Goal: Task Accomplishment & Management: Complete application form

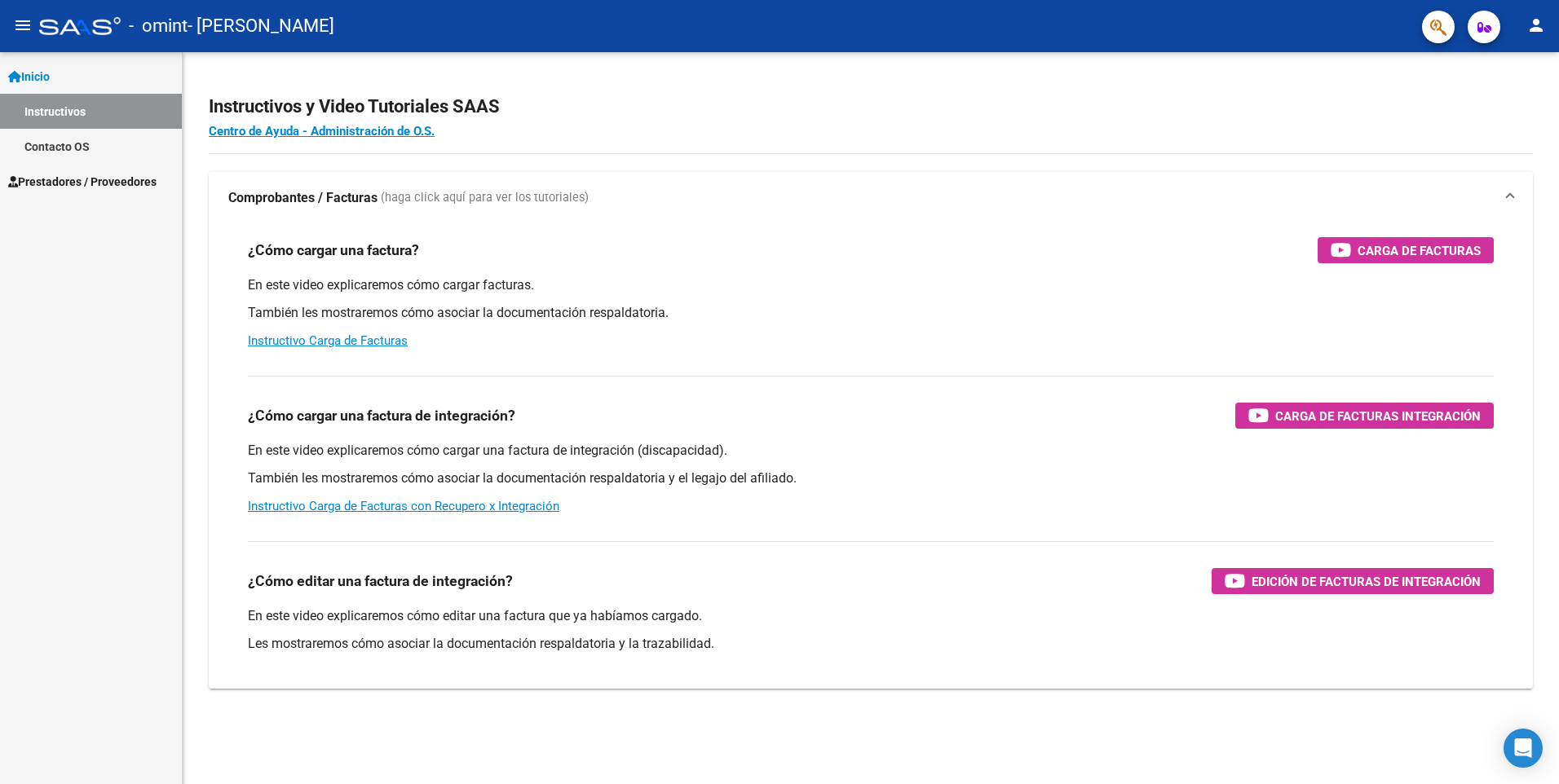
click at [21, 28] on mat-icon "menu" at bounding box center [23, 25] width 19 height 19
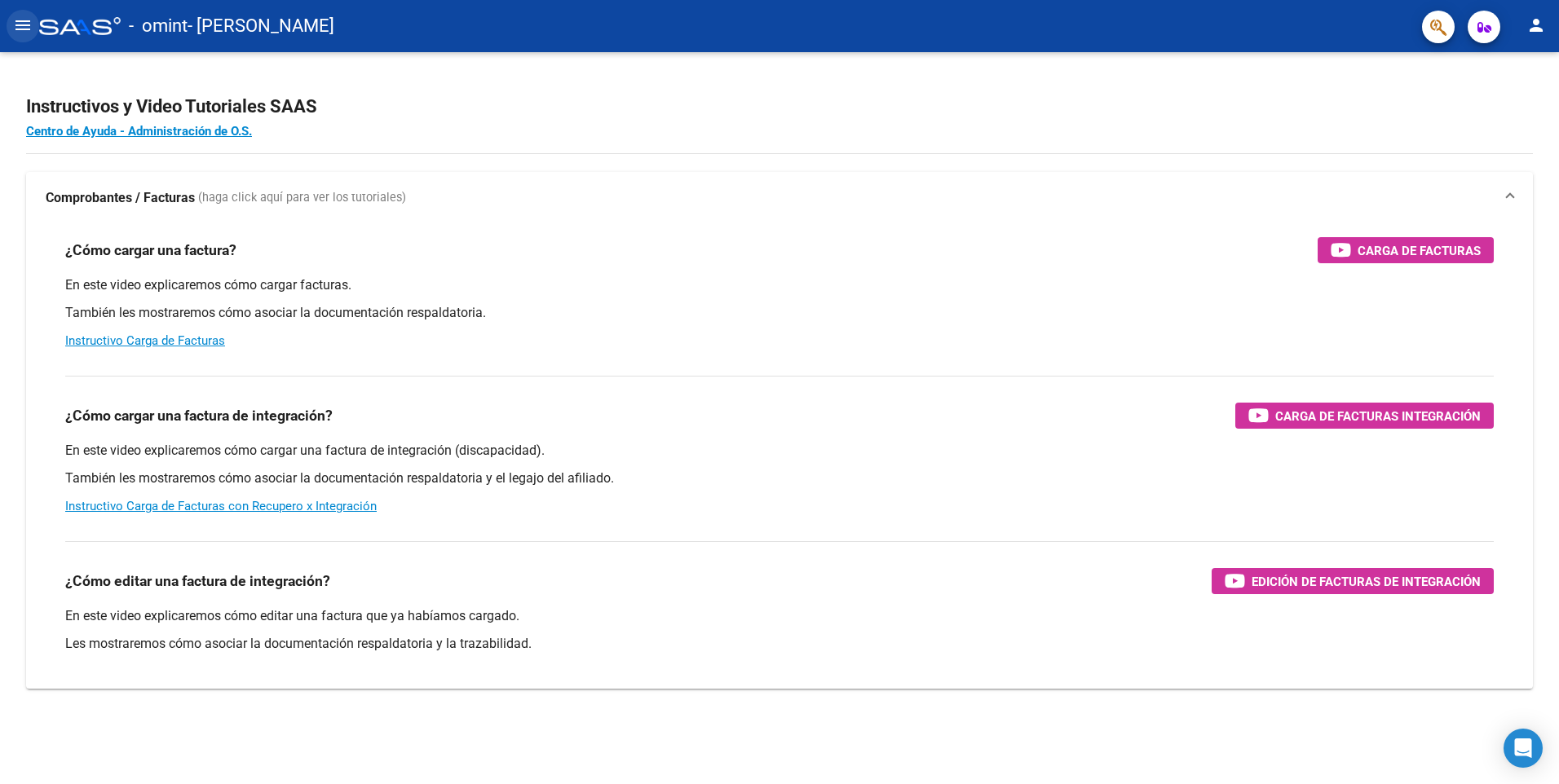
click at [26, 21] on mat-icon "menu" at bounding box center [23, 25] width 19 height 19
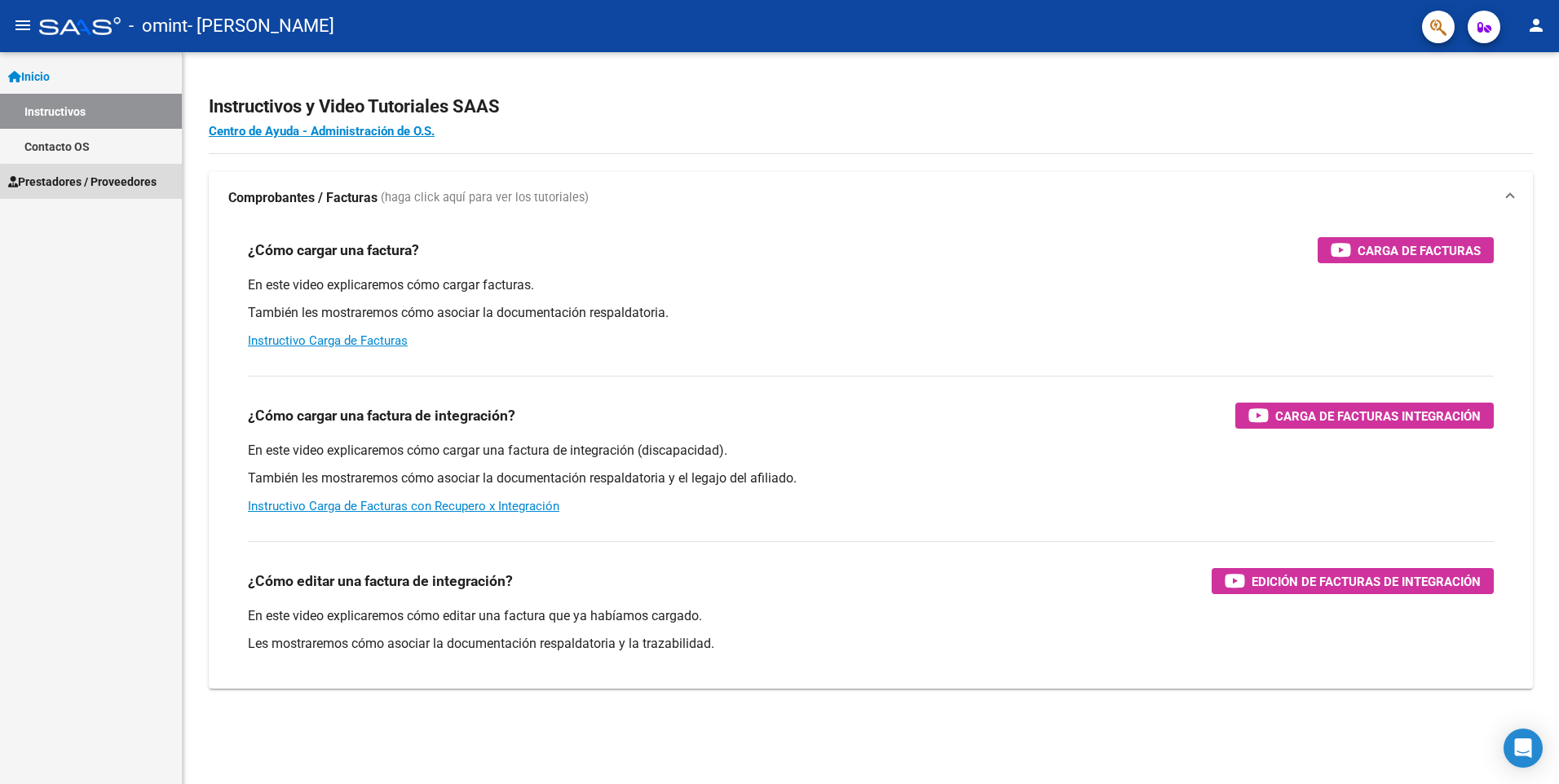
click at [100, 182] on span "Prestadores / Proveedores" at bounding box center [82, 181] width 149 height 18
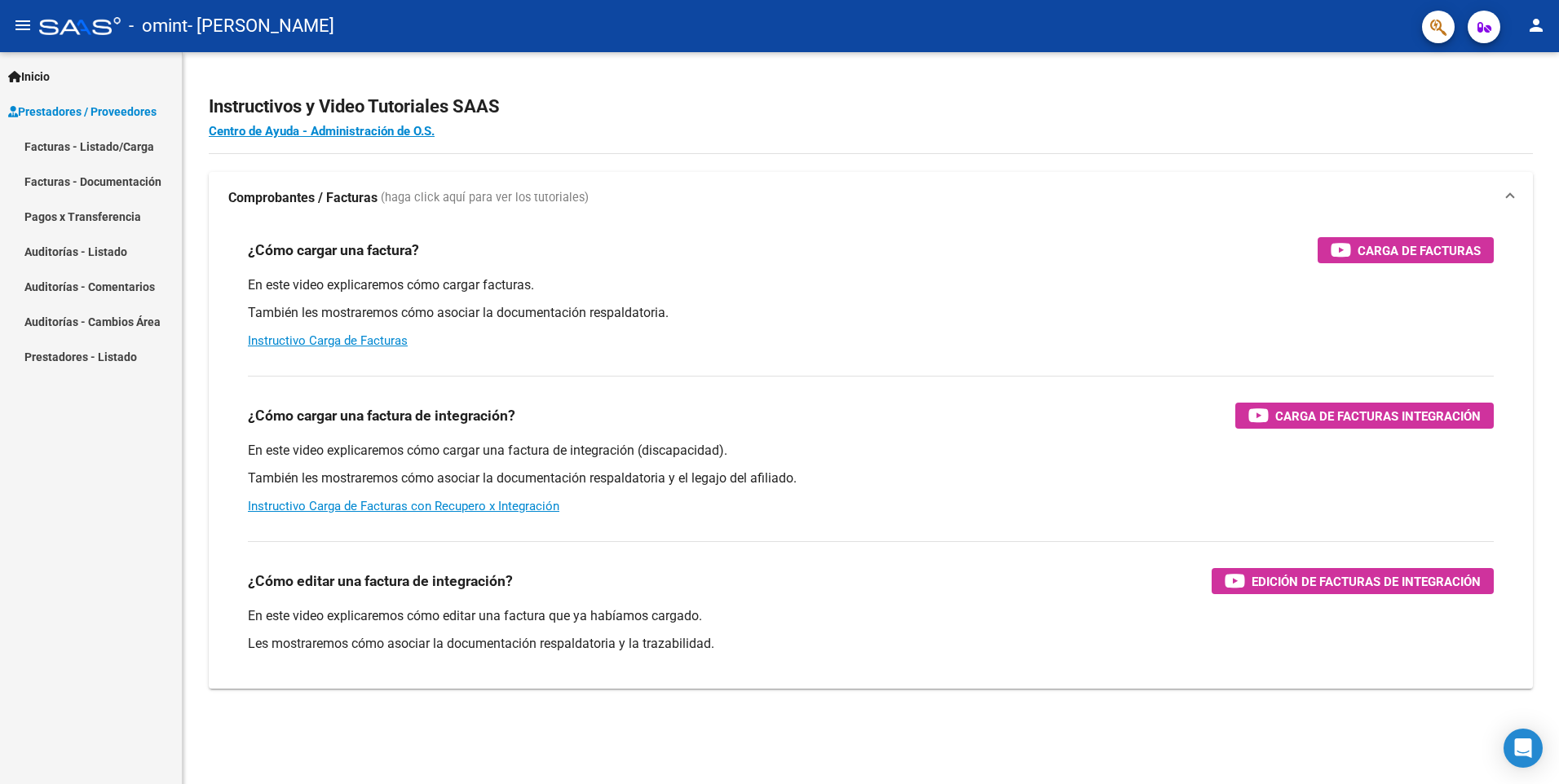
click at [110, 178] on link "Facturas - Documentación" at bounding box center [91, 181] width 182 height 35
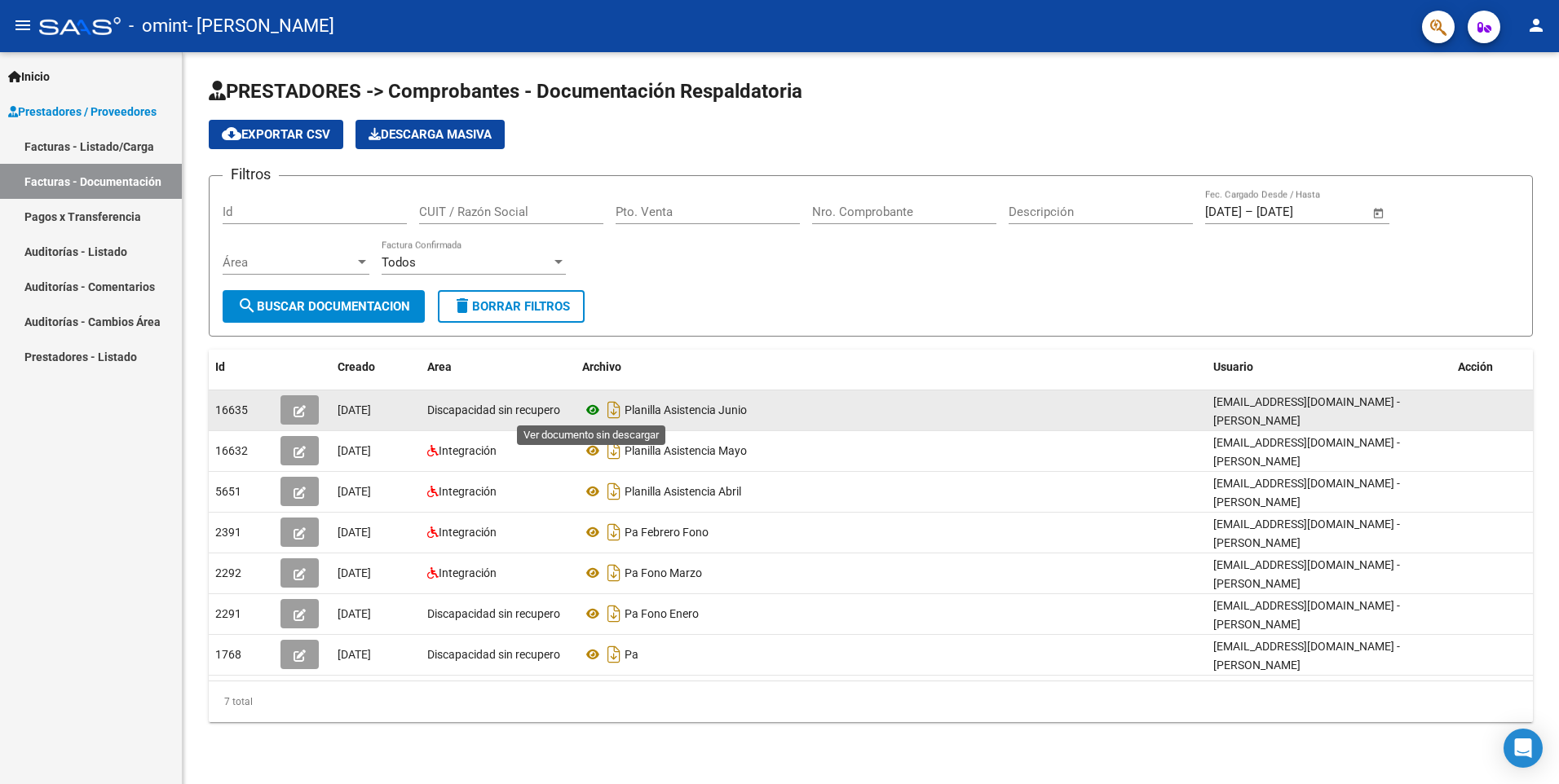
click at [592, 411] on icon at bounding box center [593, 410] width 21 height 19
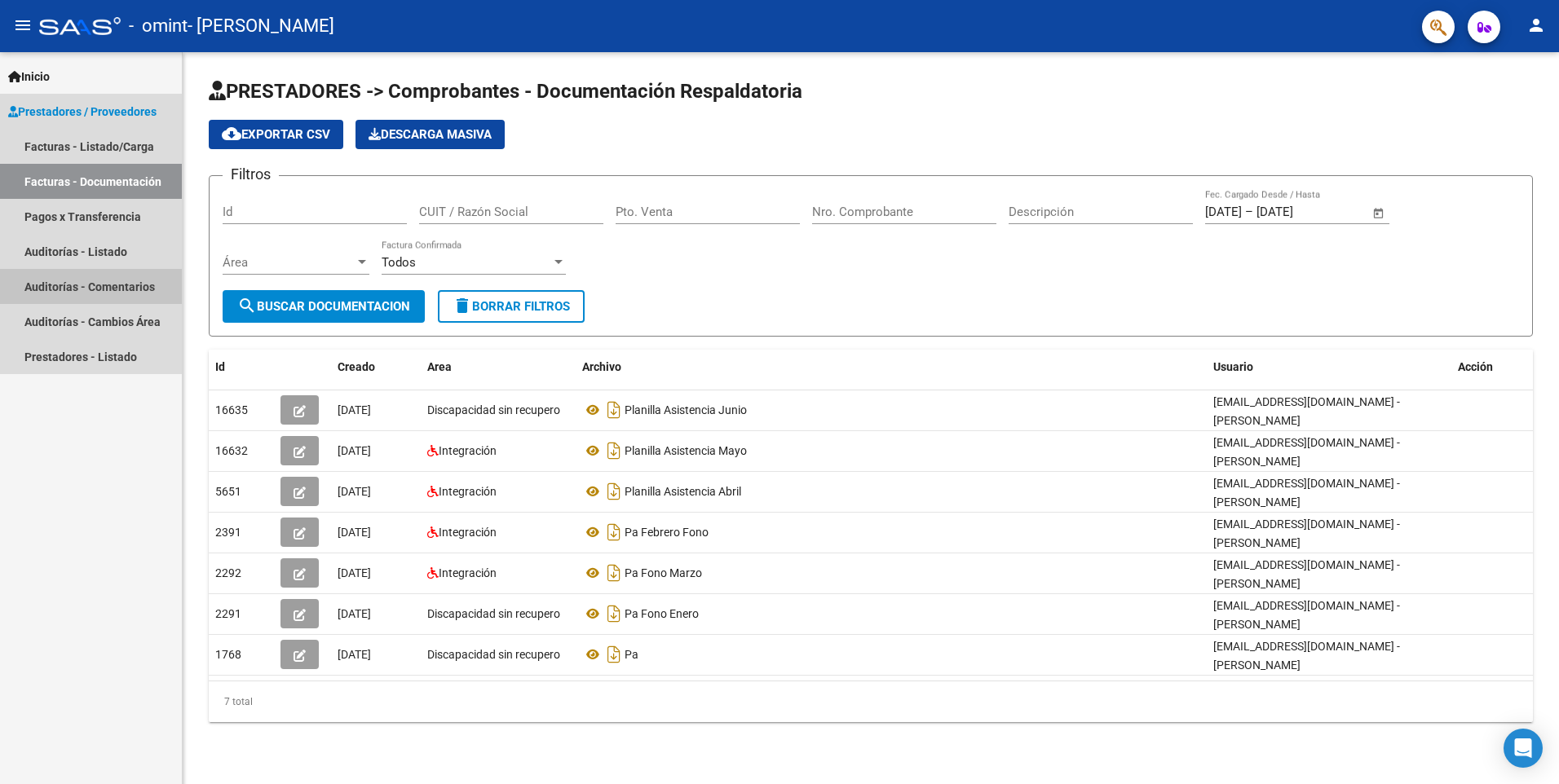
click at [114, 285] on link "Auditorías - Comentarios" at bounding box center [91, 286] width 182 height 35
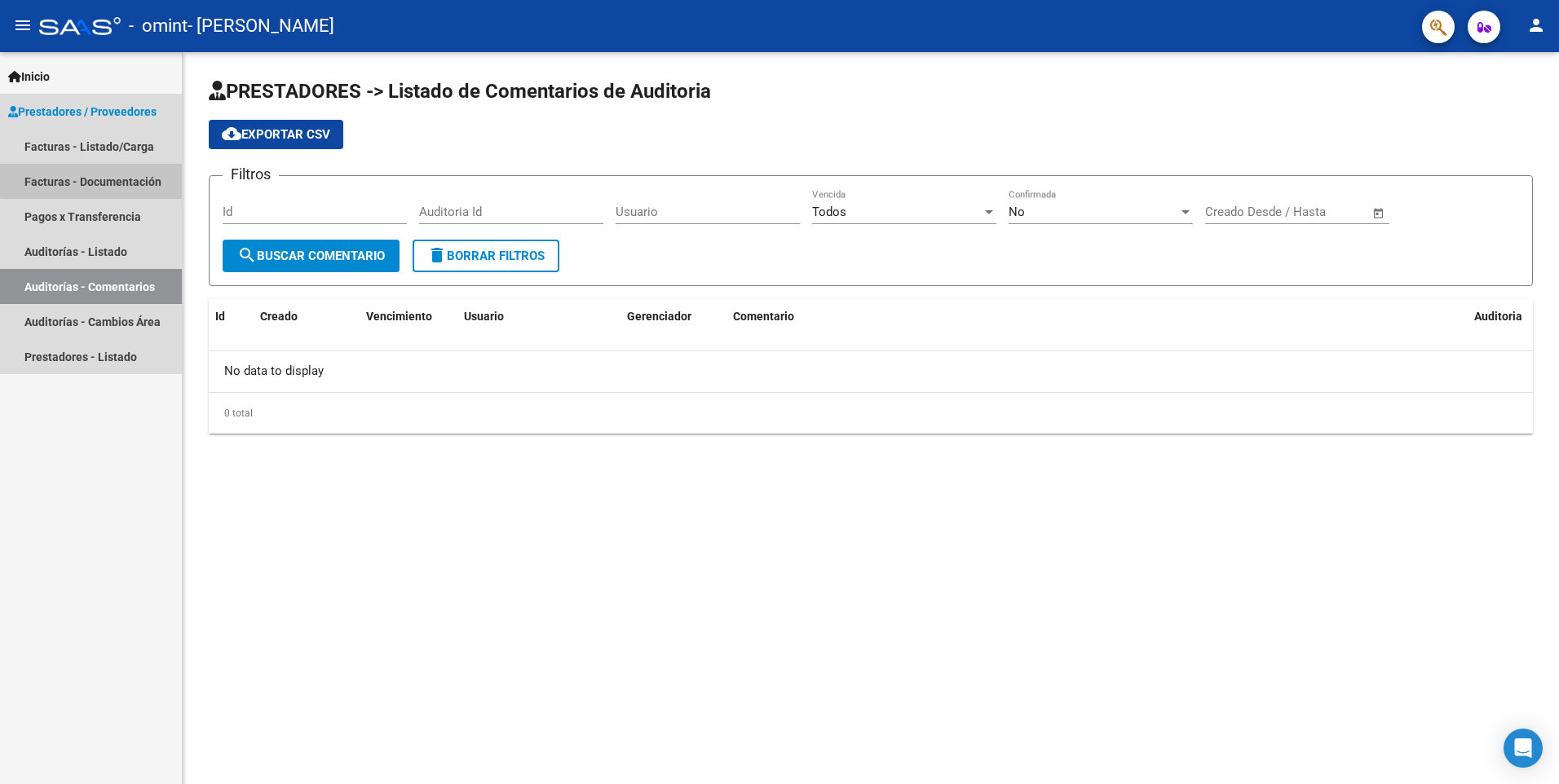
click at [93, 176] on link "Facturas - Documentación" at bounding box center [91, 181] width 182 height 35
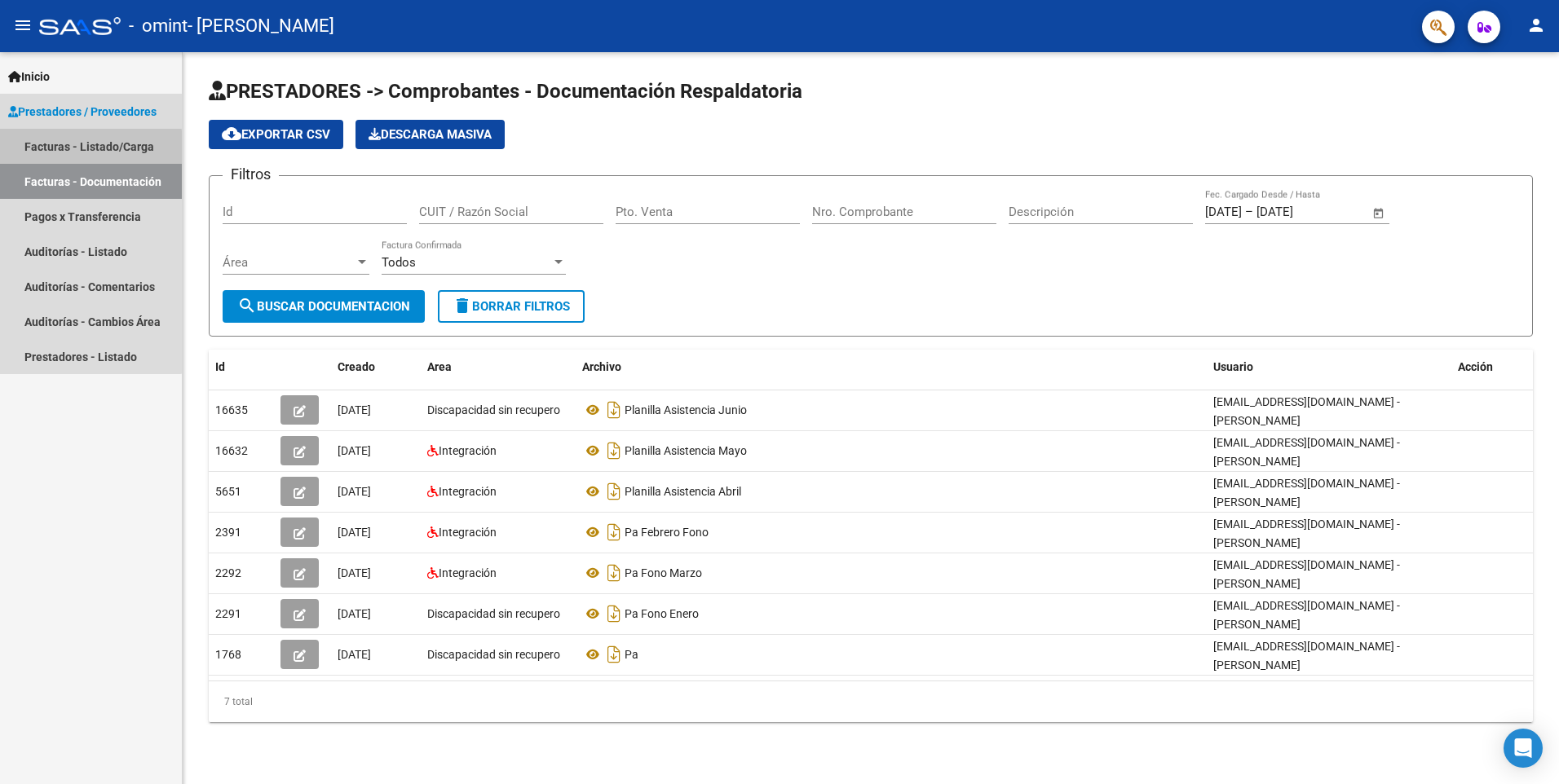
click at [73, 149] on link "Facturas - Listado/Carga" at bounding box center [91, 147] width 182 height 35
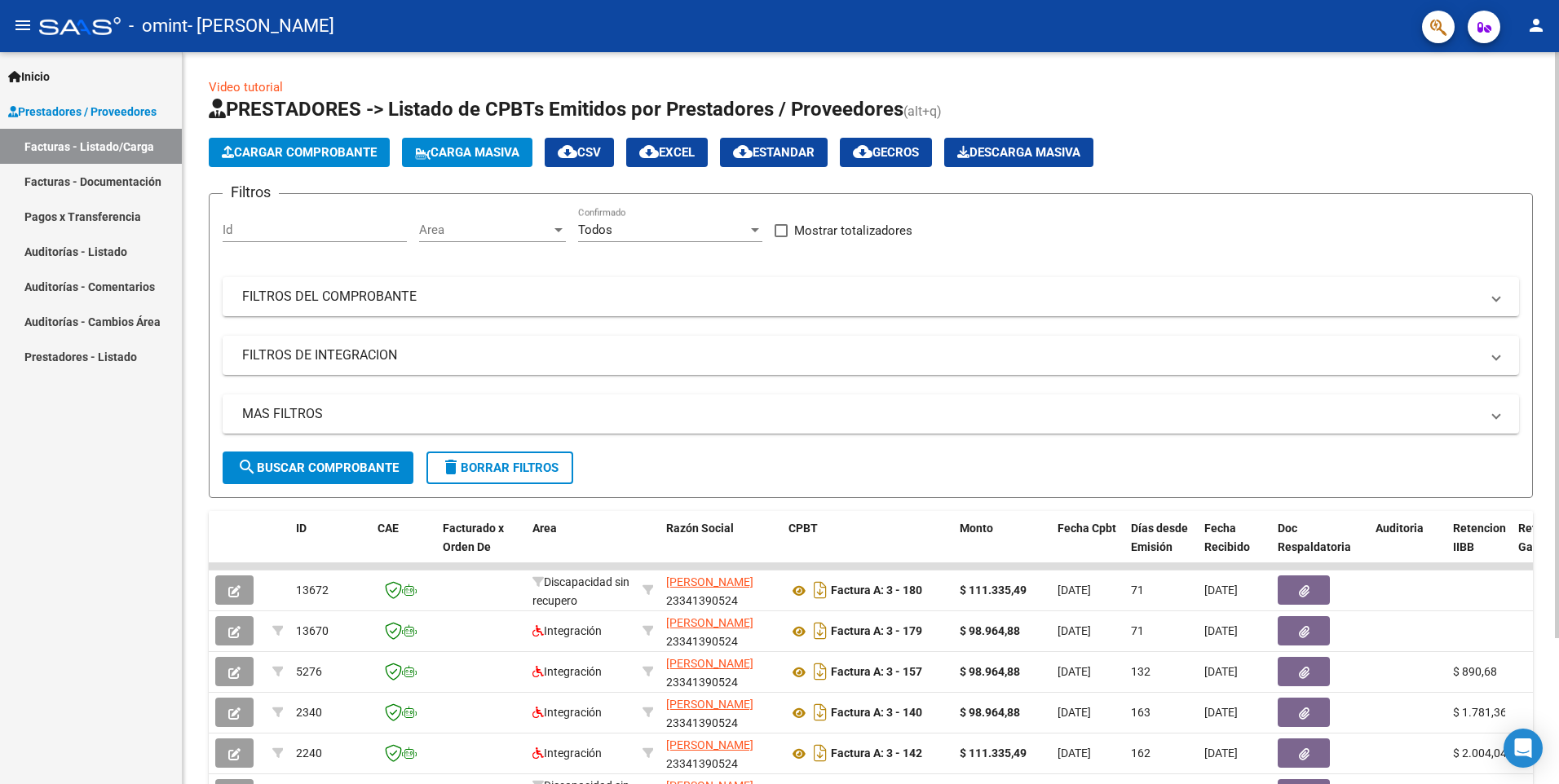
click at [343, 154] on span "Cargar Comprobante" at bounding box center [299, 151] width 155 height 14
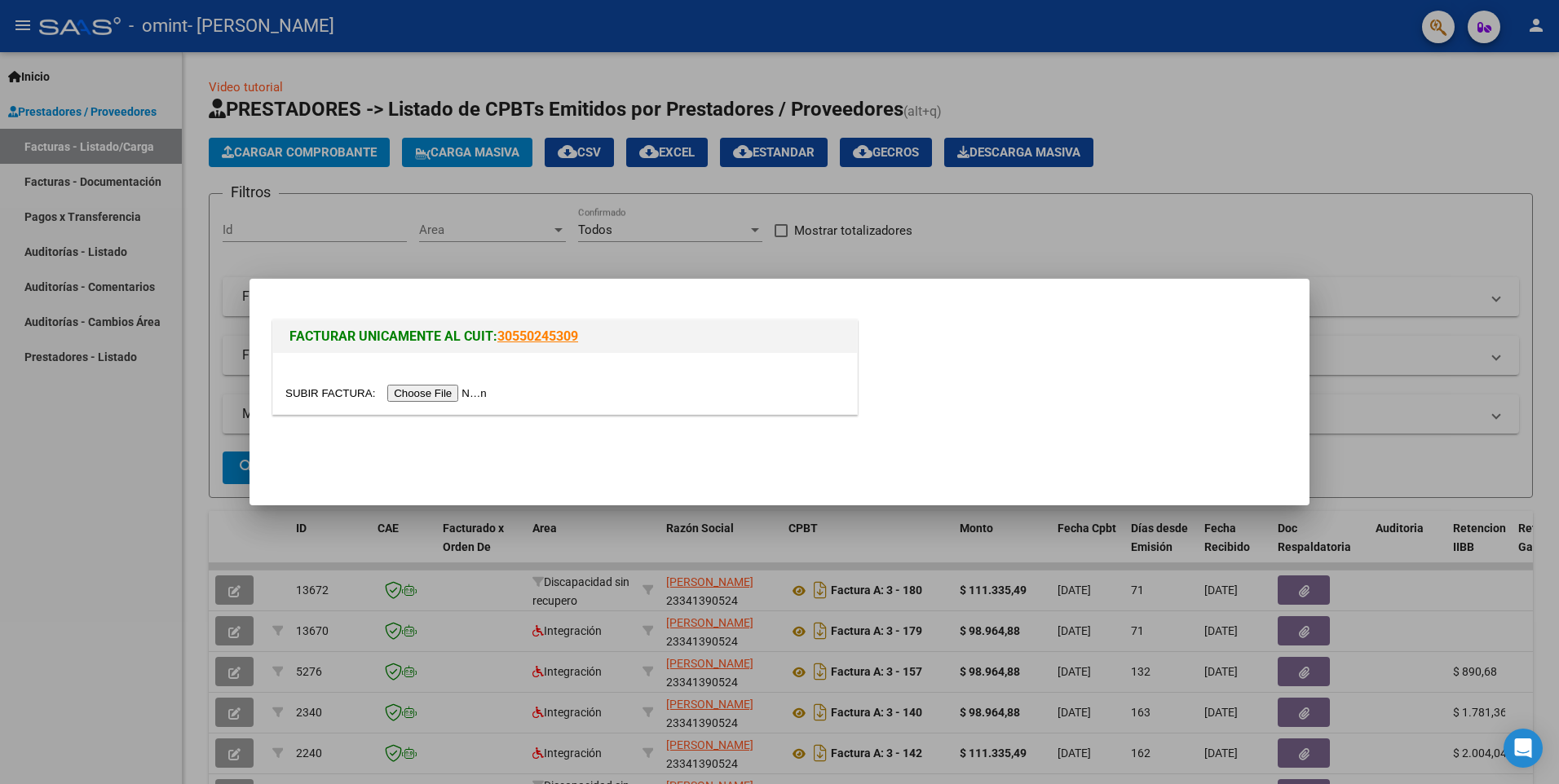
click at [420, 398] on input "file" at bounding box center [389, 393] width 206 height 17
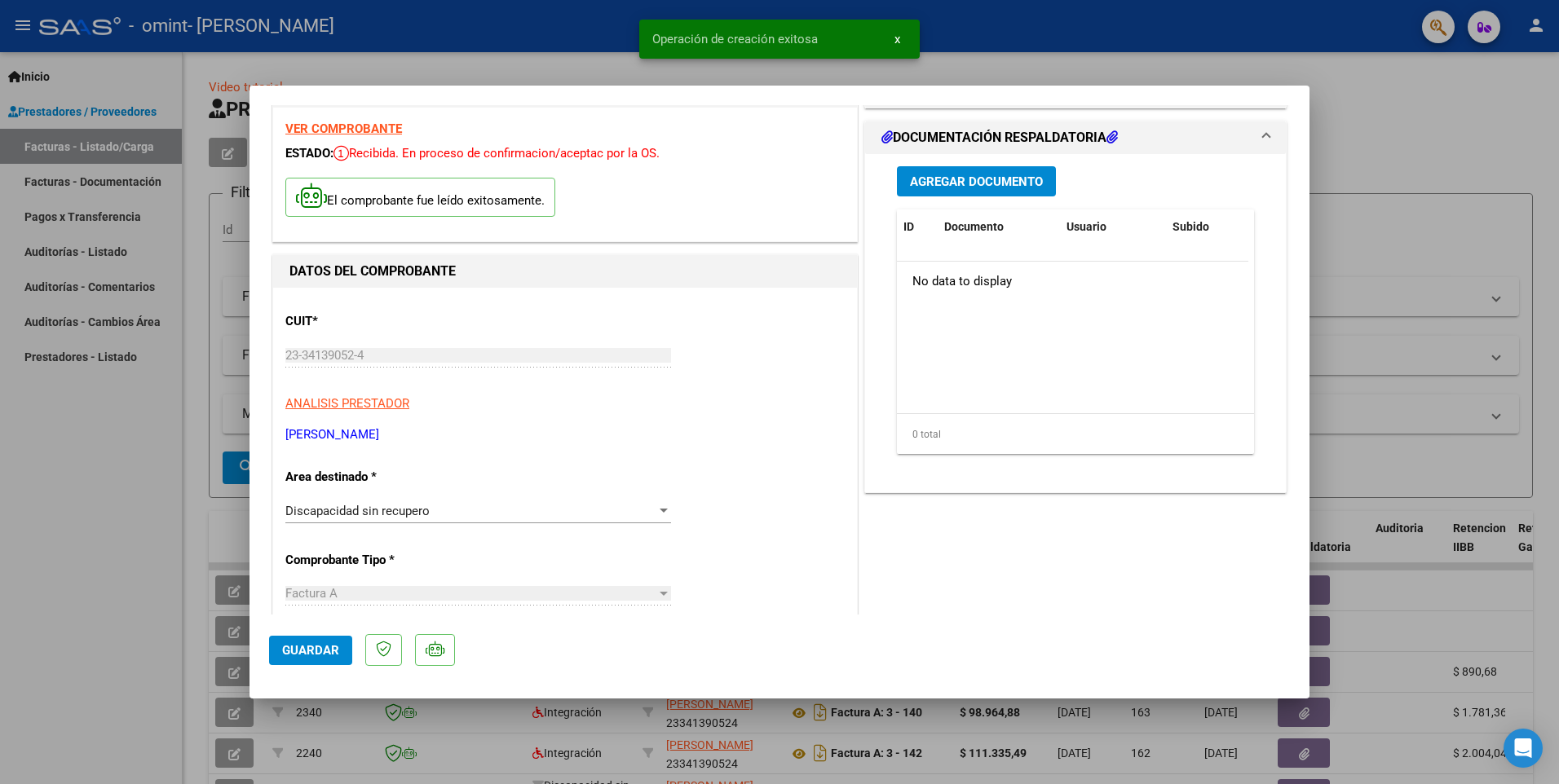
scroll to position [82, 0]
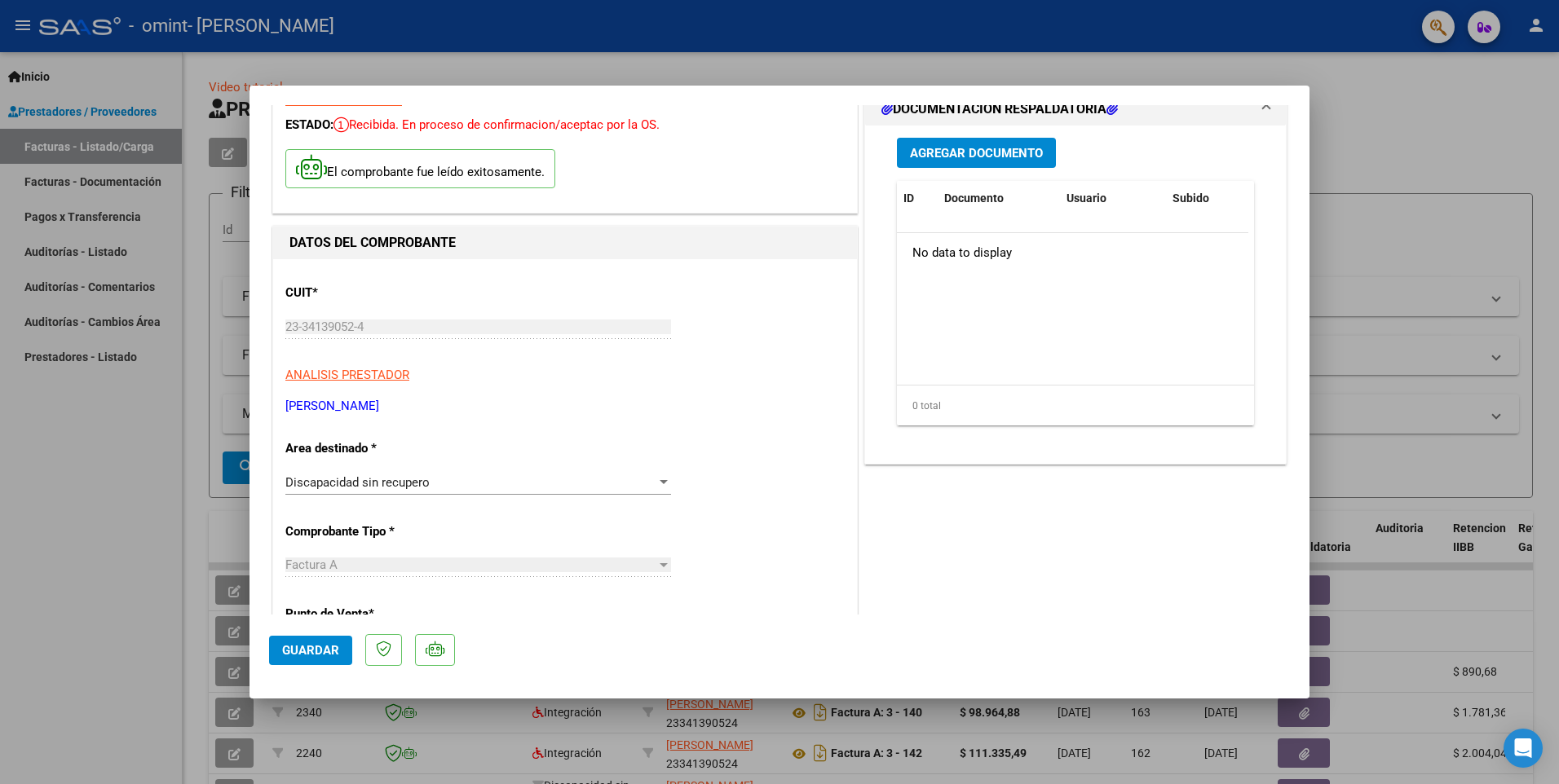
click at [534, 490] on div "Discapacidad sin recupero Seleccionar Area" at bounding box center [479, 482] width 386 height 24
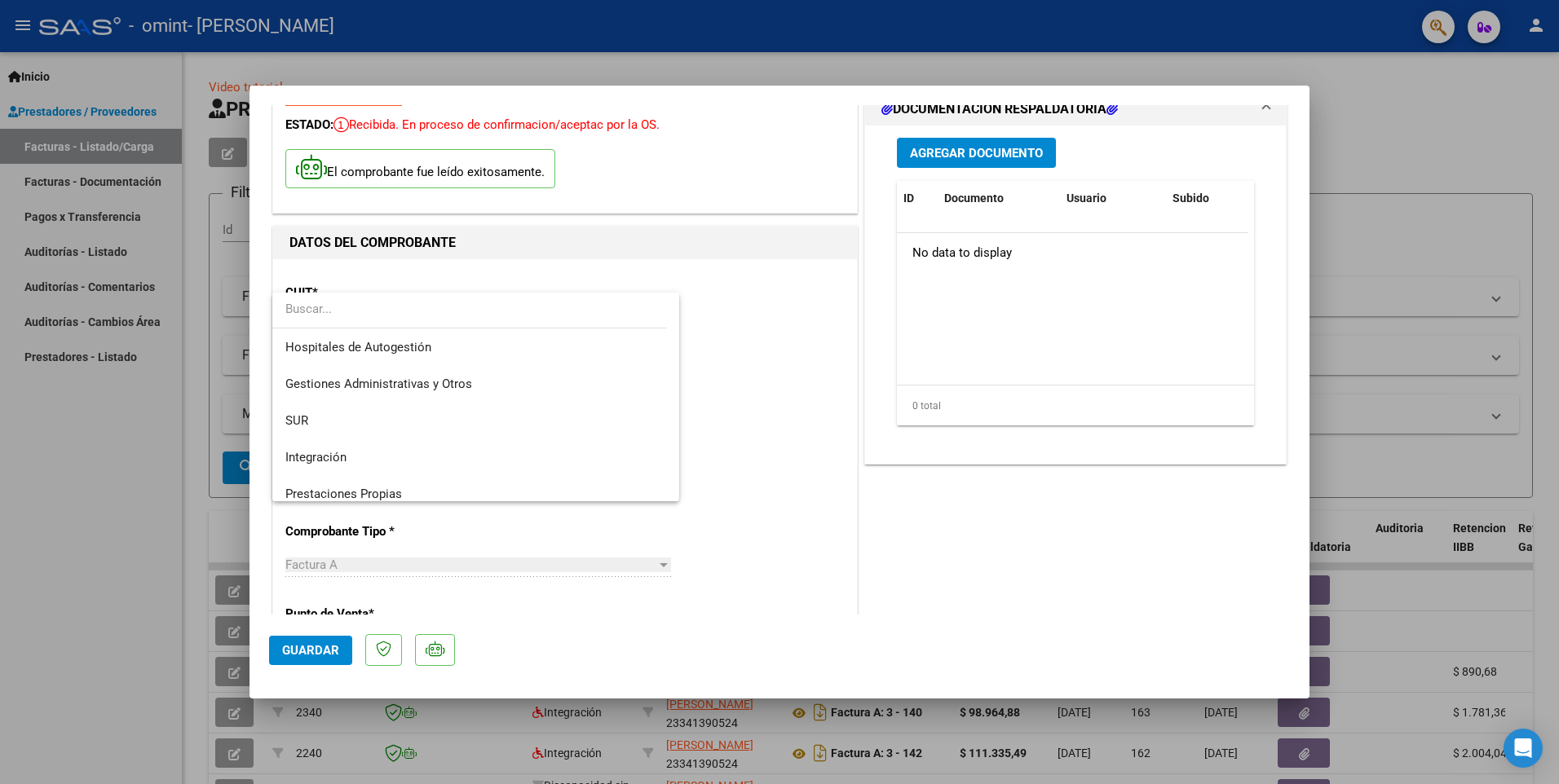
scroll to position [122, 0]
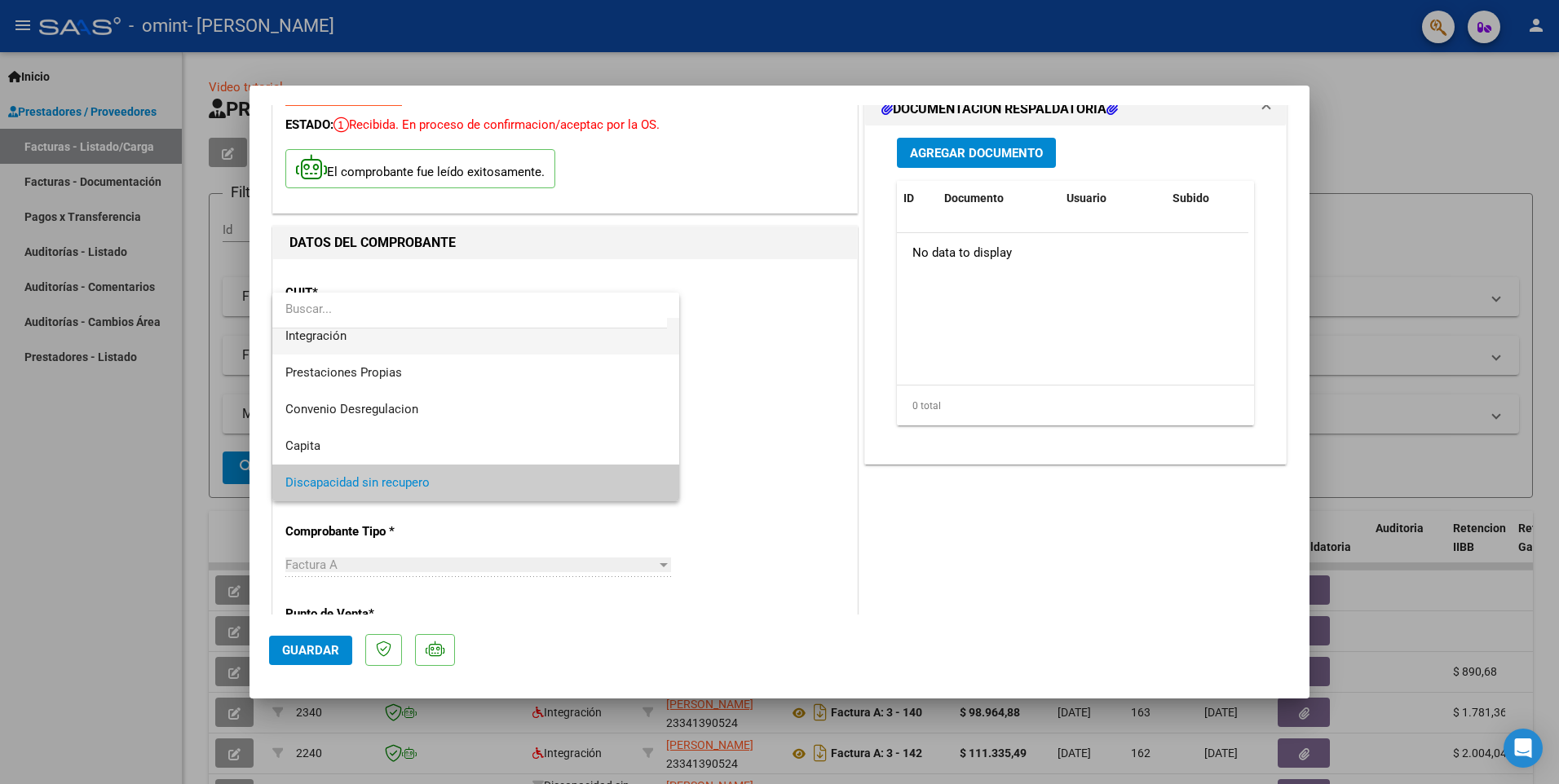
click at [446, 345] on span "Integración" at bounding box center [476, 337] width 381 height 37
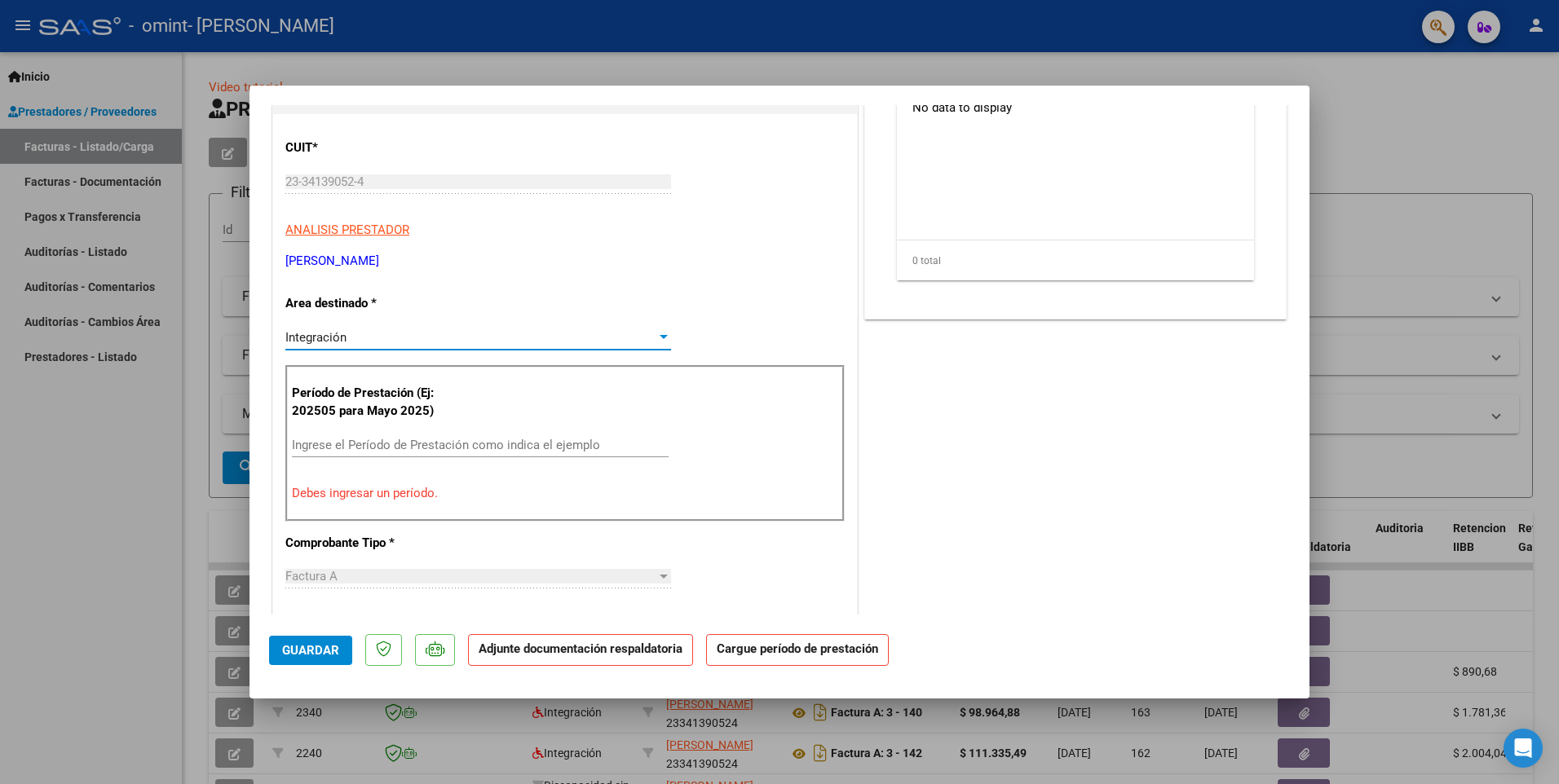
scroll to position [326, 0]
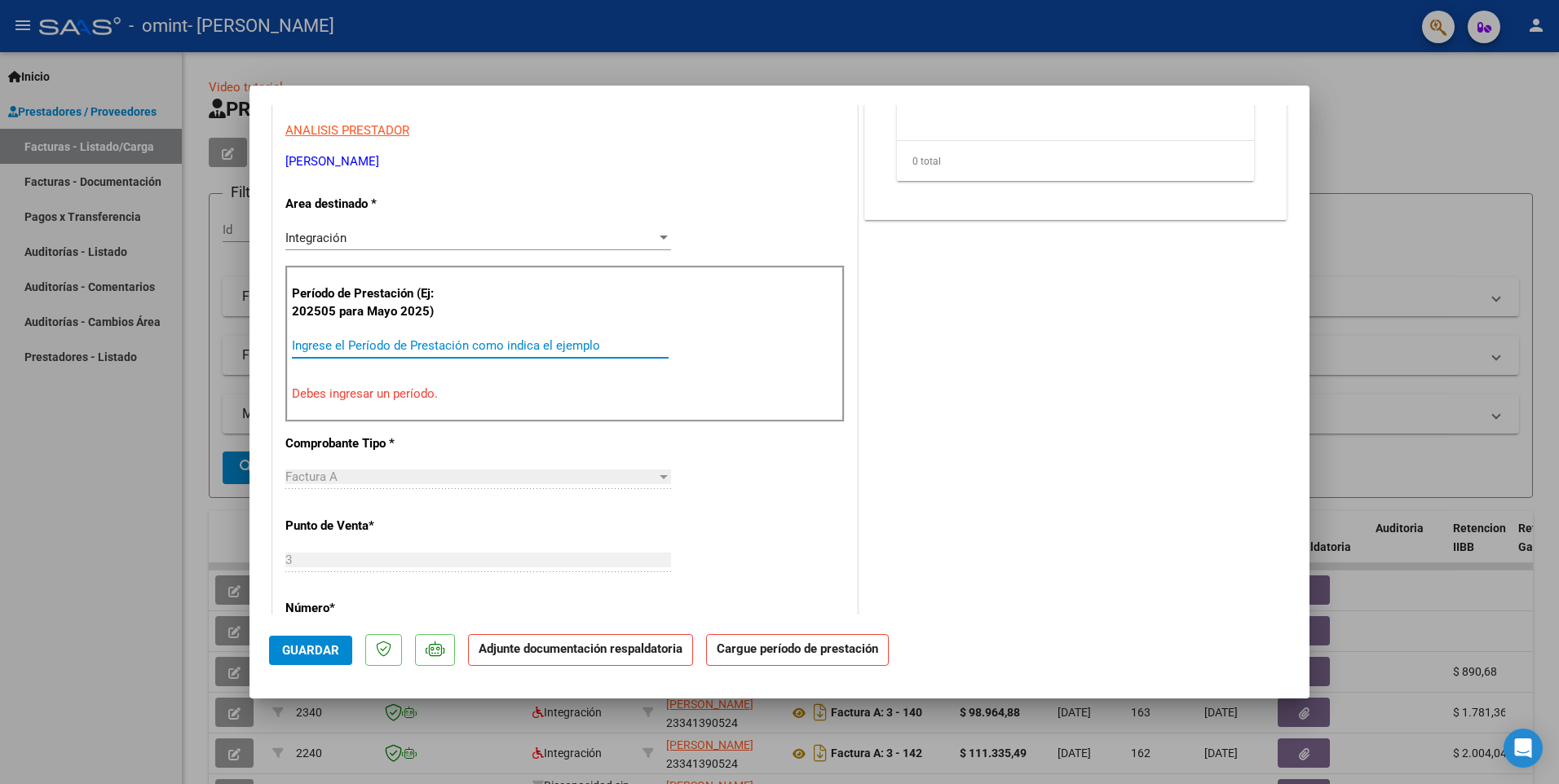
click at [400, 352] on input "Ingrese el Período de Prestación como indica el ejemplo" at bounding box center [480, 345] width 377 height 14
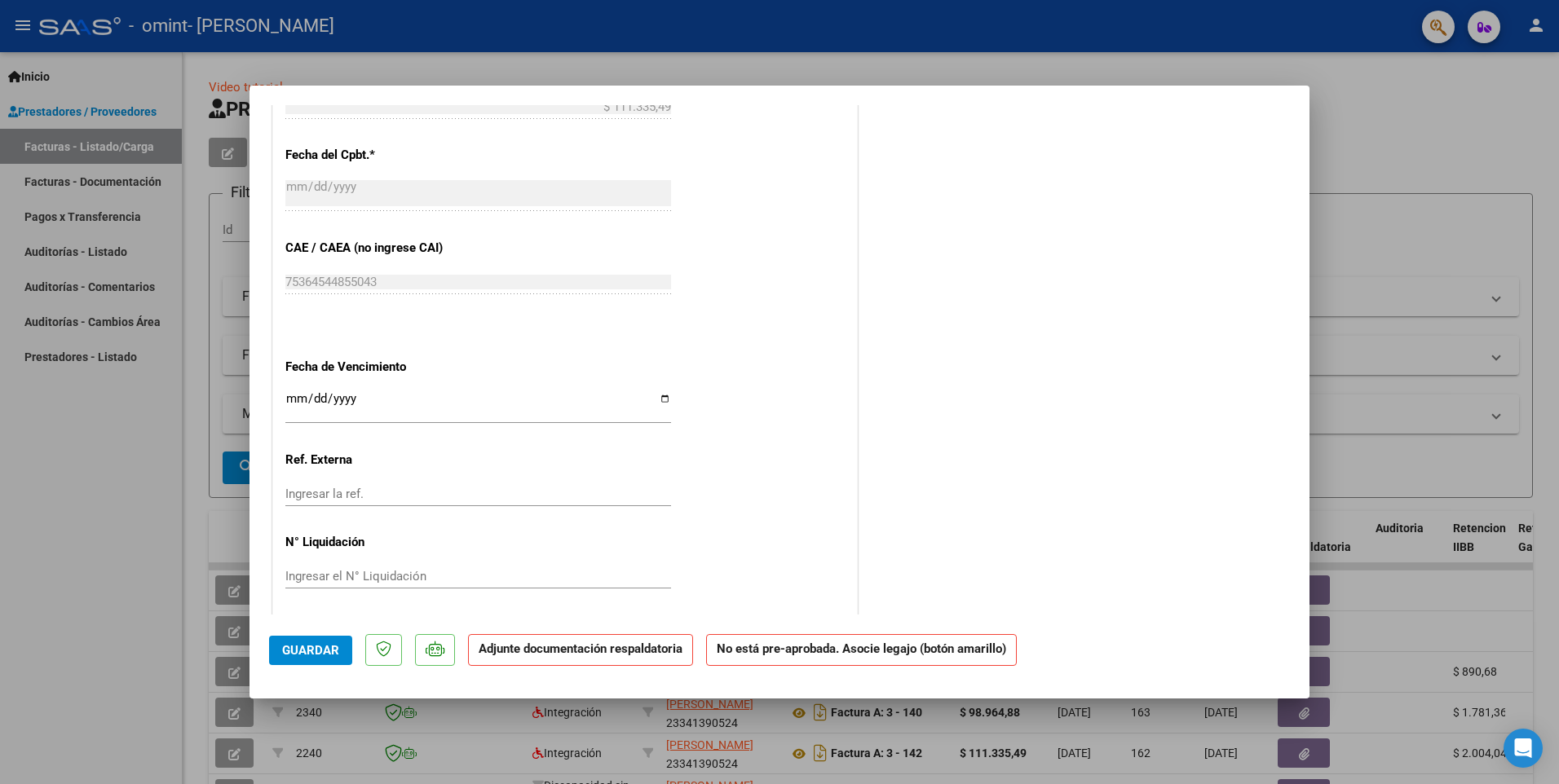
scroll to position [907, 0]
type input "202506"
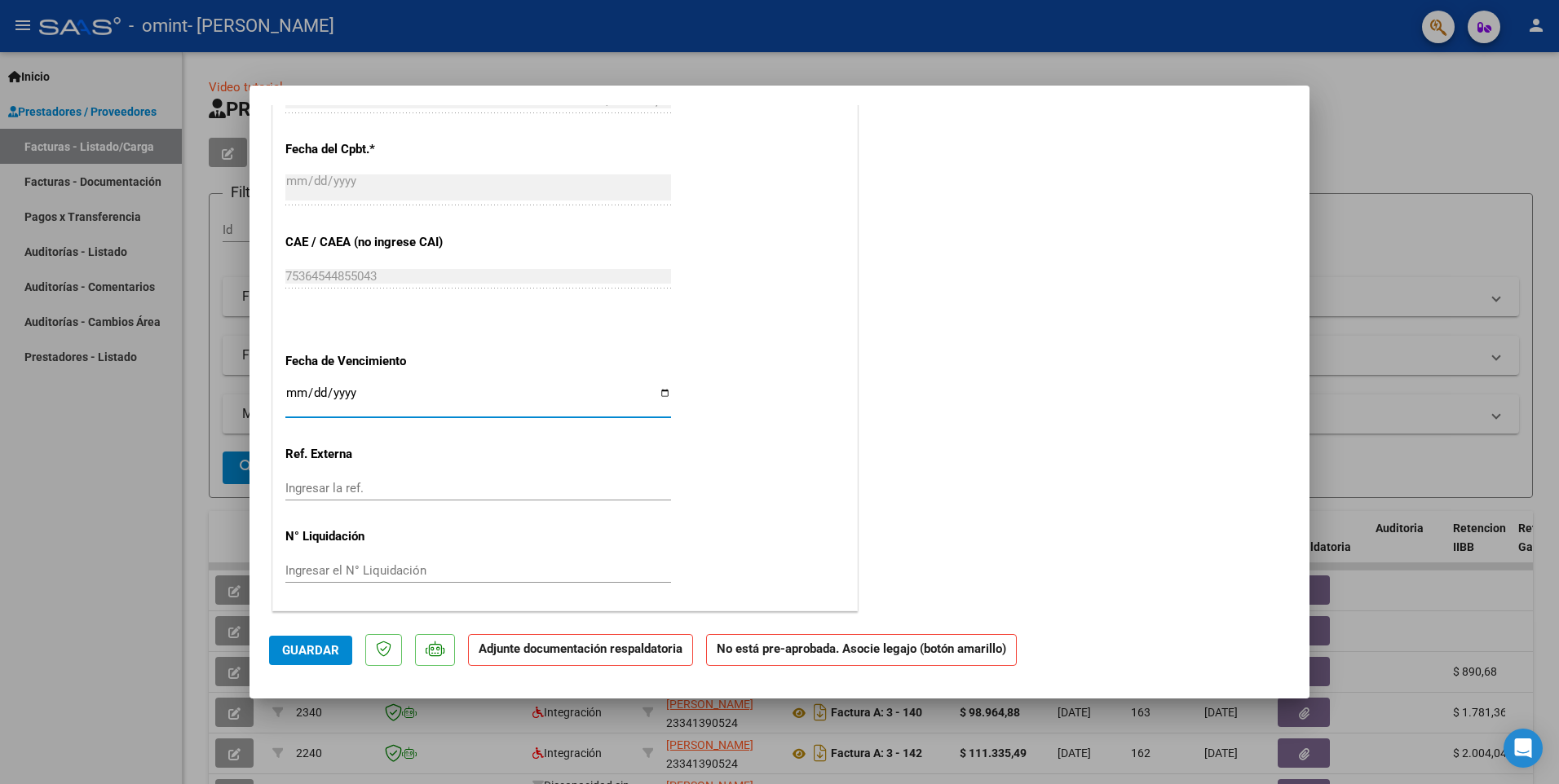
click at [657, 396] on input "Ingresar la fecha" at bounding box center [479, 399] width 386 height 26
type input "[DATE]"
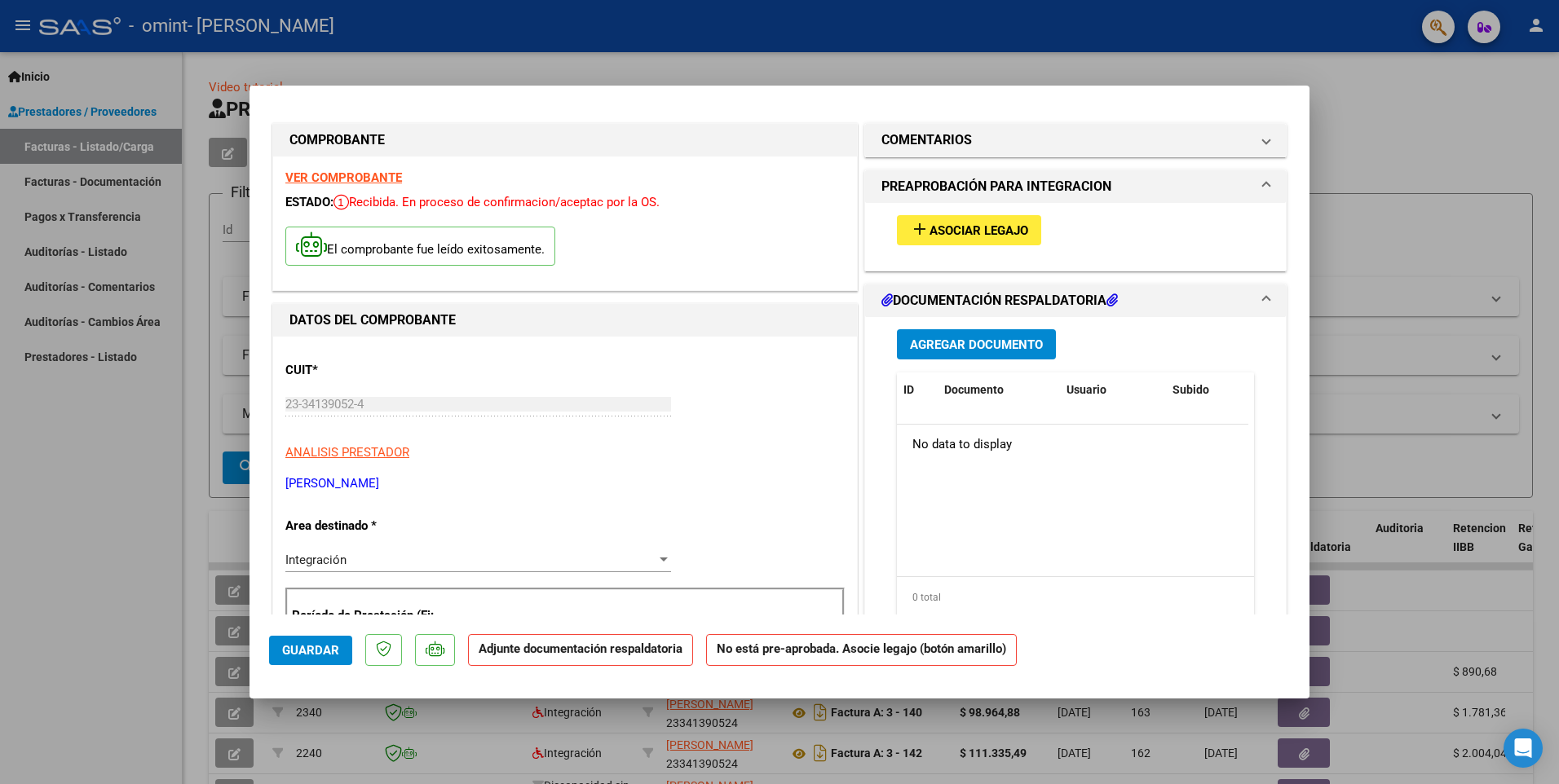
scroll to position [0, 0]
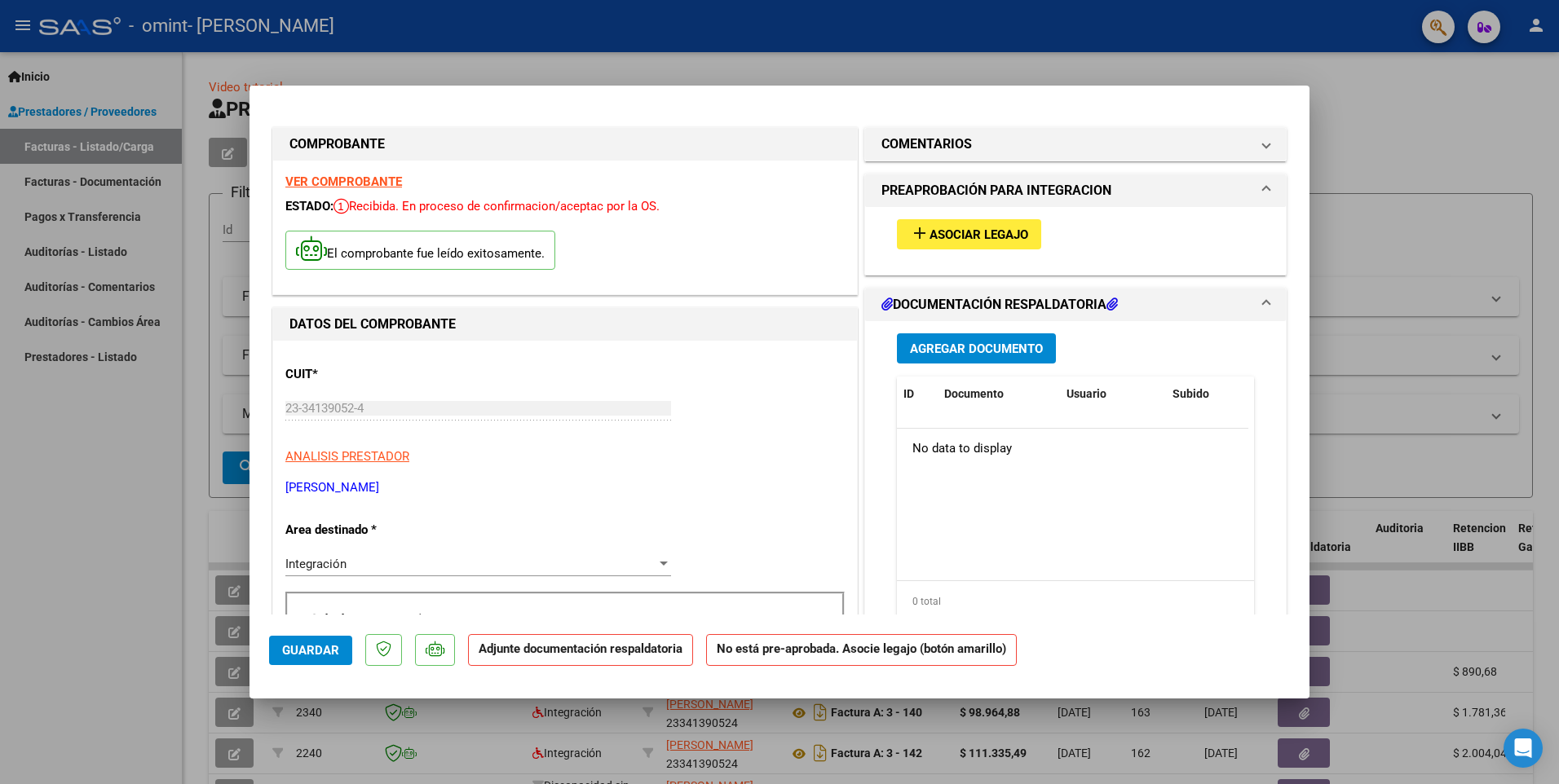
click at [989, 239] on span "Asociar Legajo" at bounding box center [979, 234] width 98 height 14
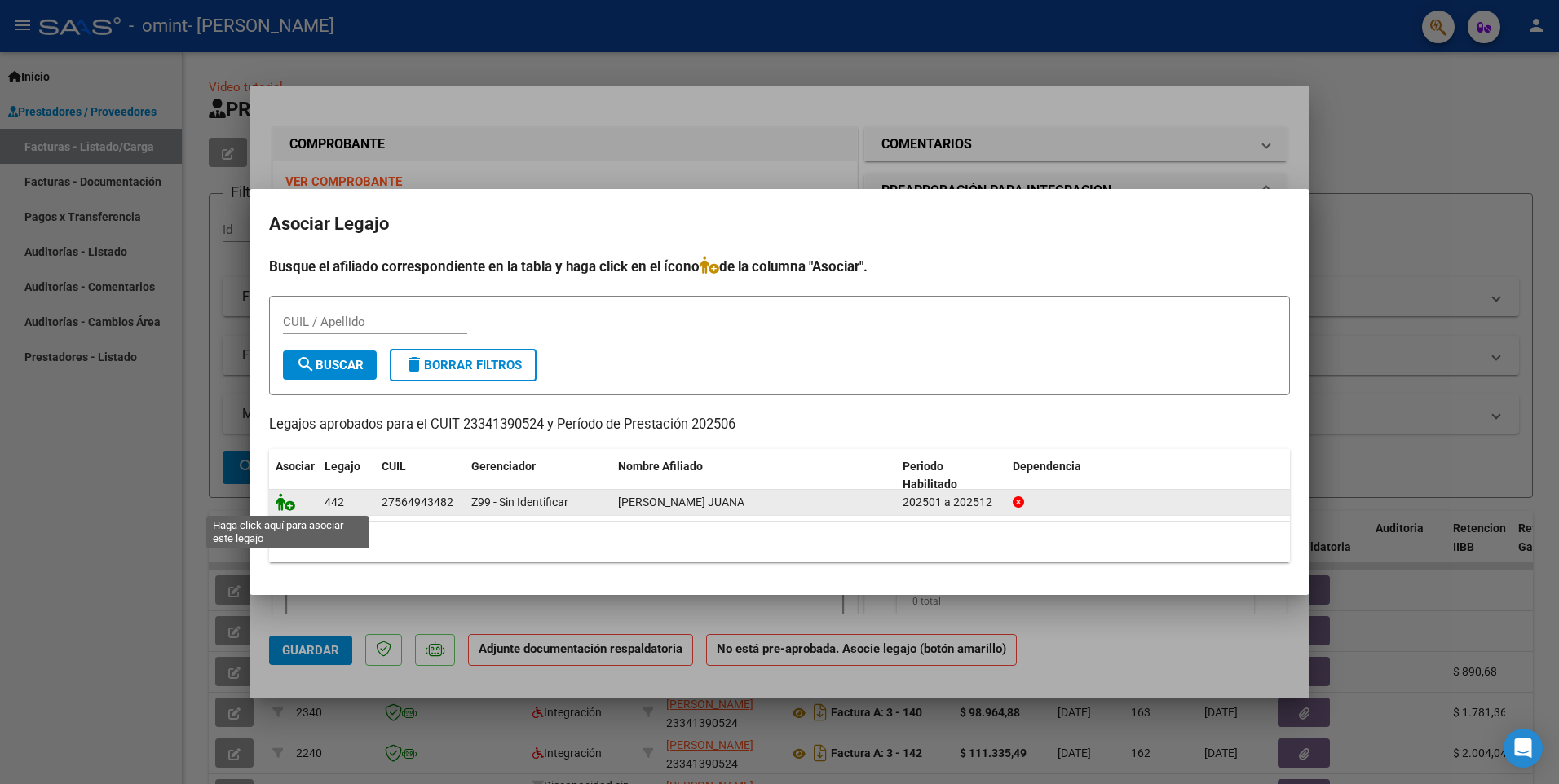
click at [290, 503] on icon at bounding box center [286, 501] width 19 height 18
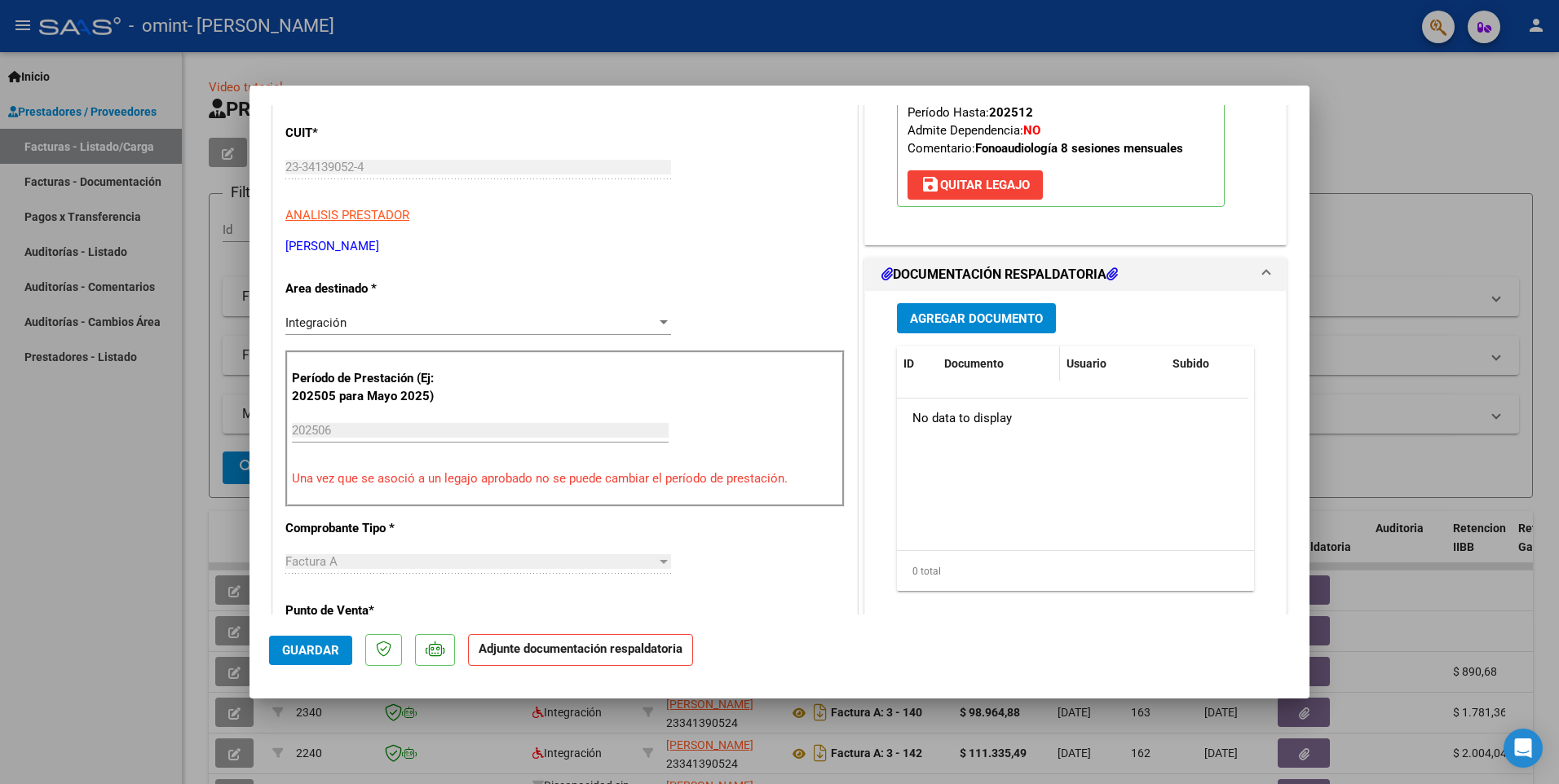
scroll to position [245, 0]
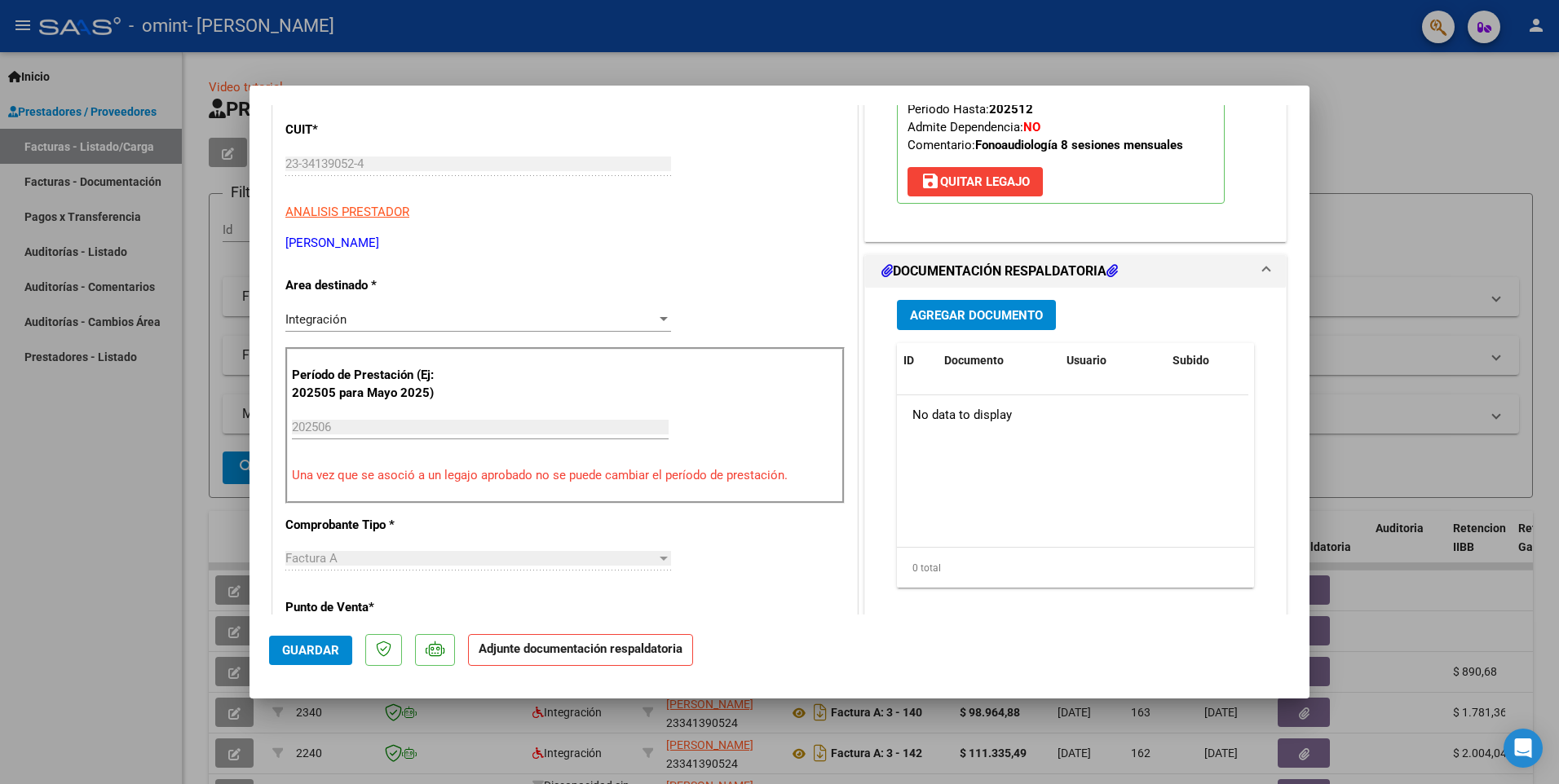
click at [961, 419] on div "No data to display" at bounding box center [1073, 416] width 351 height 41
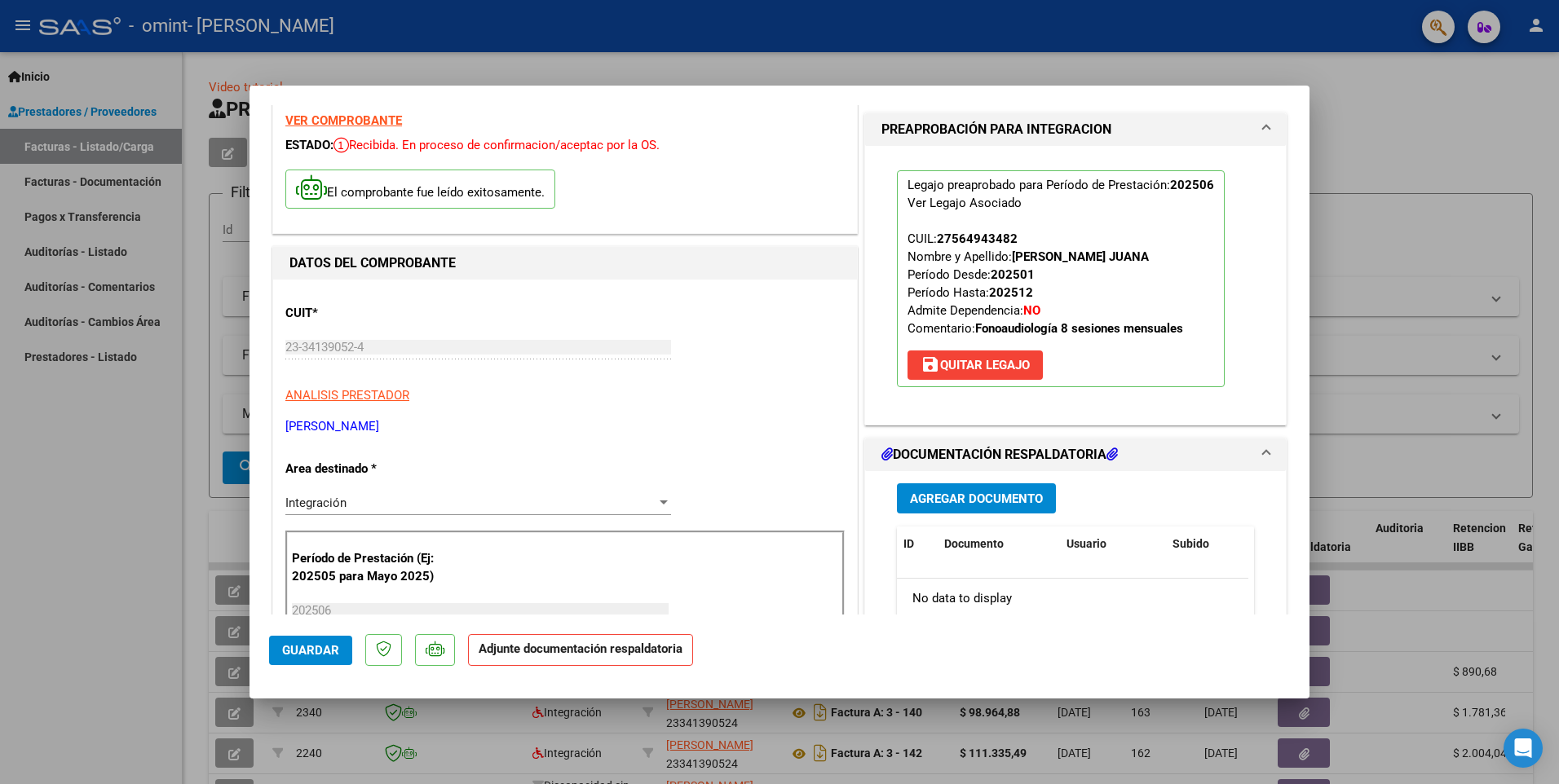
scroll to position [0, 0]
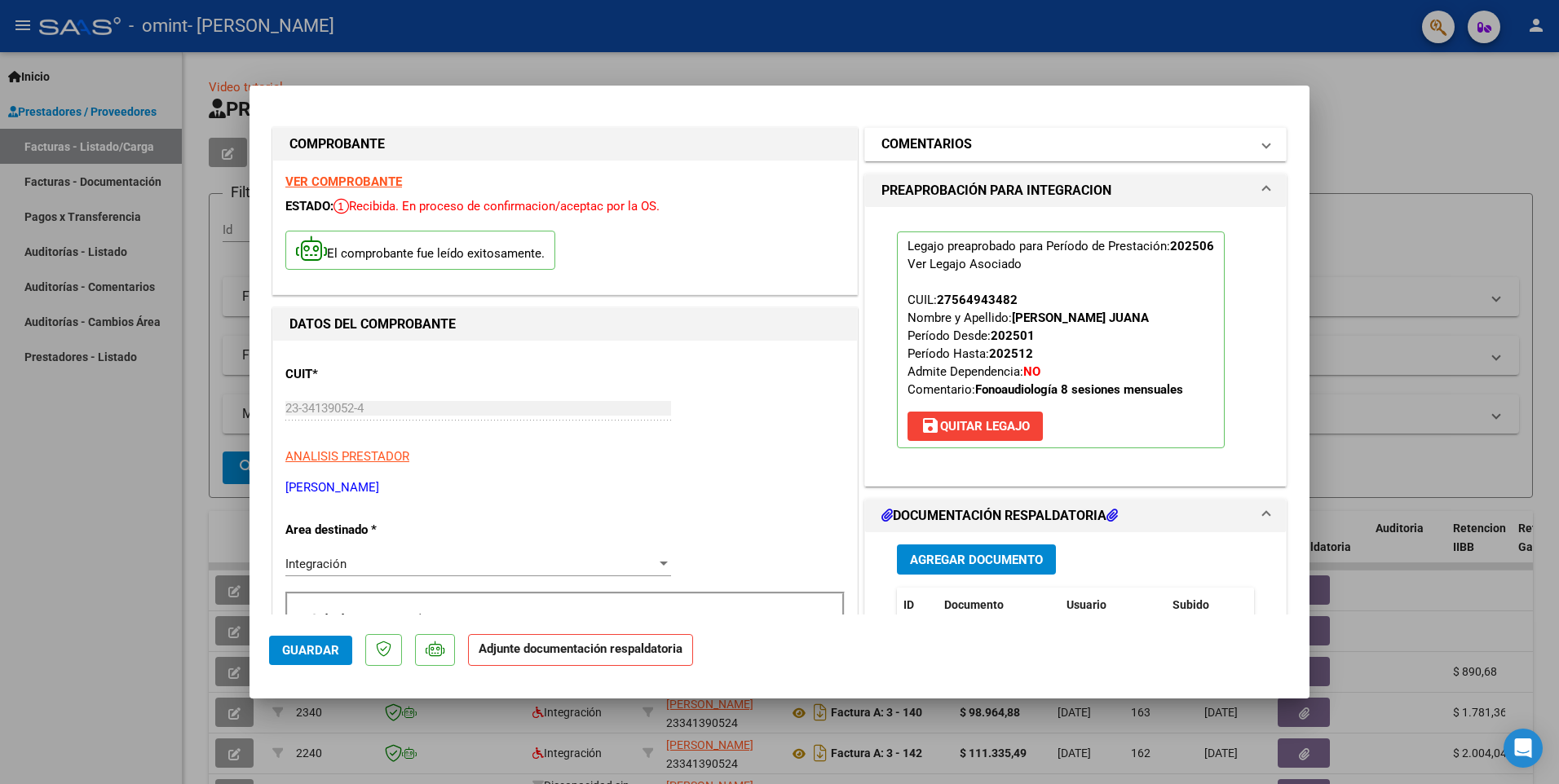
click at [1044, 139] on mat-panel-title "COMENTARIOS" at bounding box center [1066, 144] width 369 height 19
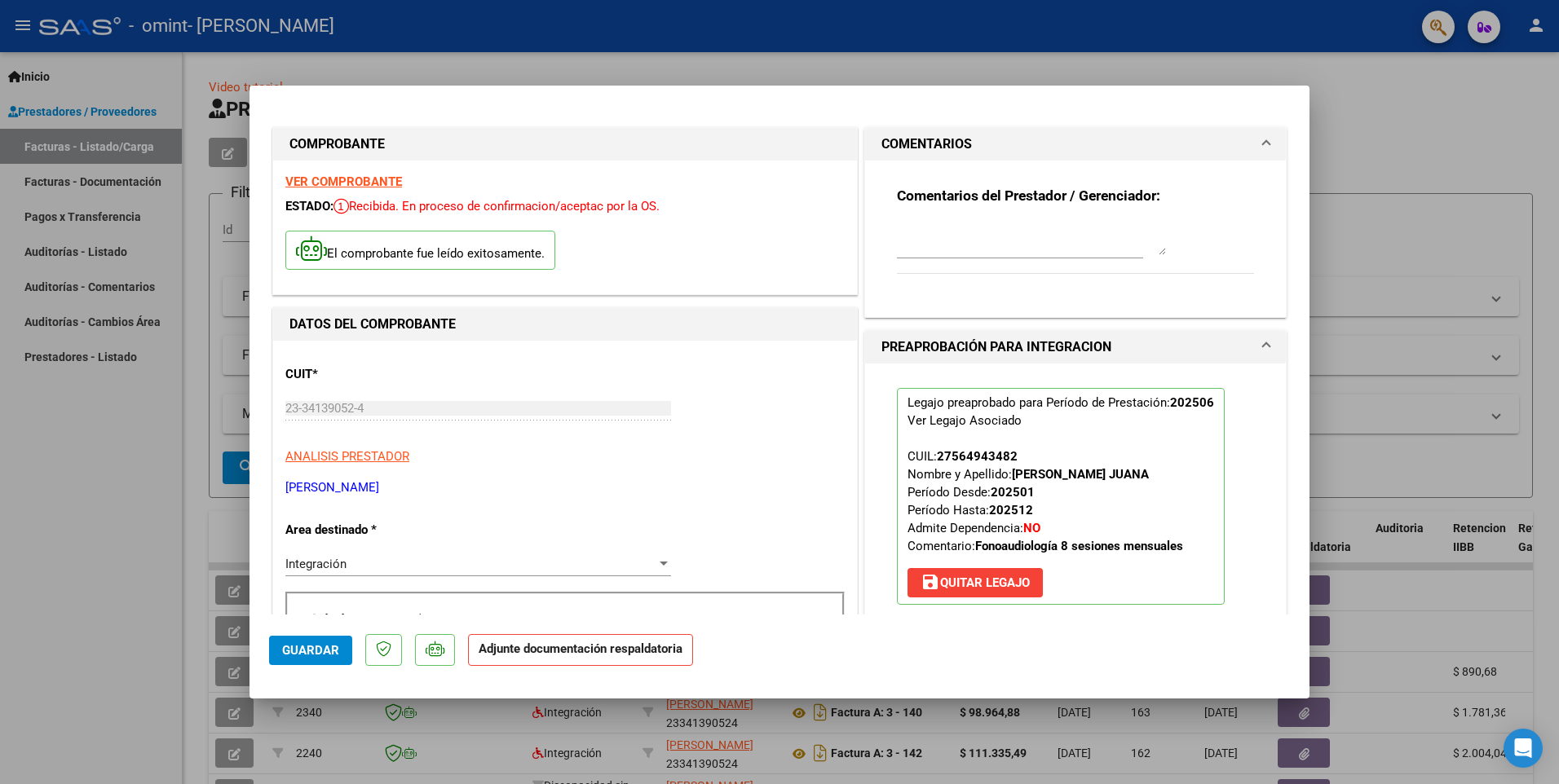
click at [1017, 245] on textarea at bounding box center [1031, 239] width 269 height 33
type textarea "Factura corregida del mes de Junio"
click at [287, 645] on span "Guardar" at bounding box center [311, 650] width 57 height 14
click at [1288, 116] on mat-dialog-content "COMPROBANTE VER COMPROBANTE ESTADO: Recibida. En proceso de confirmacion/acepta…" at bounding box center [780, 360] width 1060 height 509
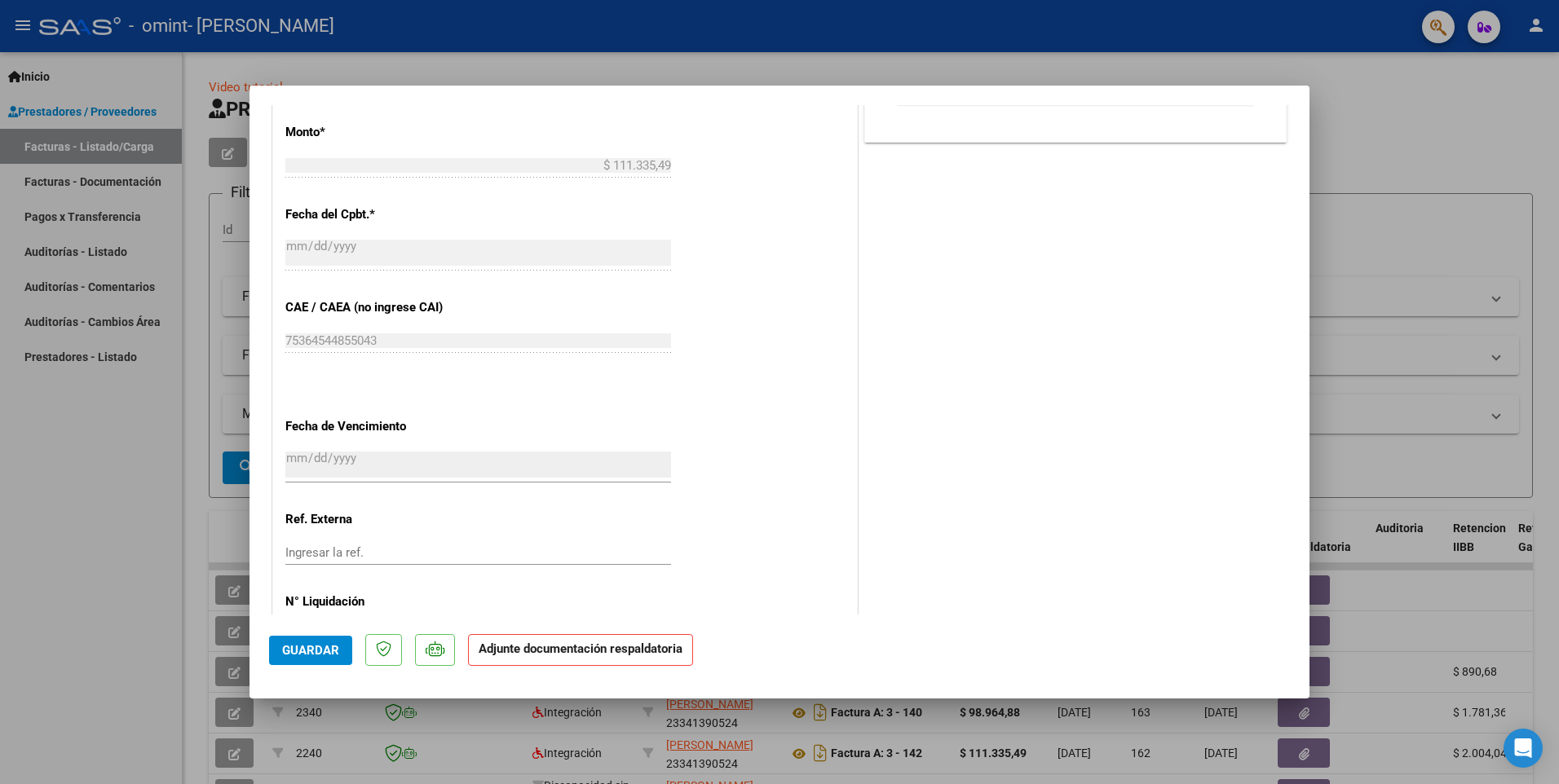
scroll to position [950, 0]
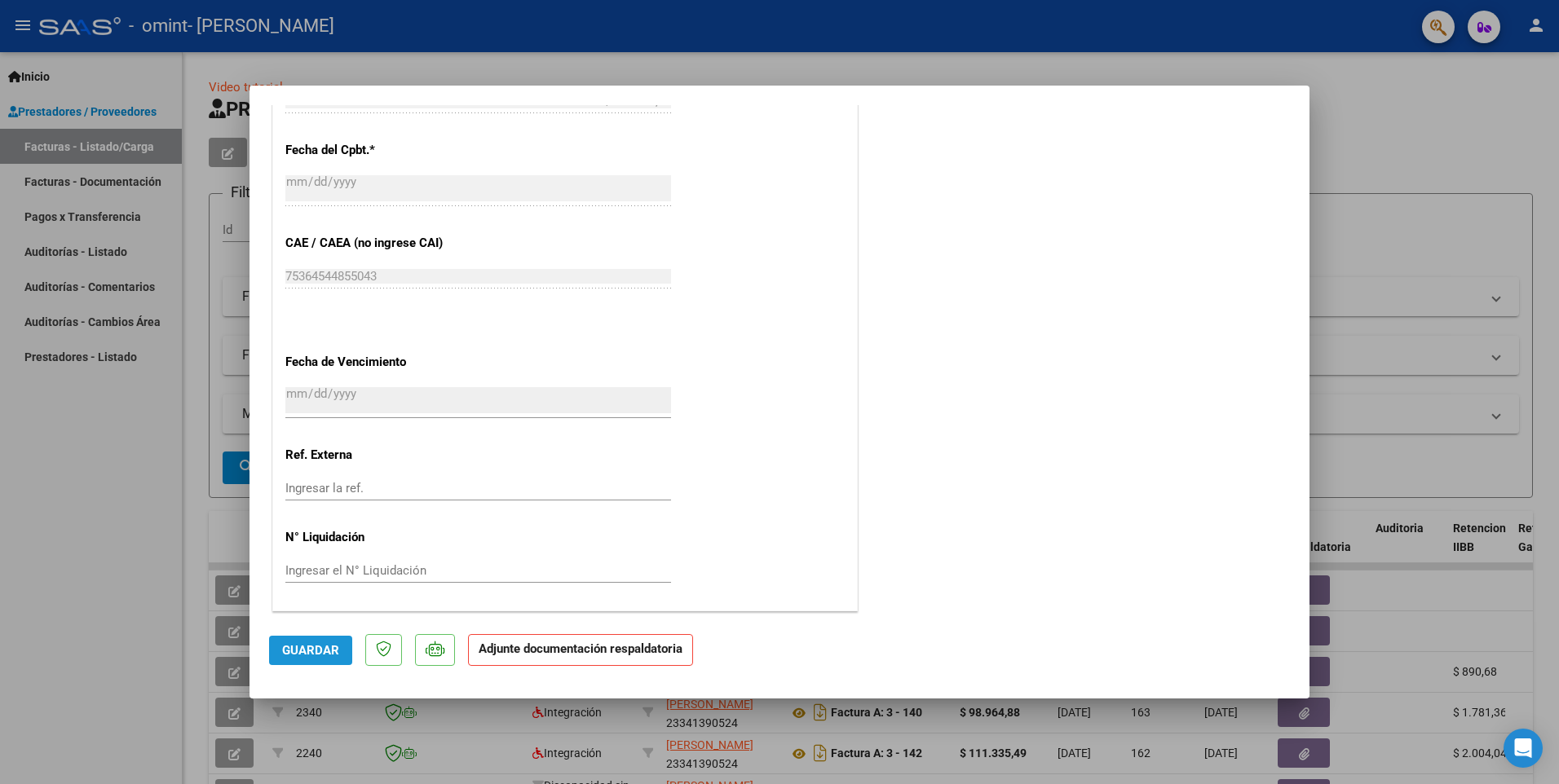
click at [299, 650] on span "Guardar" at bounding box center [311, 650] width 57 height 14
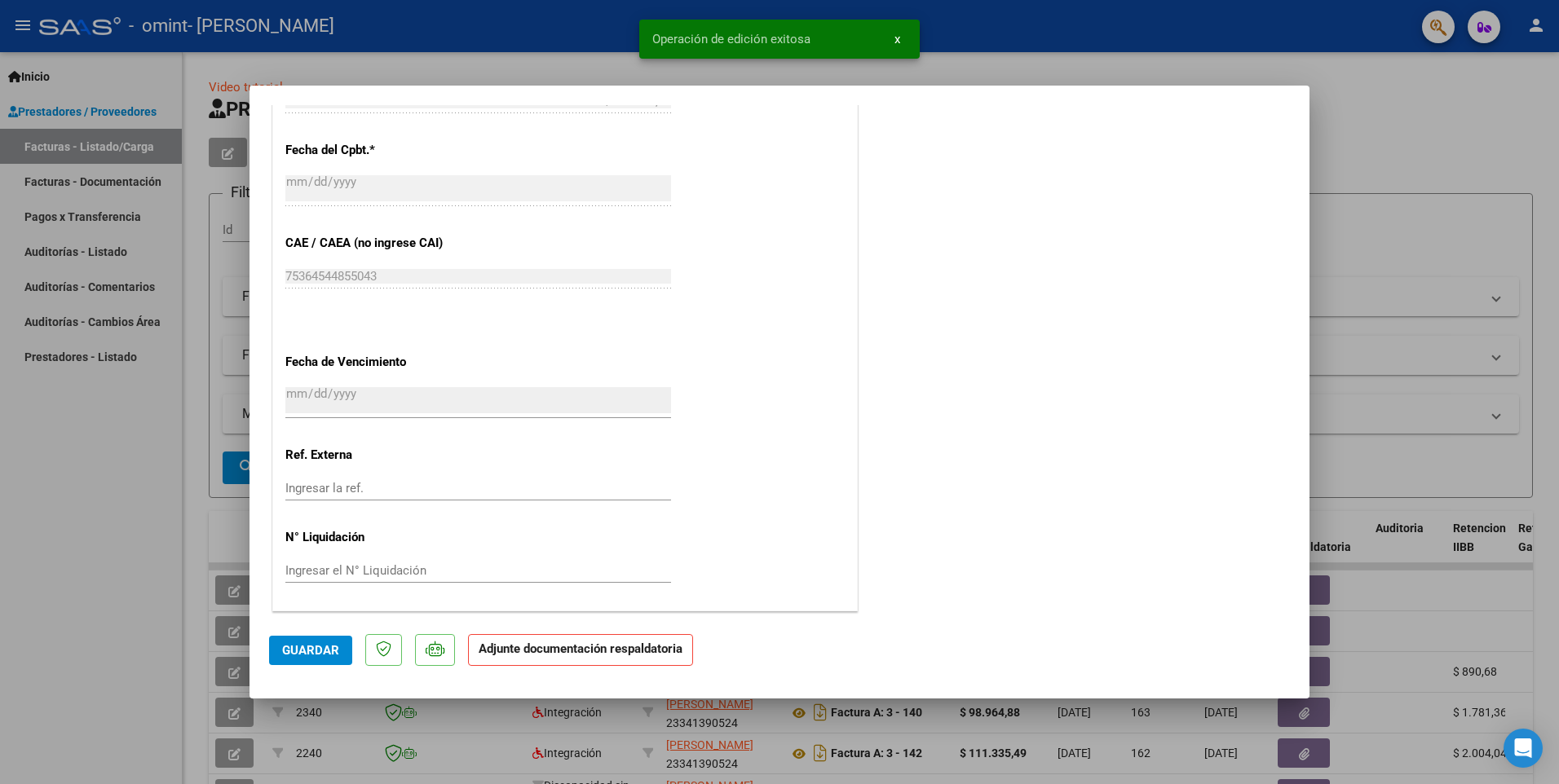
click at [1381, 108] on div at bounding box center [780, 392] width 1559 height 784
type input "$ 0,00"
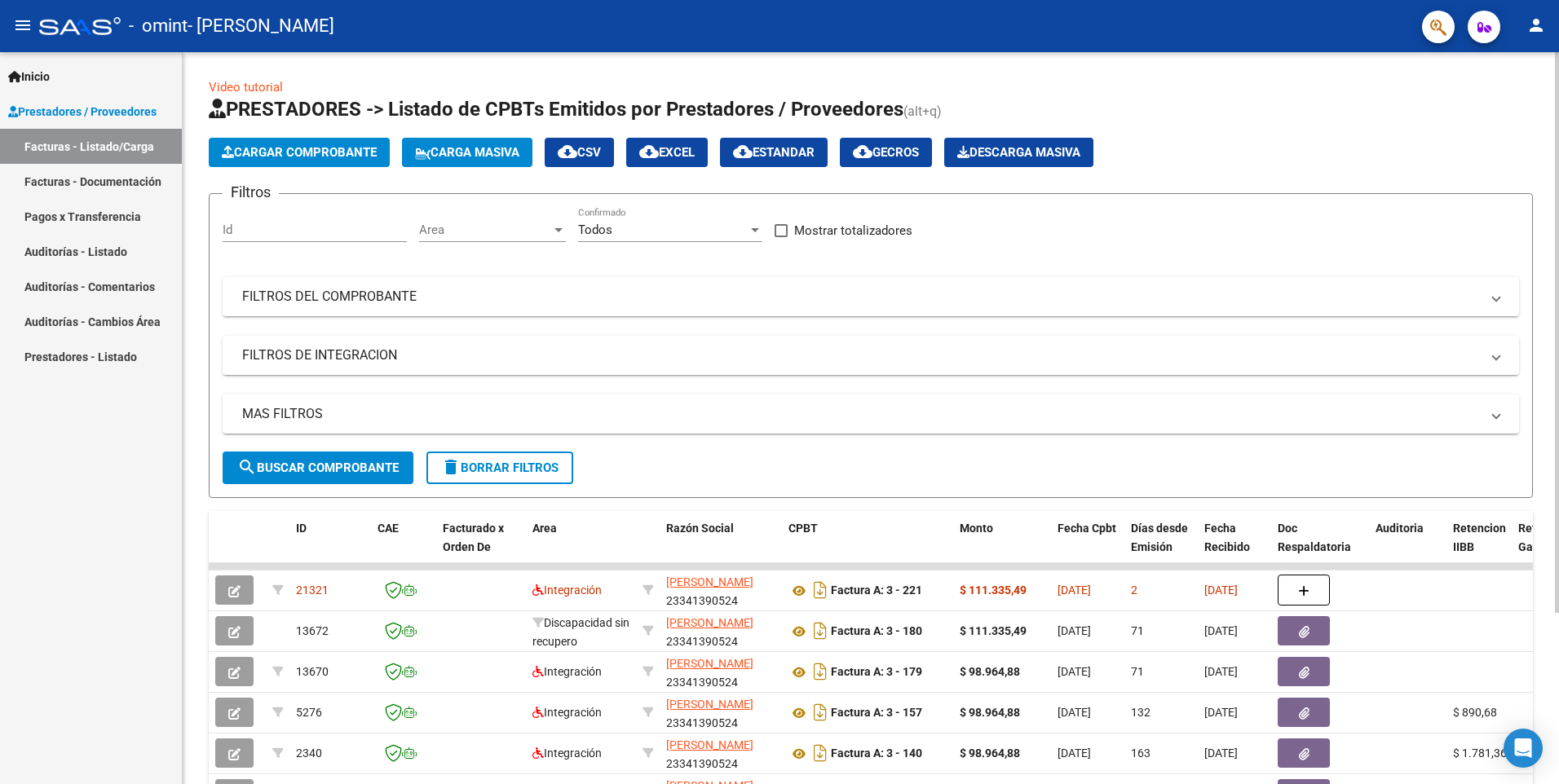
click at [332, 155] on span "Cargar Comprobante" at bounding box center [299, 151] width 155 height 14
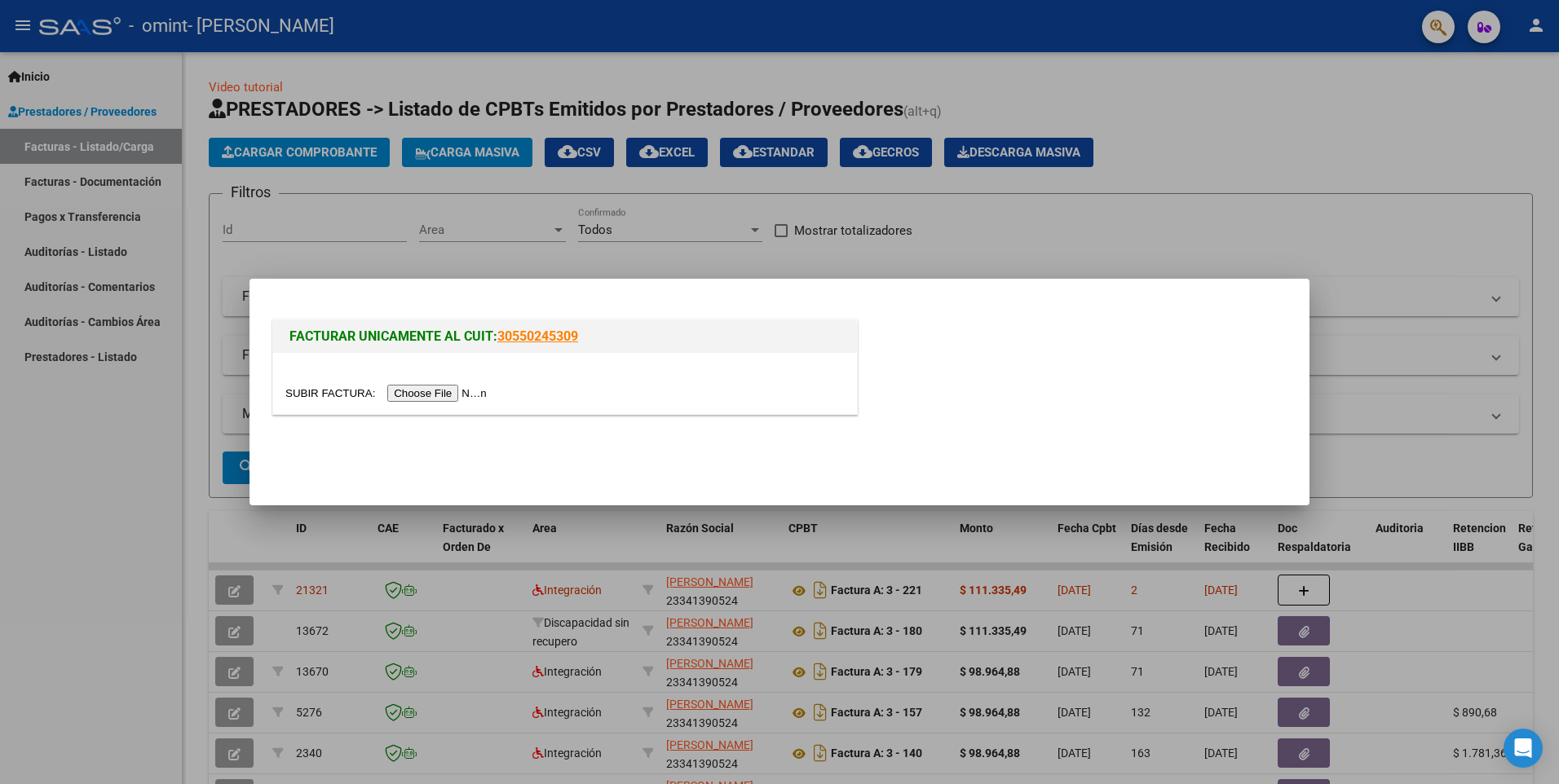
click at [441, 392] on input "file" at bounding box center [389, 393] width 206 height 17
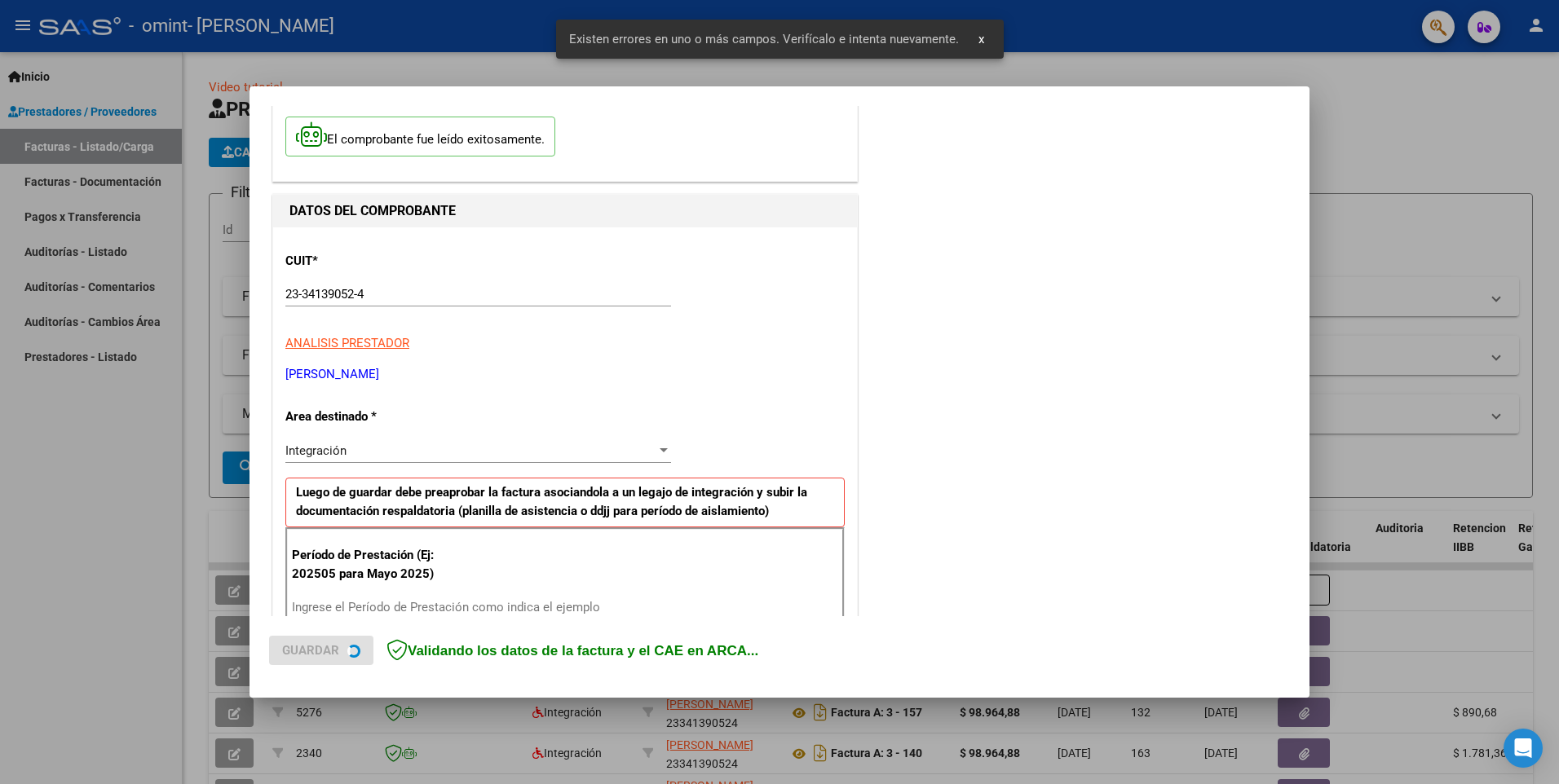
scroll to position [283, 0]
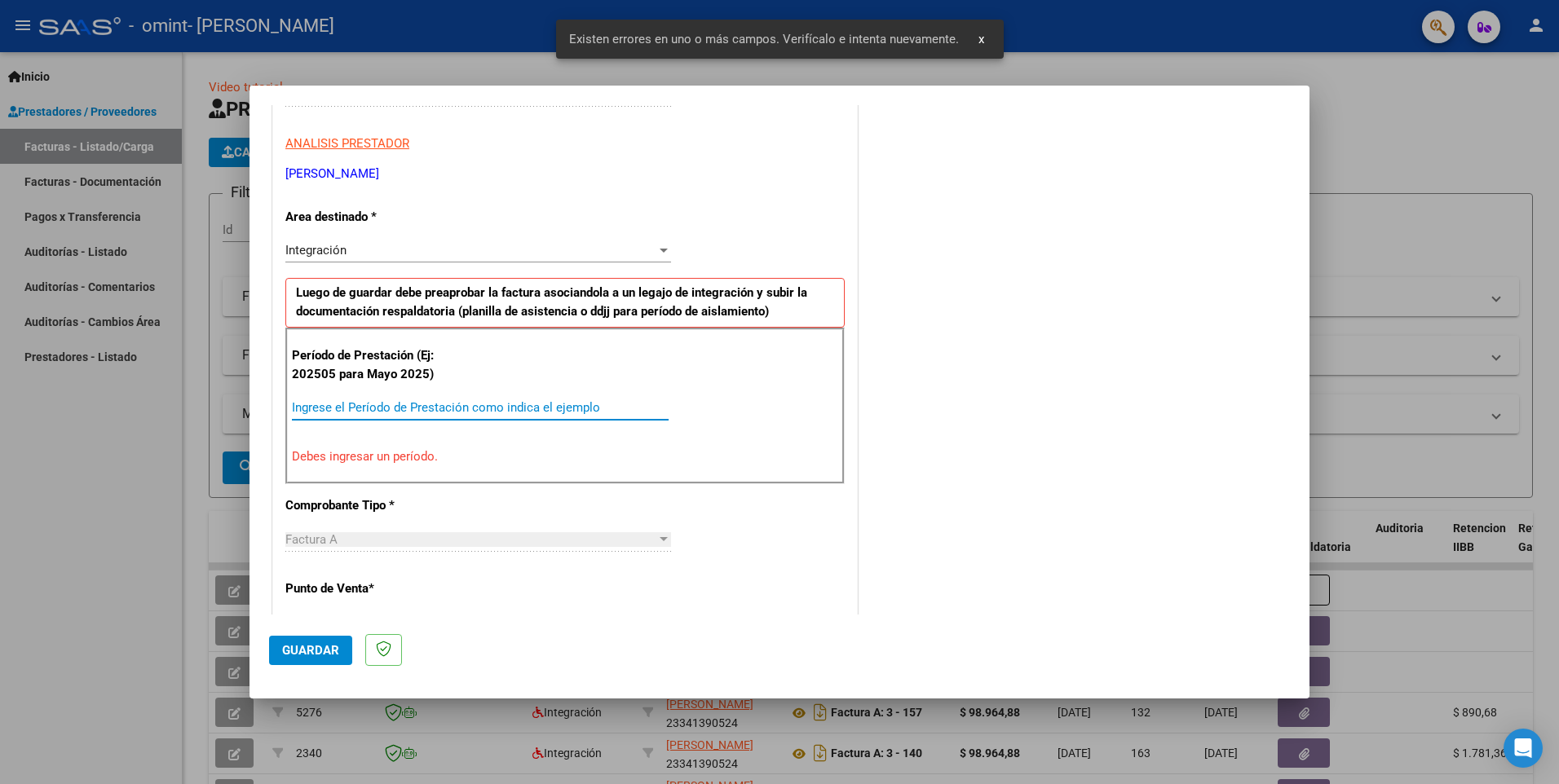
click at [388, 408] on input "Ingrese el Período de Prestación como indica el ejemplo" at bounding box center [480, 407] width 377 height 14
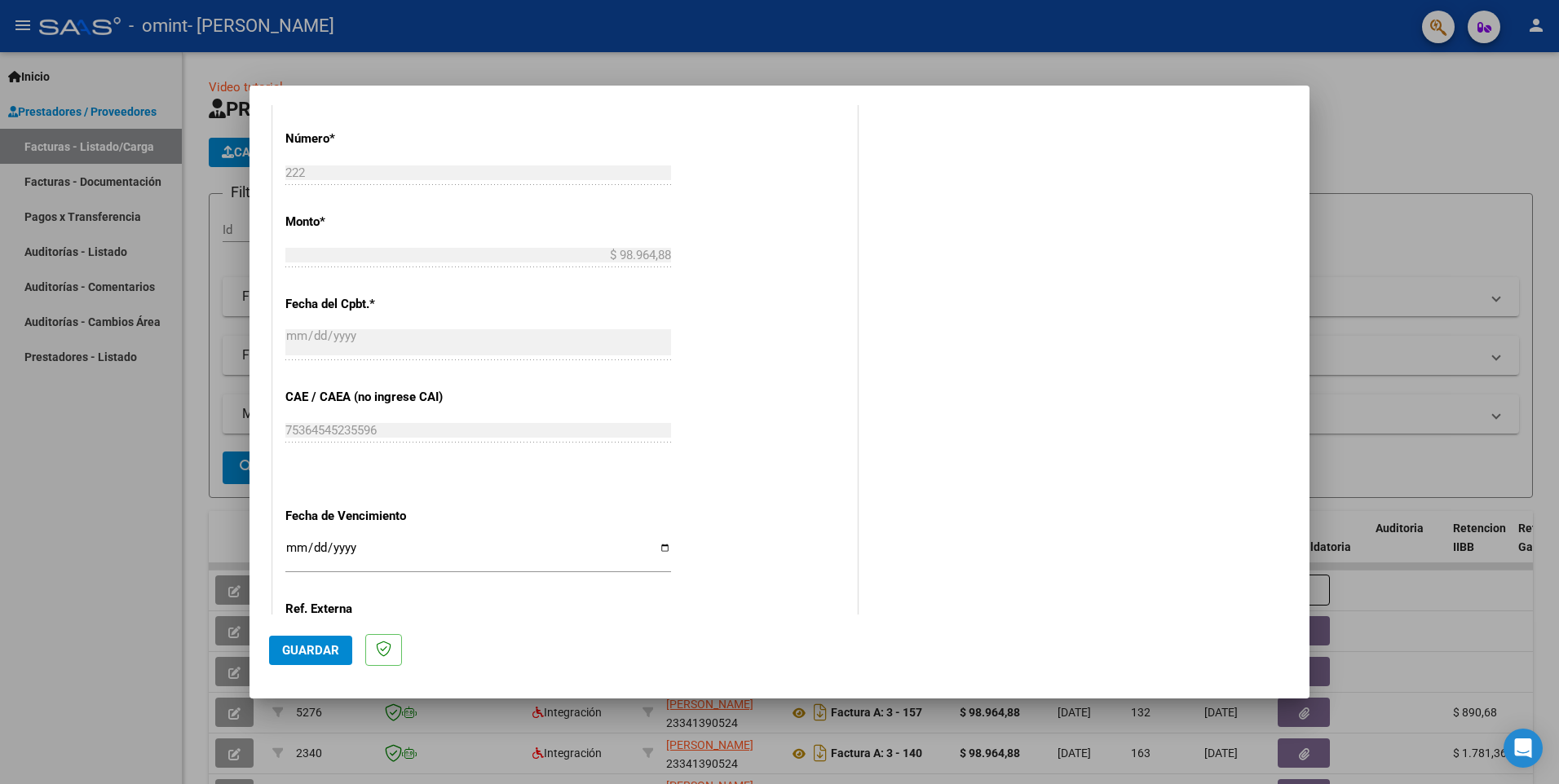
scroll to position [926, 0]
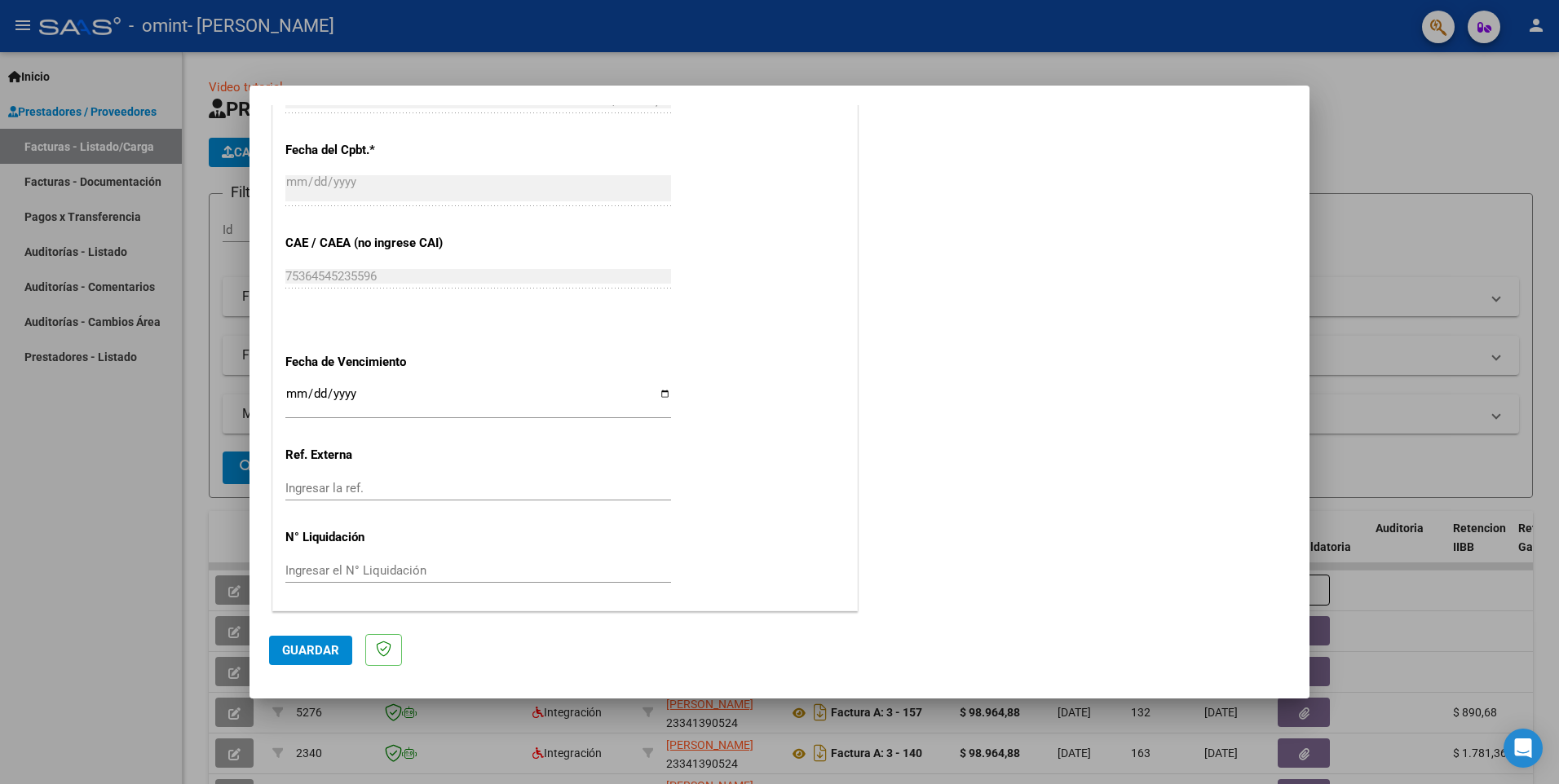
type input "202507"
click at [661, 397] on input "Ingresar la fecha" at bounding box center [479, 400] width 386 height 26
type input "[DATE]"
click at [328, 646] on span "Guardar" at bounding box center [311, 650] width 57 height 14
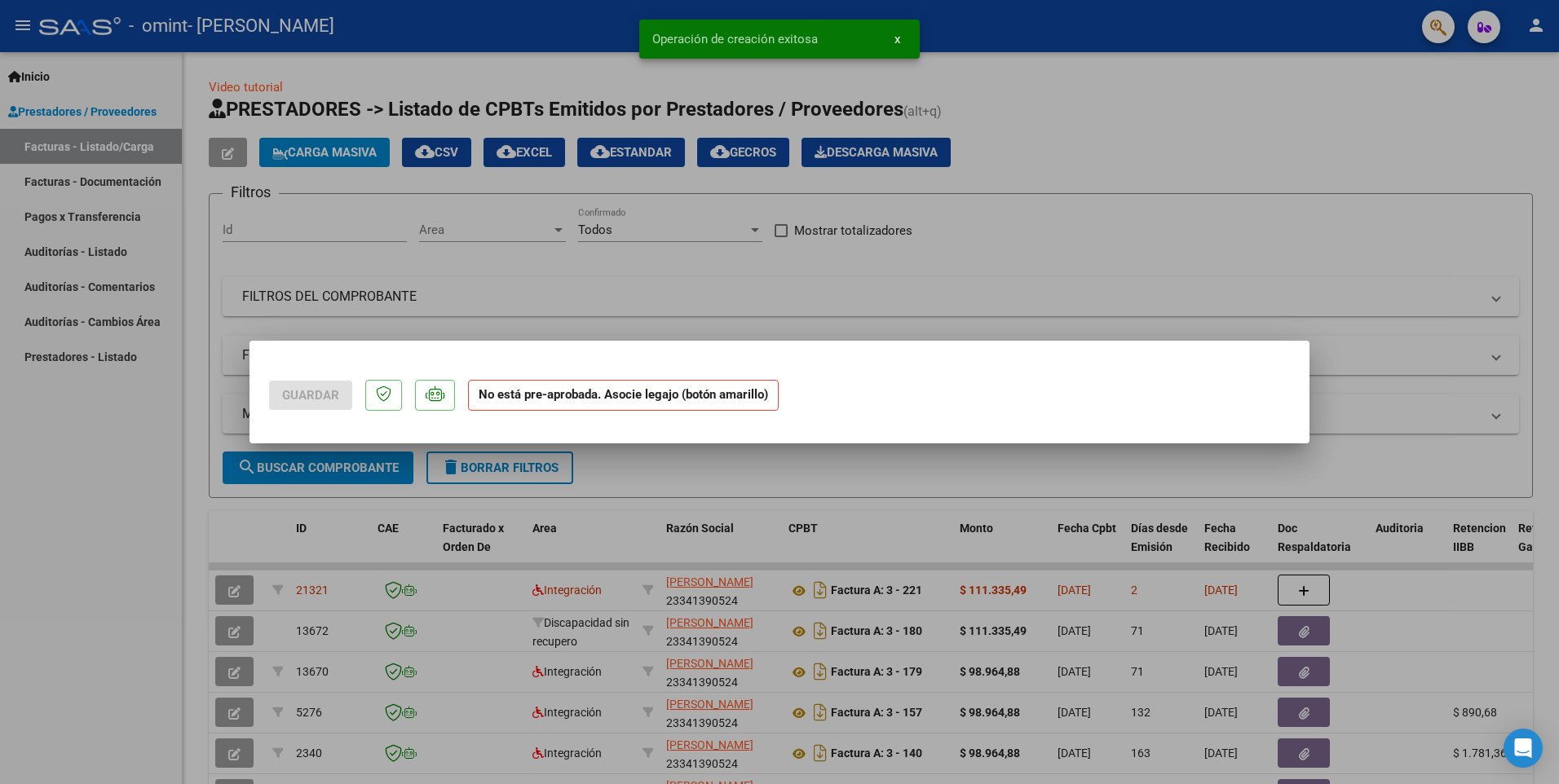
scroll to position [0, 0]
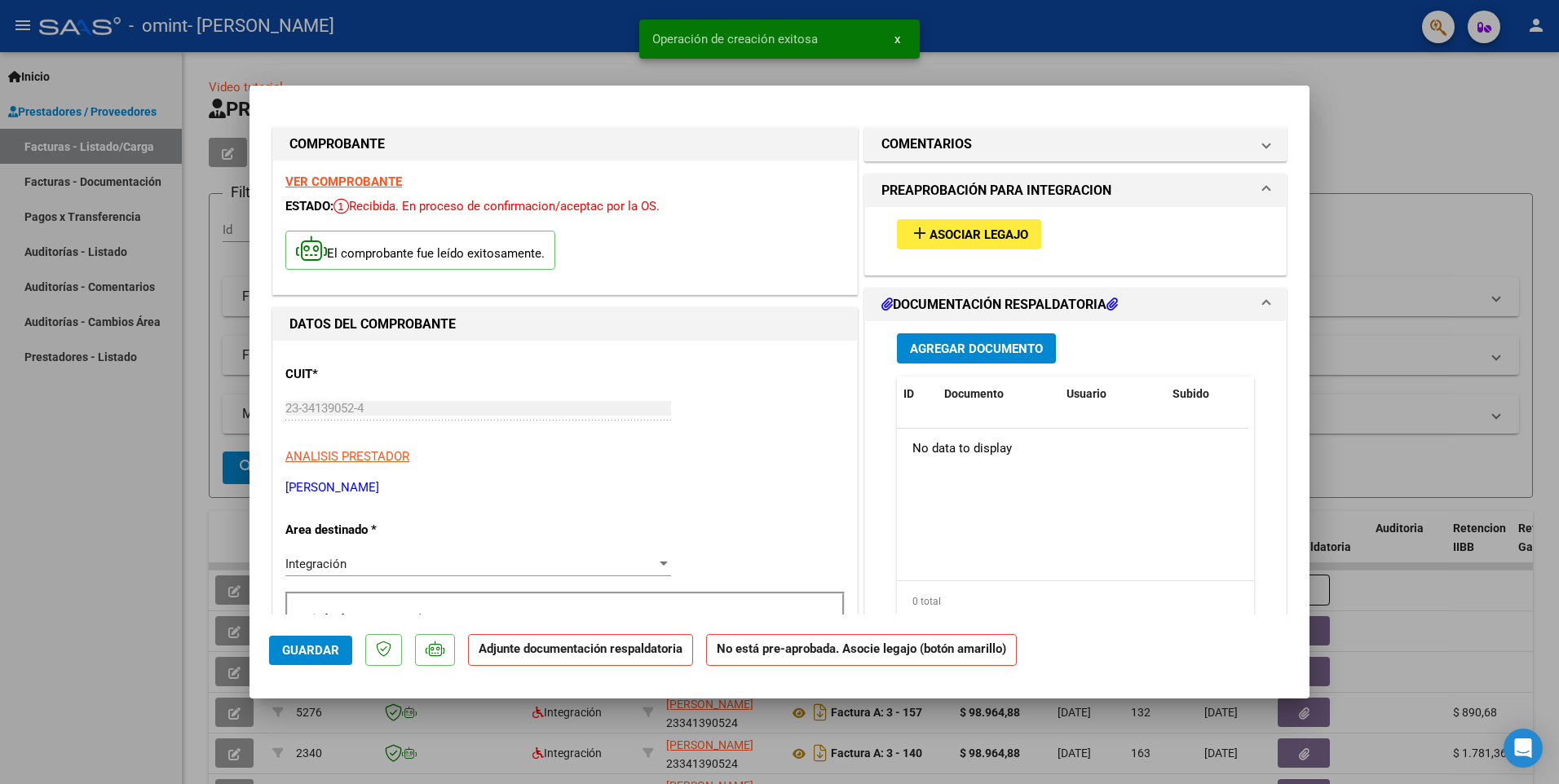
click at [987, 236] on span "Asociar Legajo" at bounding box center [979, 234] width 98 height 14
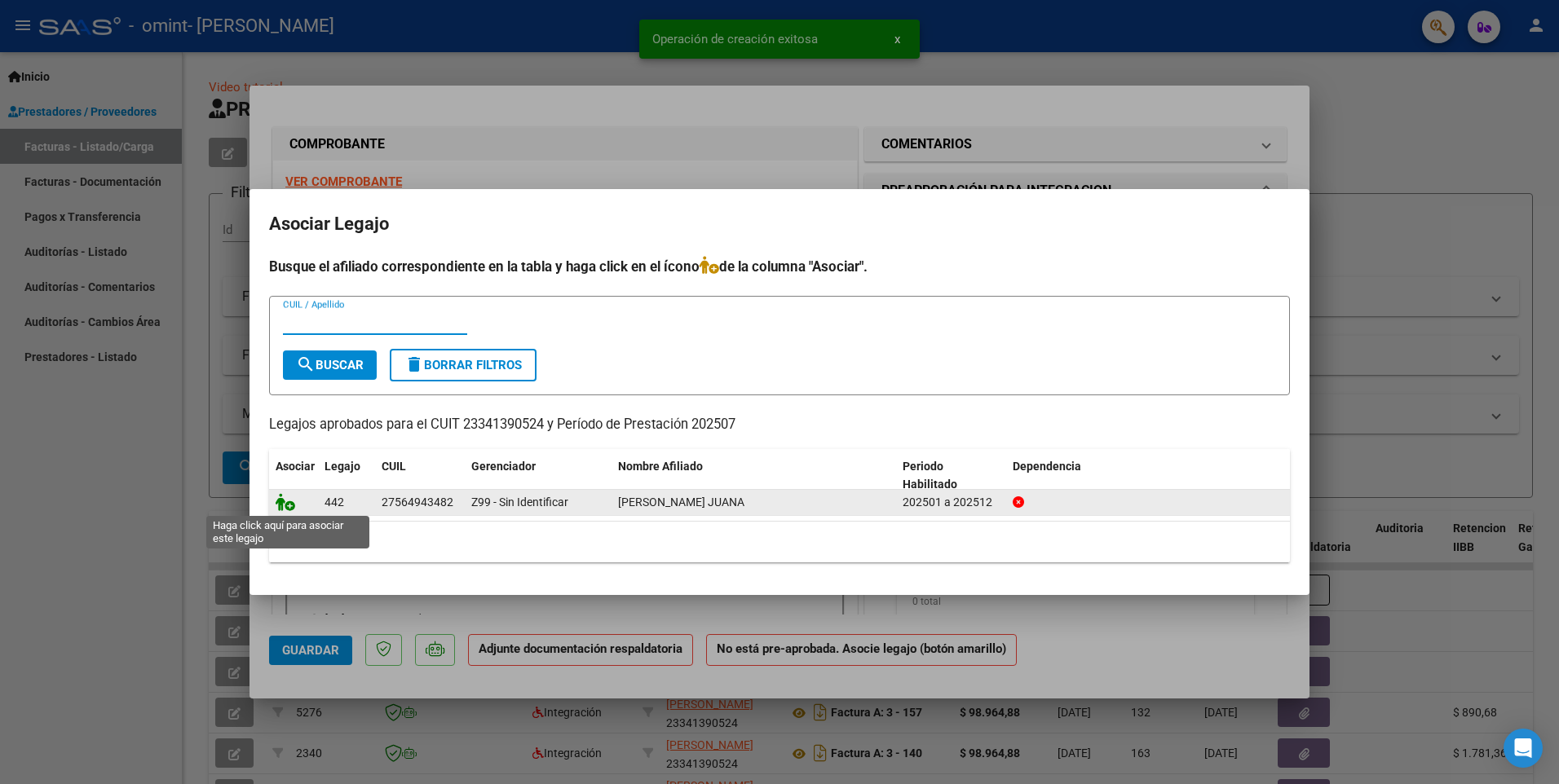
click at [281, 504] on icon at bounding box center [286, 501] width 19 height 18
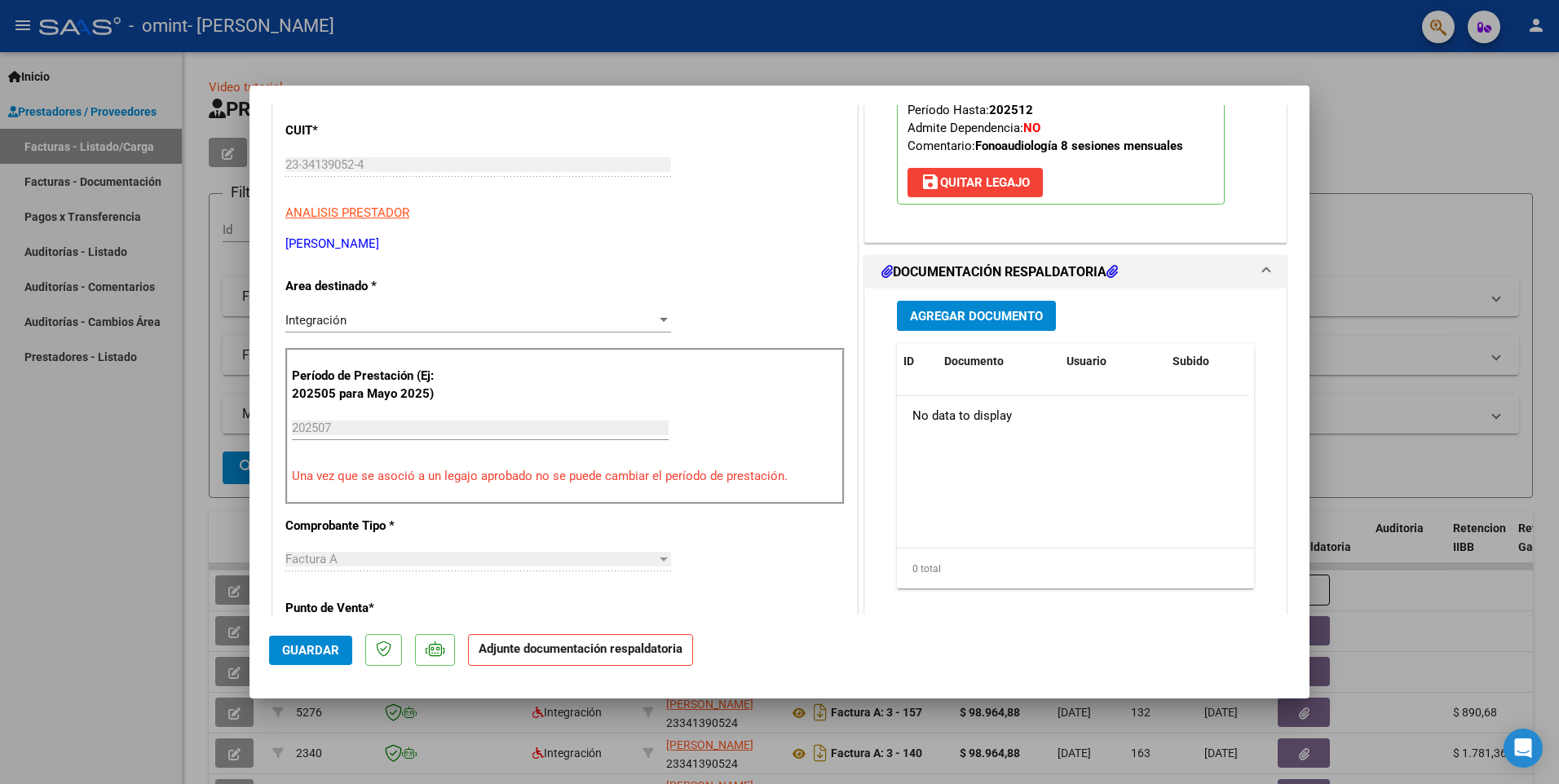
scroll to position [245, 0]
click at [1010, 309] on span "Agregar Documento" at bounding box center [977, 315] width 133 height 14
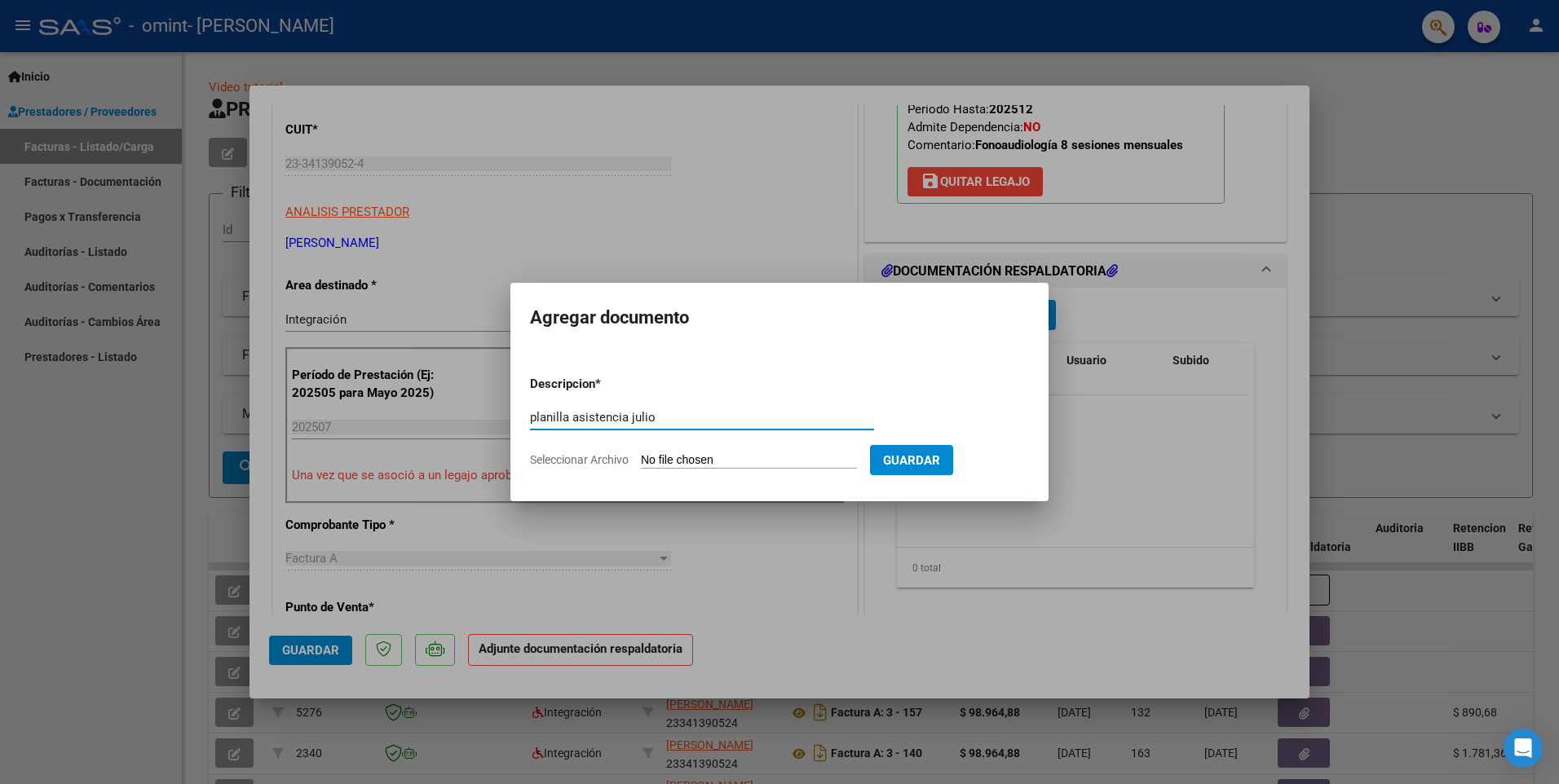
click at [680, 419] on input "planilla asistencia julio" at bounding box center [702, 417] width 344 height 14
type input "planilla asistencia julio"
click at [658, 462] on input "Seleccionar Archivo" at bounding box center [750, 461] width 216 height 15
type input "C:\fakepath\CamScanner [DATE] 09.56.pdf"
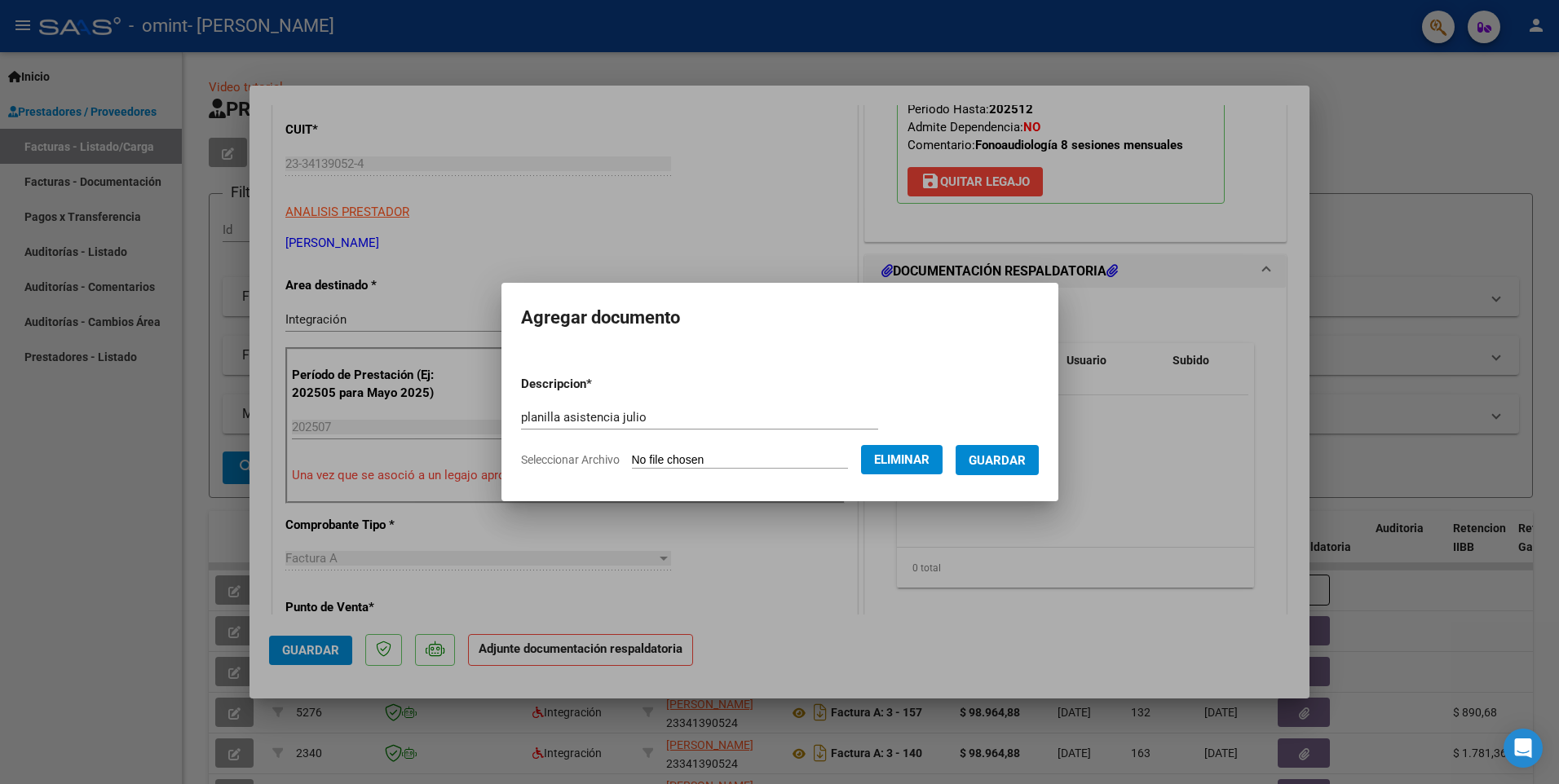
click at [1022, 453] on span "Guardar" at bounding box center [997, 460] width 57 height 14
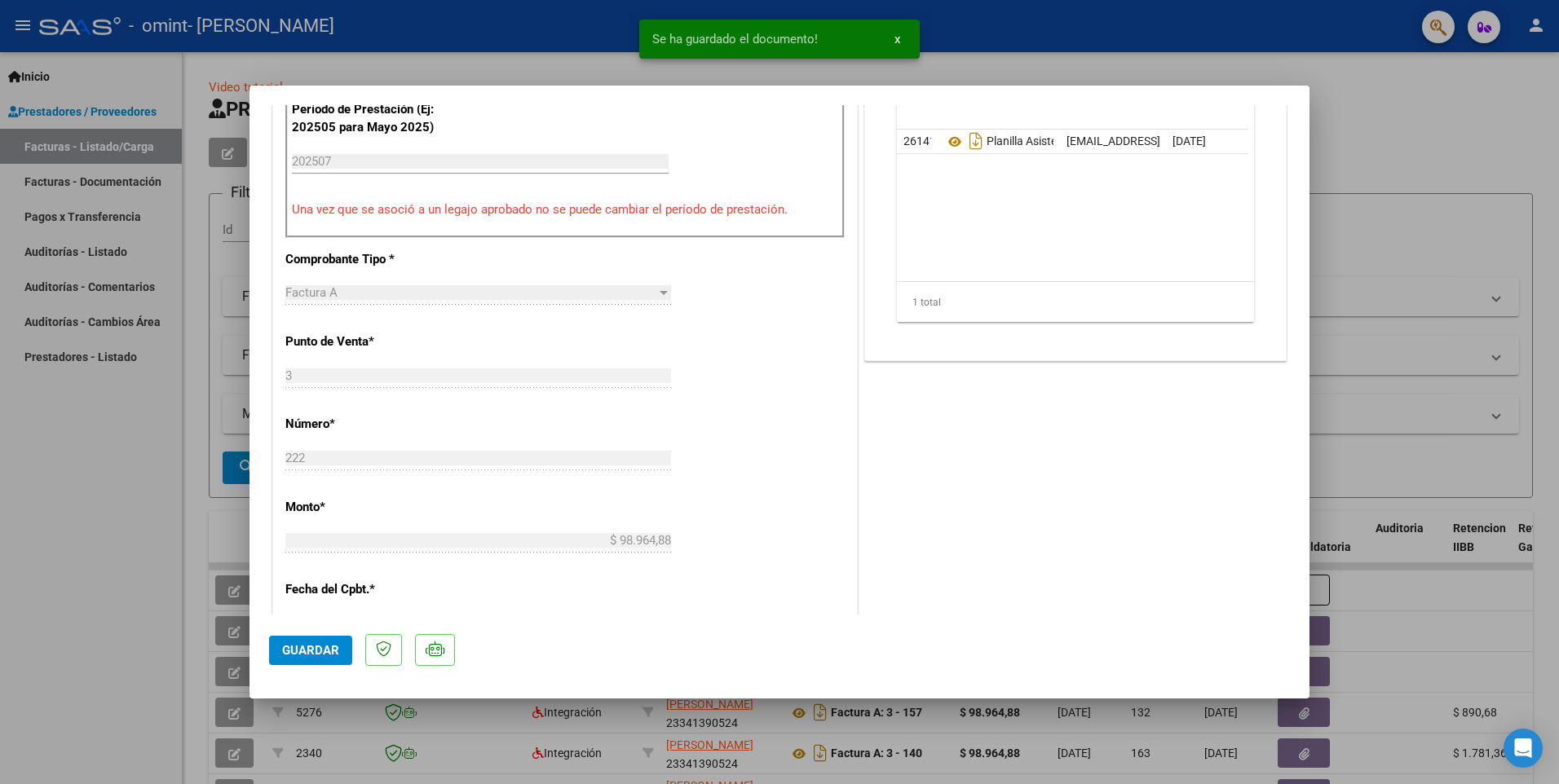
scroll to position [571, 0]
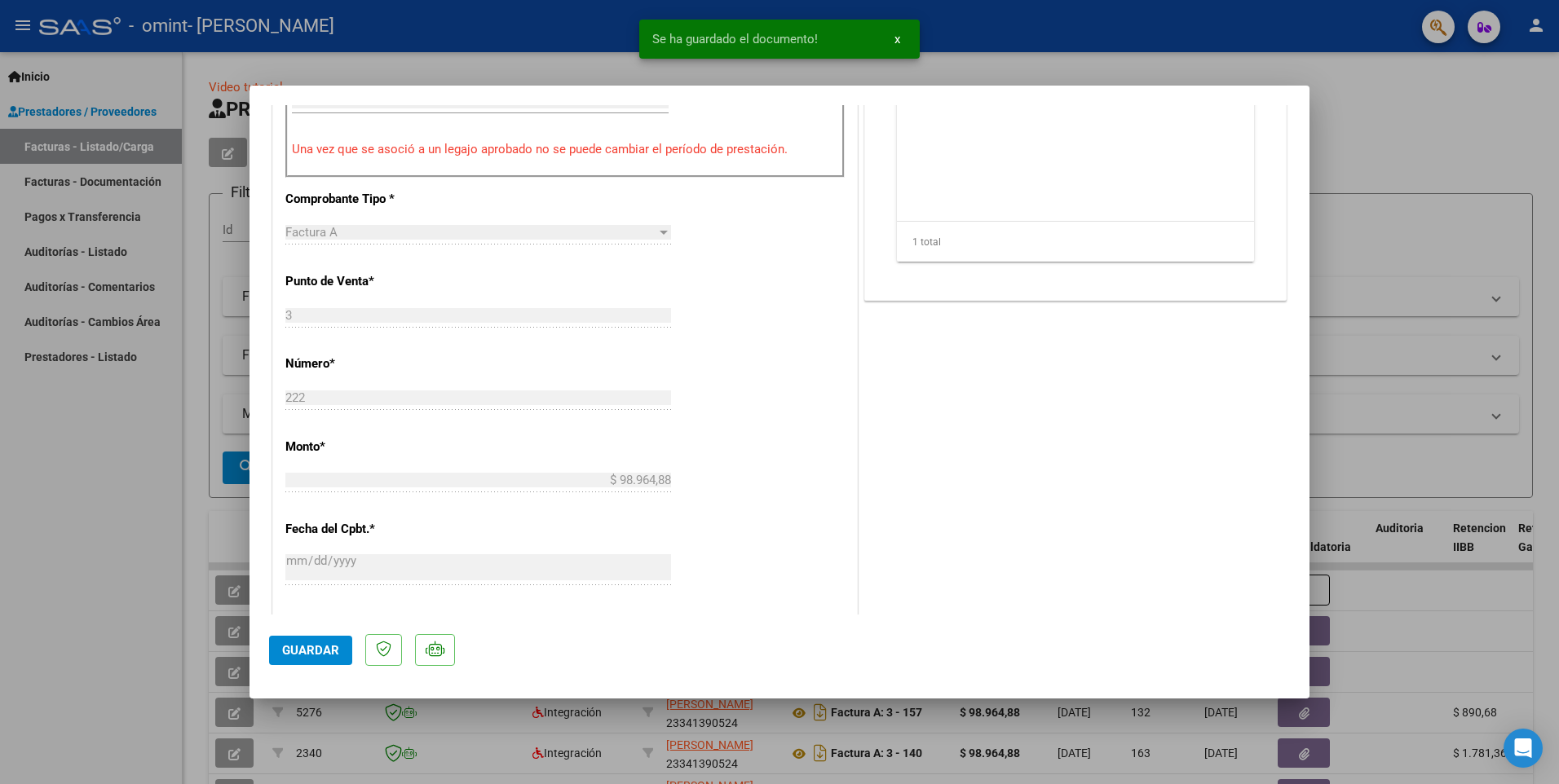
click at [304, 645] on span "Guardar" at bounding box center [311, 650] width 57 height 14
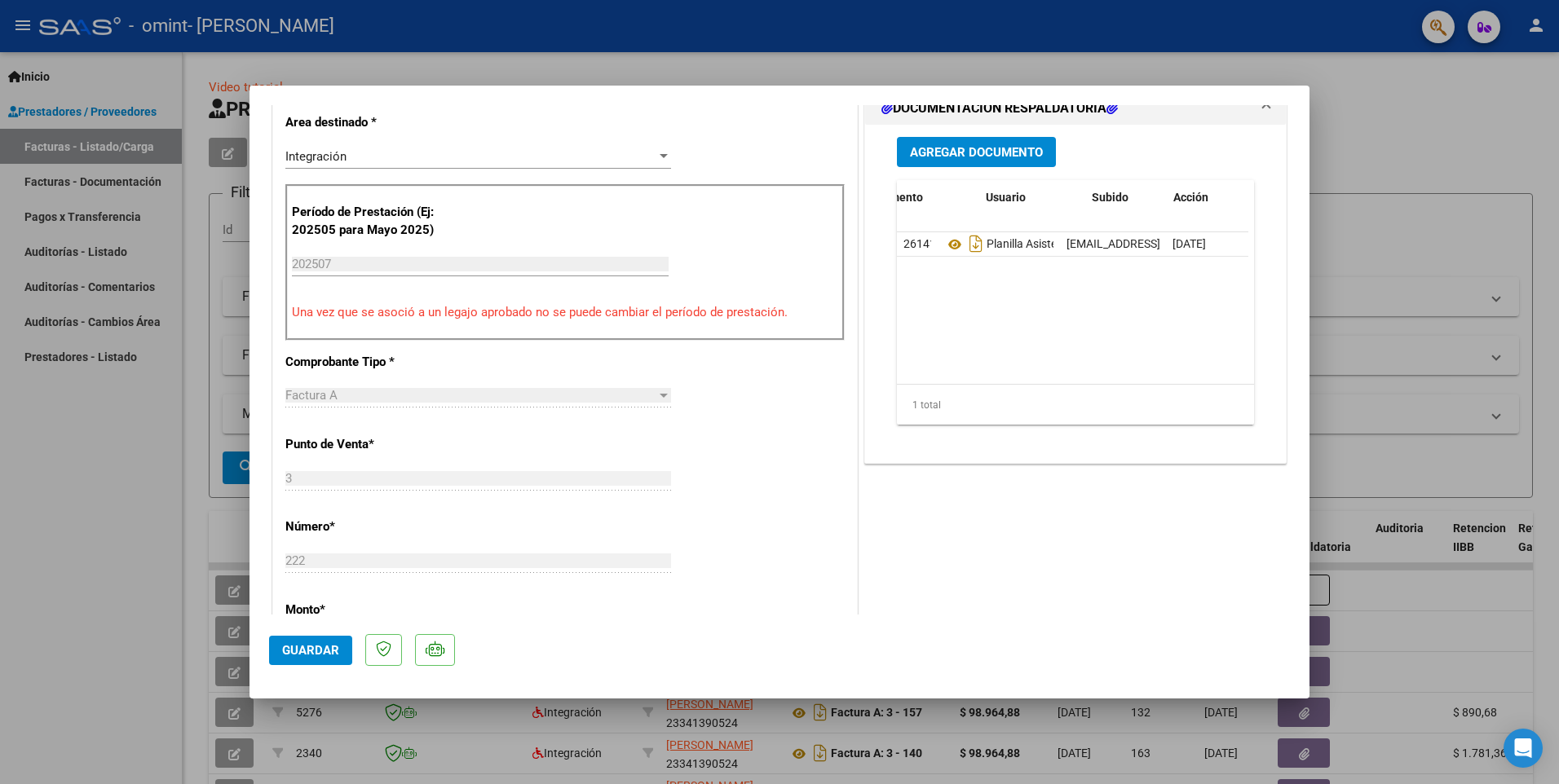
scroll to position [0, 81]
click at [1006, 161] on button "Agregar Documento" at bounding box center [976, 151] width 159 height 30
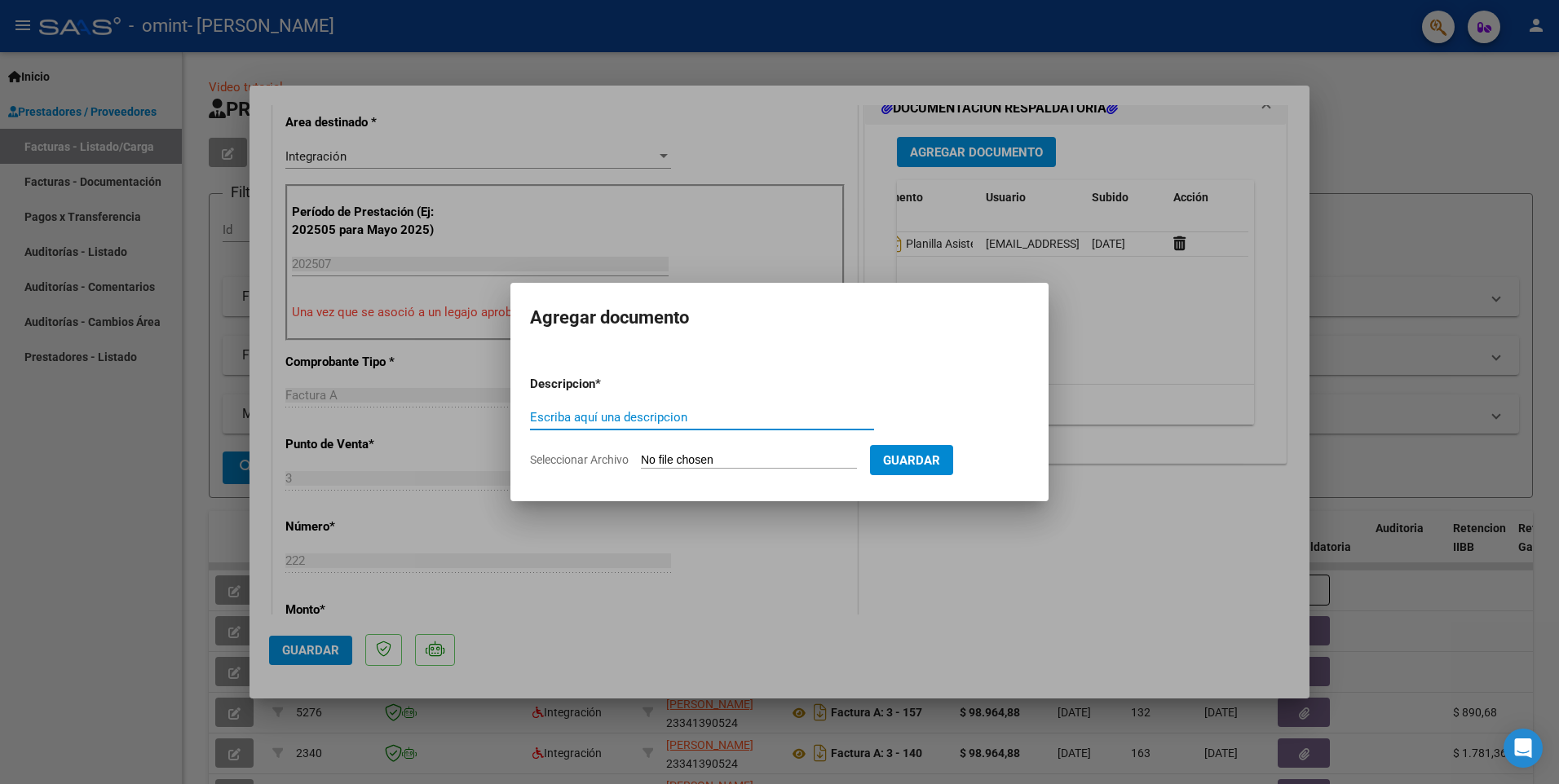
click at [1103, 383] on div at bounding box center [780, 392] width 1559 height 784
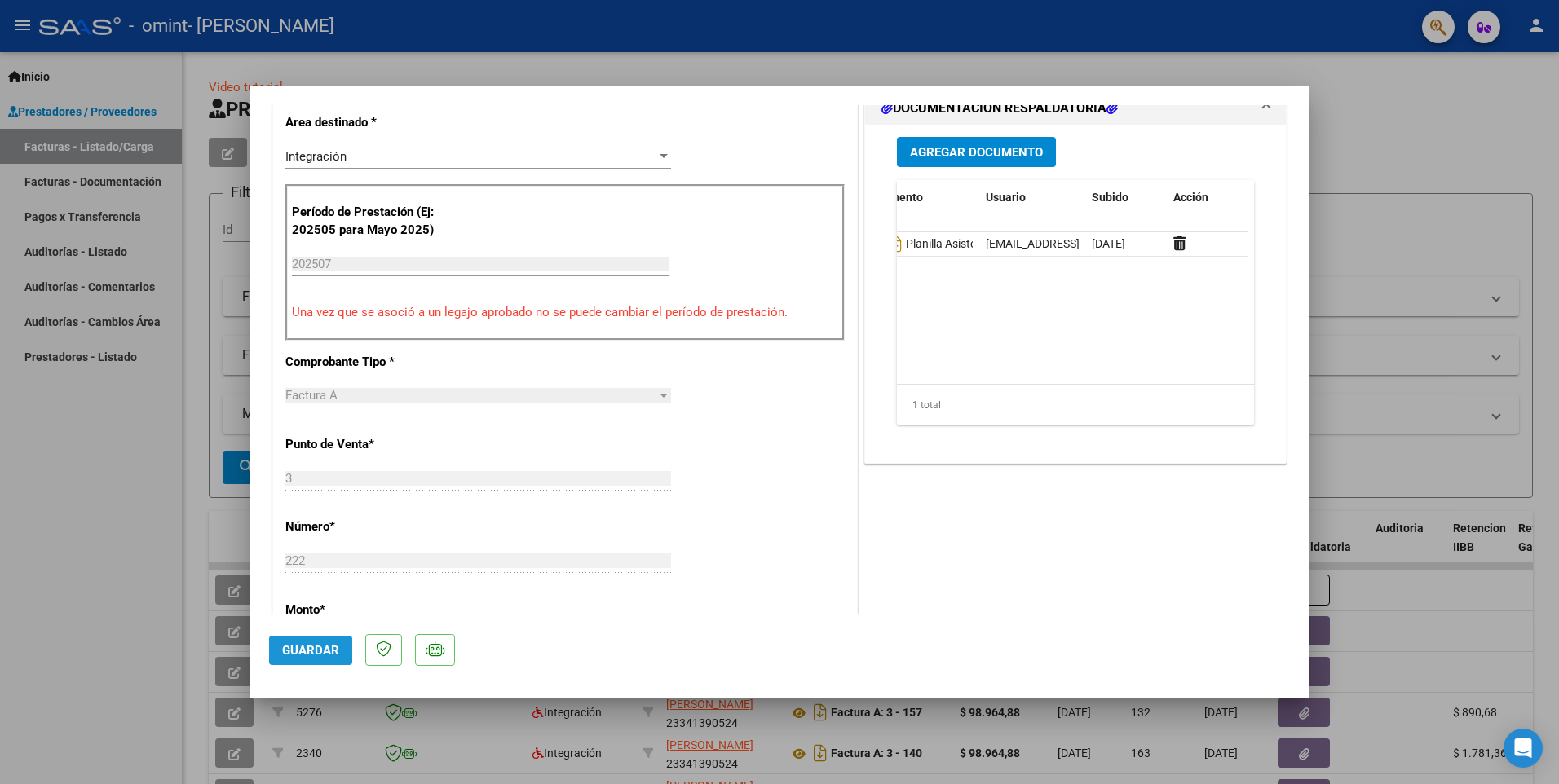
click at [299, 650] on span "Guardar" at bounding box center [311, 650] width 57 height 14
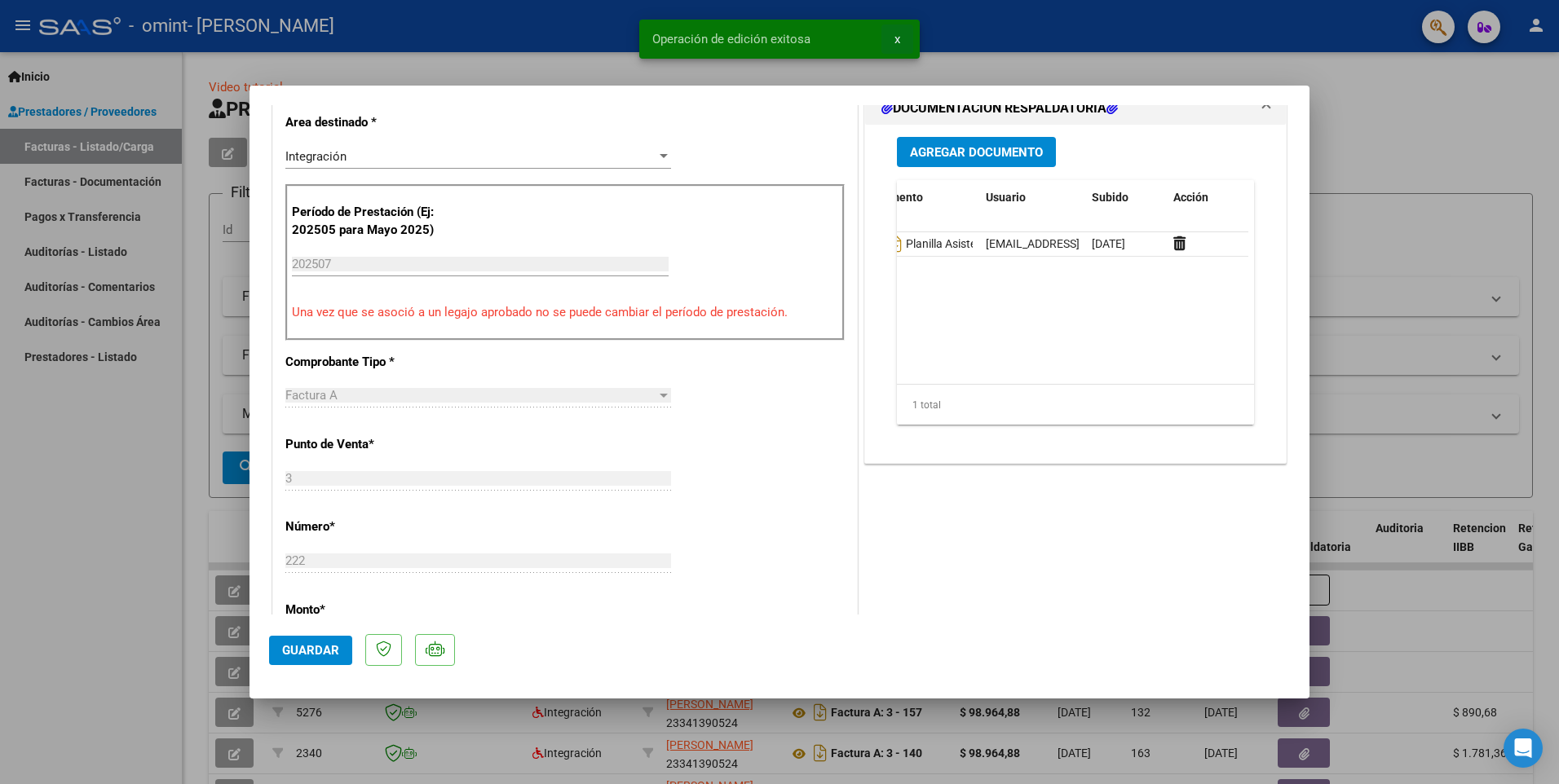
click at [900, 41] on button "x" at bounding box center [897, 39] width 32 height 29
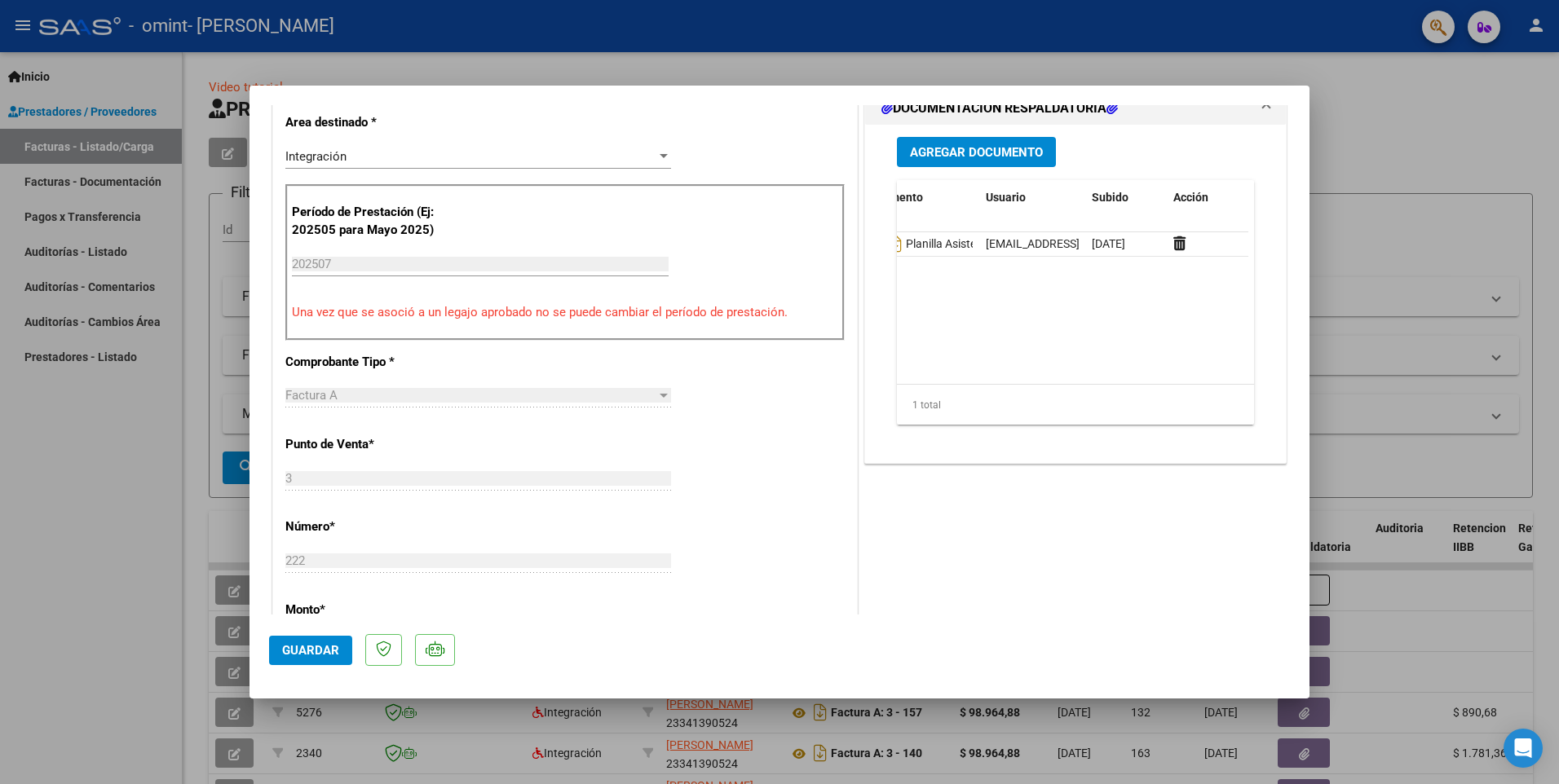
click at [1454, 137] on div at bounding box center [780, 392] width 1559 height 784
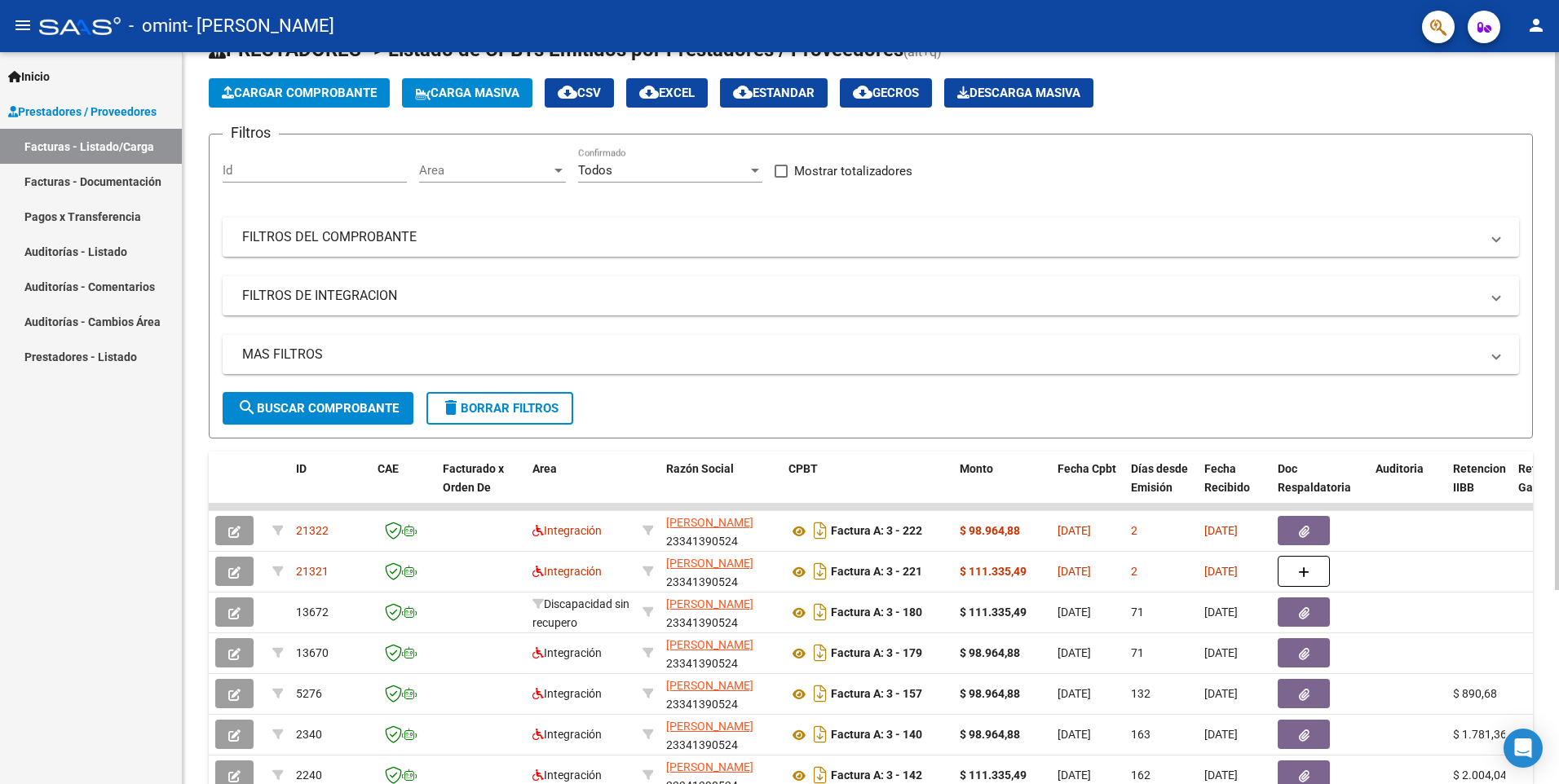
scroll to position [0, 0]
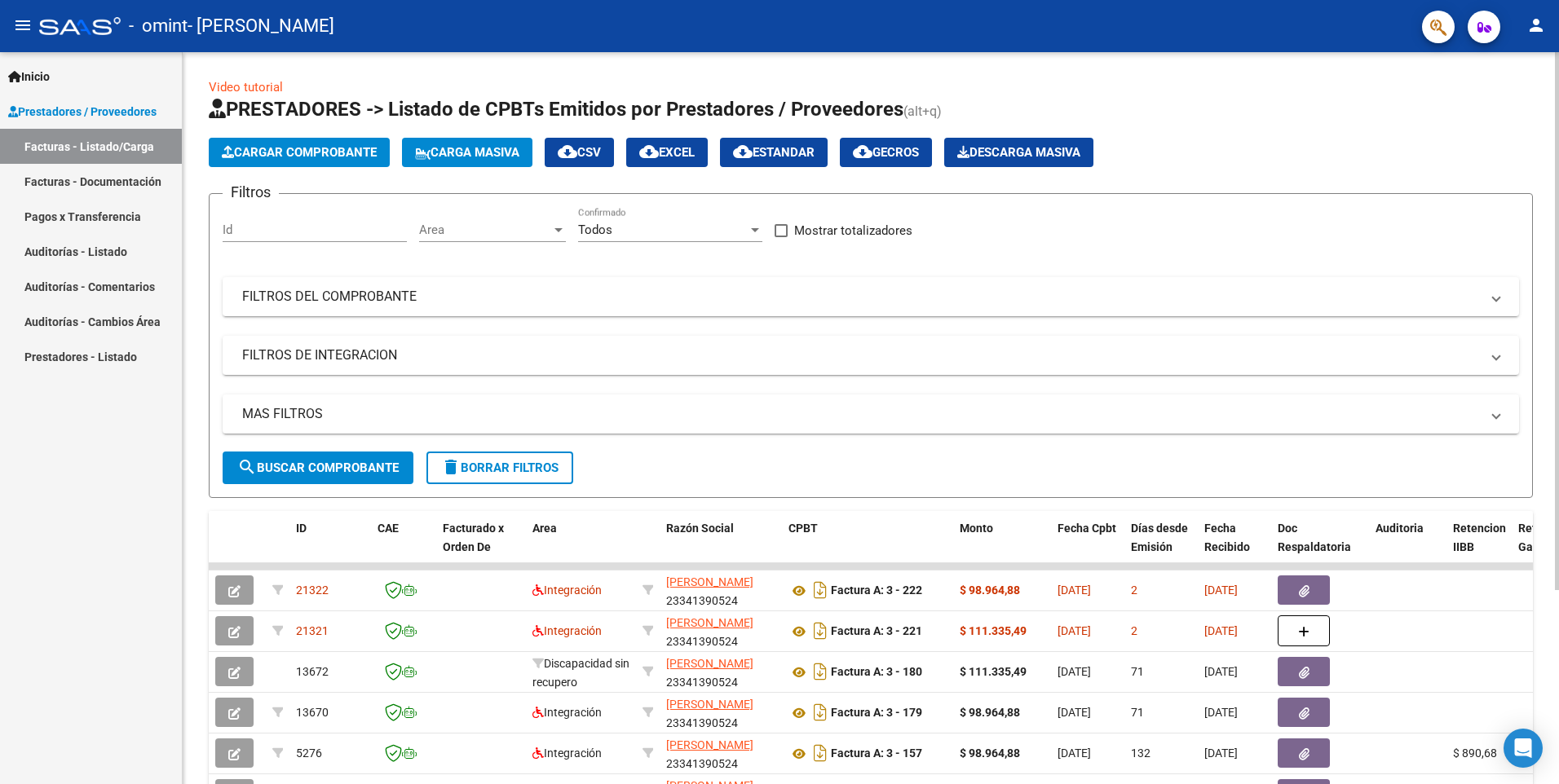
click at [311, 152] on span "Cargar Comprobante" at bounding box center [299, 151] width 155 height 14
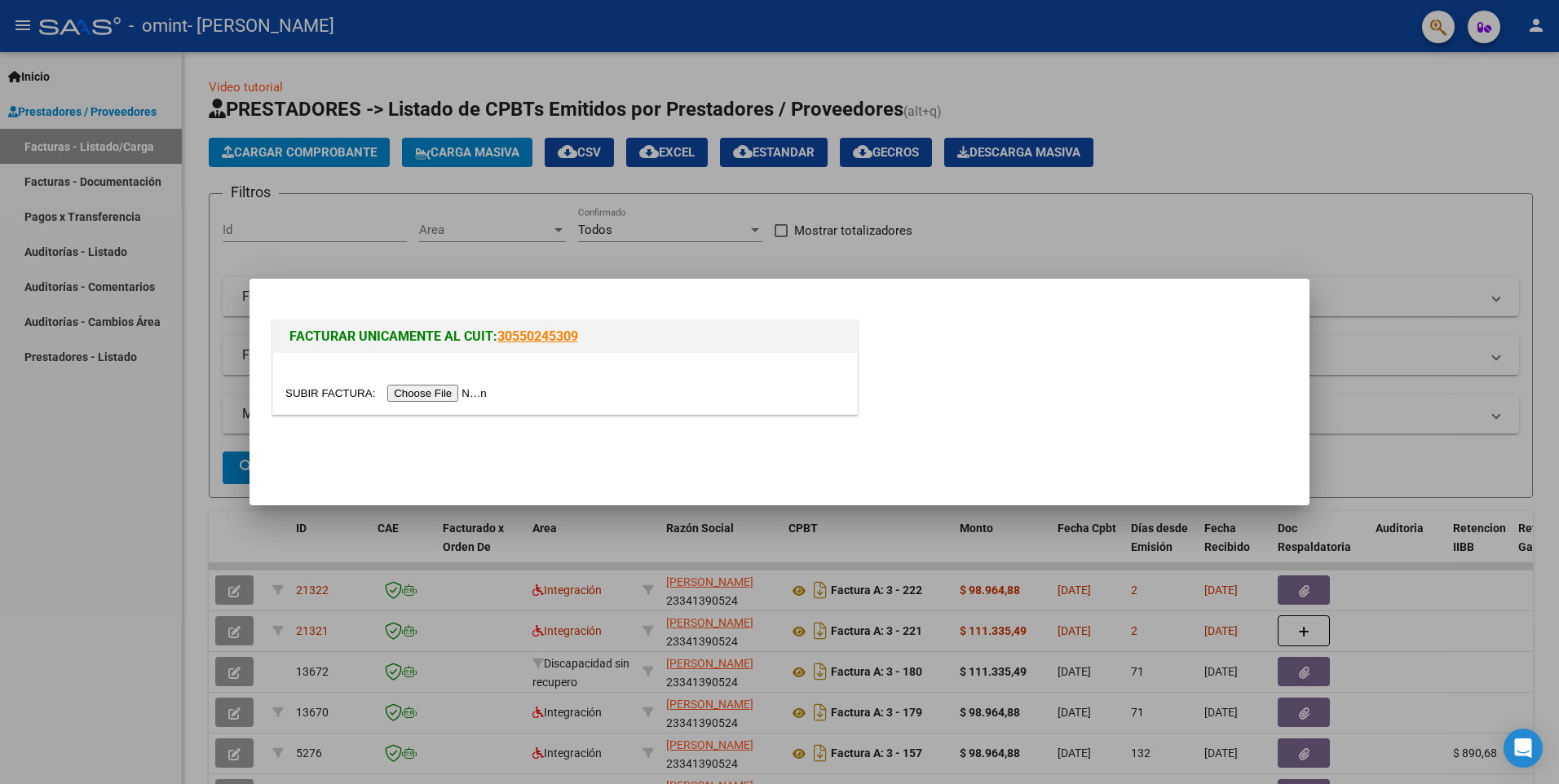
click at [401, 392] on input "file" at bounding box center [389, 393] width 206 height 17
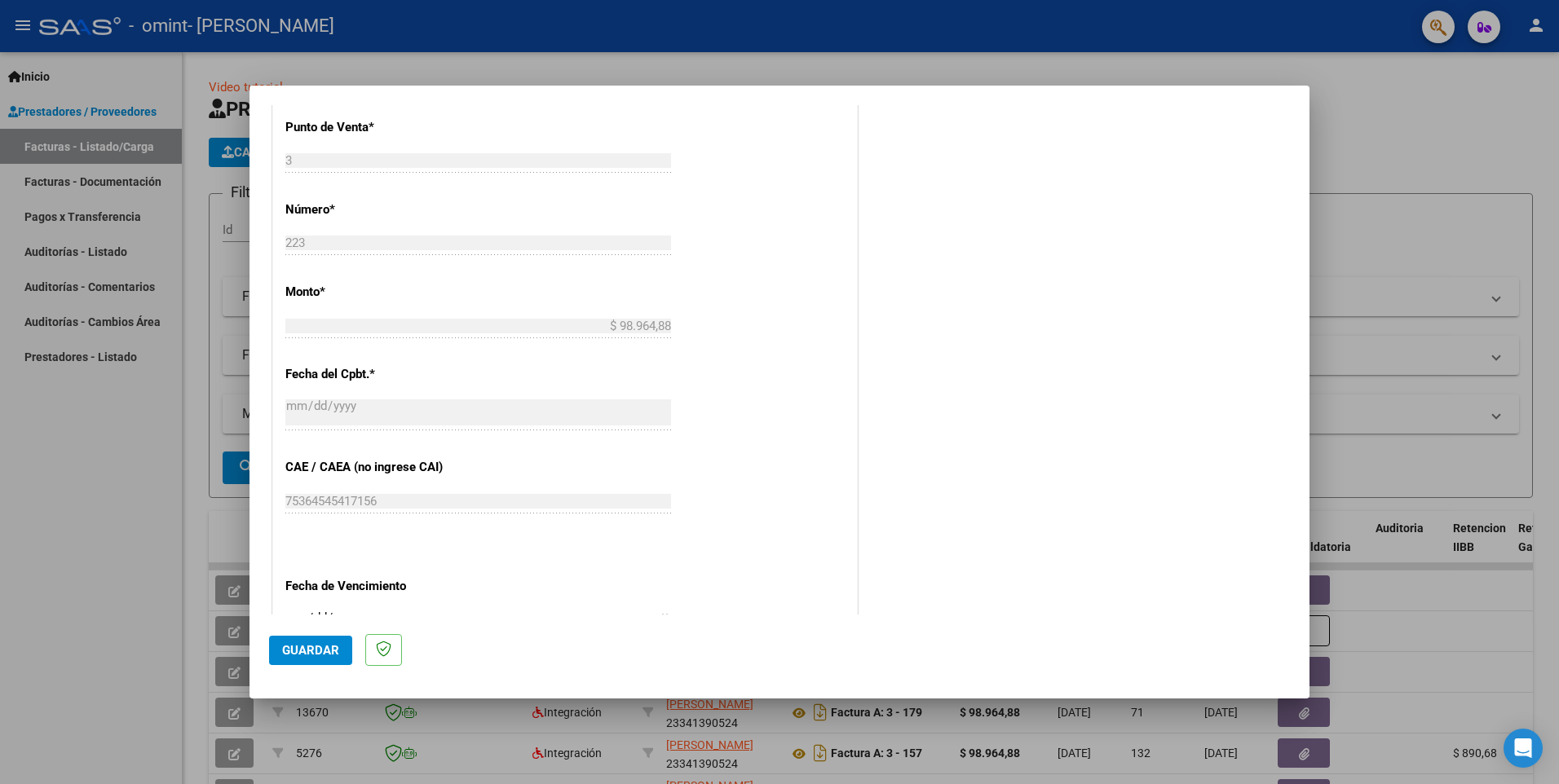
scroll to position [771, 0]
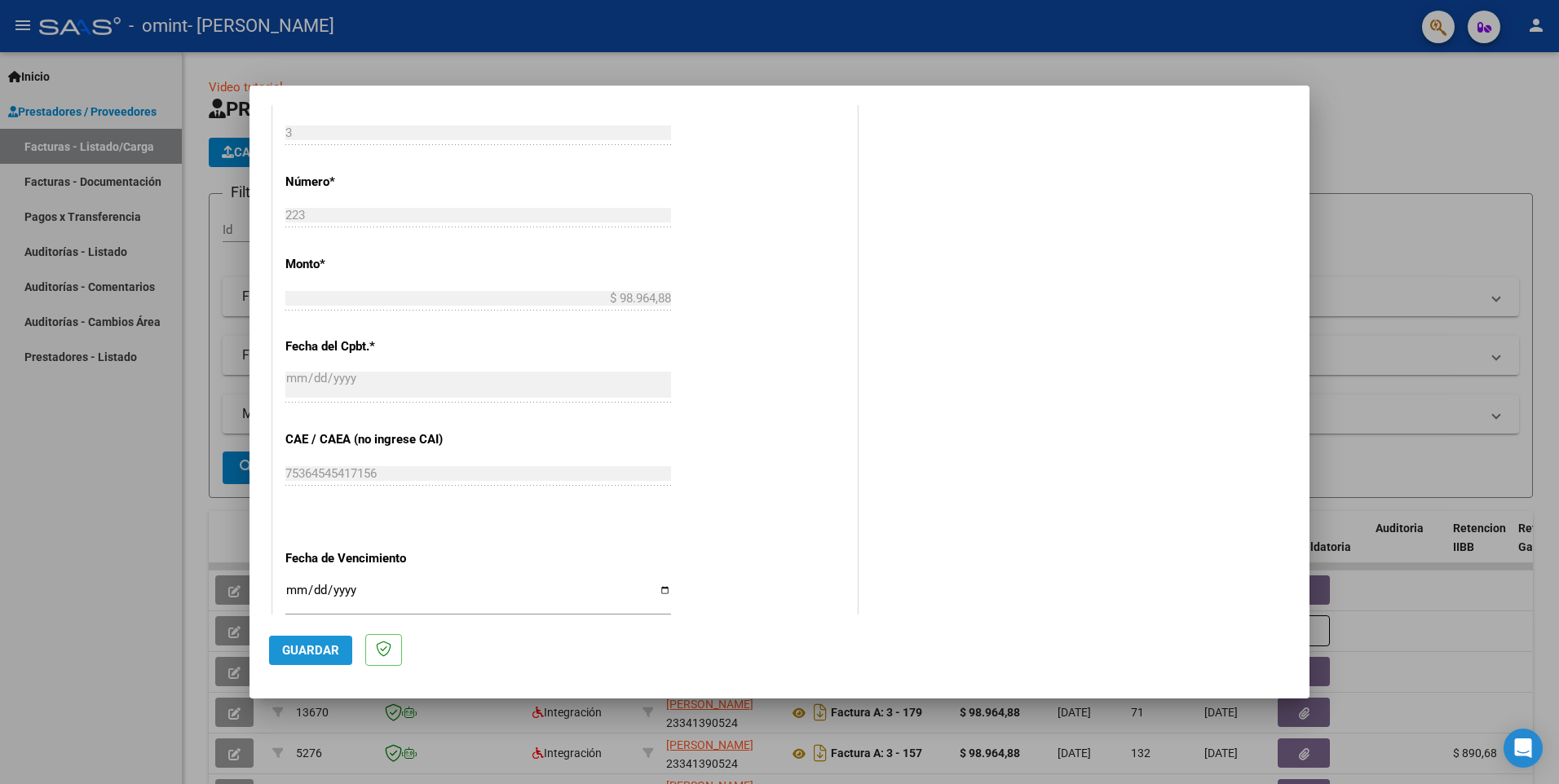
click at [308, 643] on span "Guardar" at bounding box center [311, 650] width 57 height 14
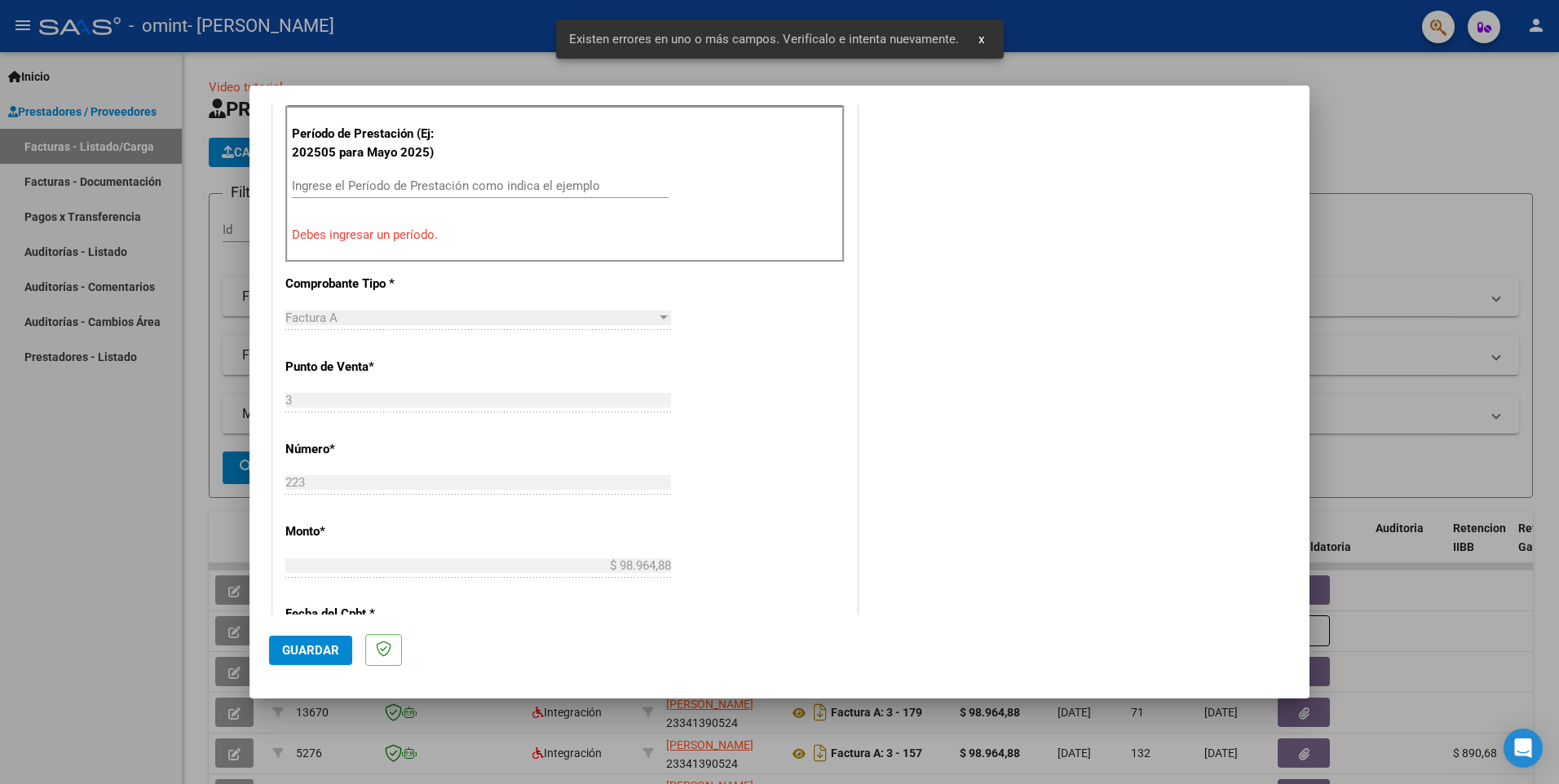
scroll to position [313, 0]
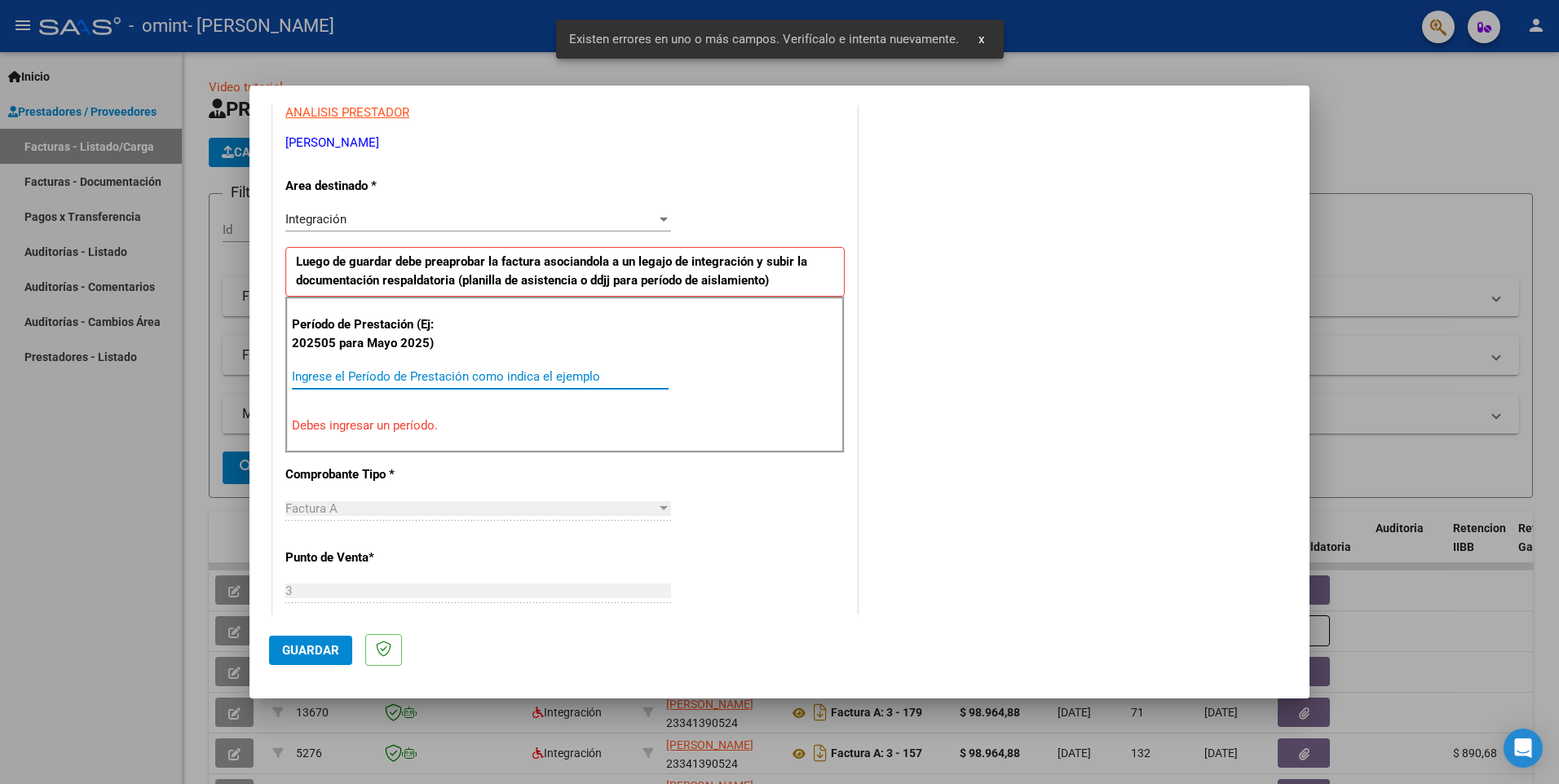
click at [403, 372] on input "Ingrese el Período de Prestación como indica el ejemplo" at bounding box center [480, 376] width 377 height 14
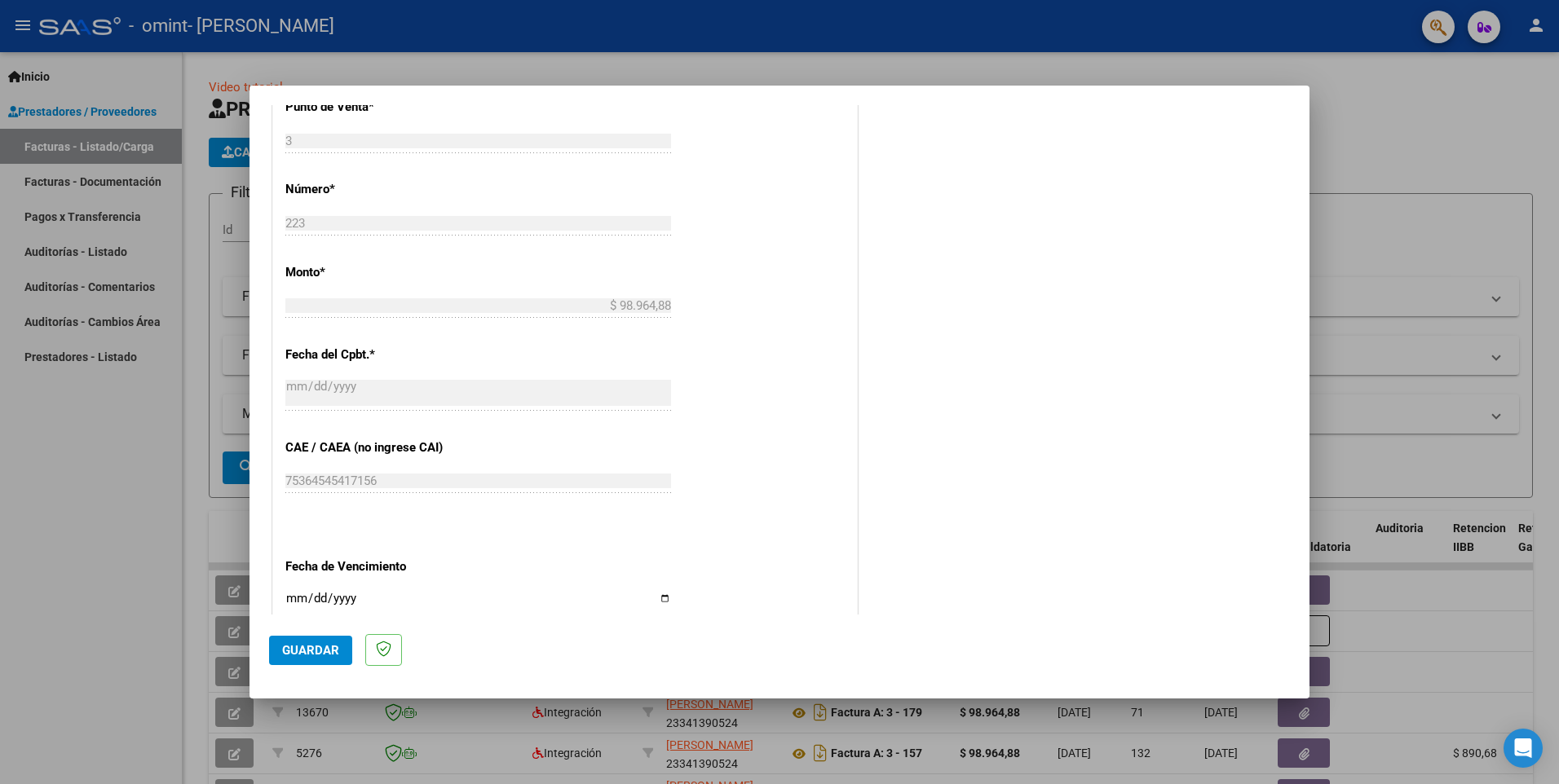
scroll to position [883, 0]
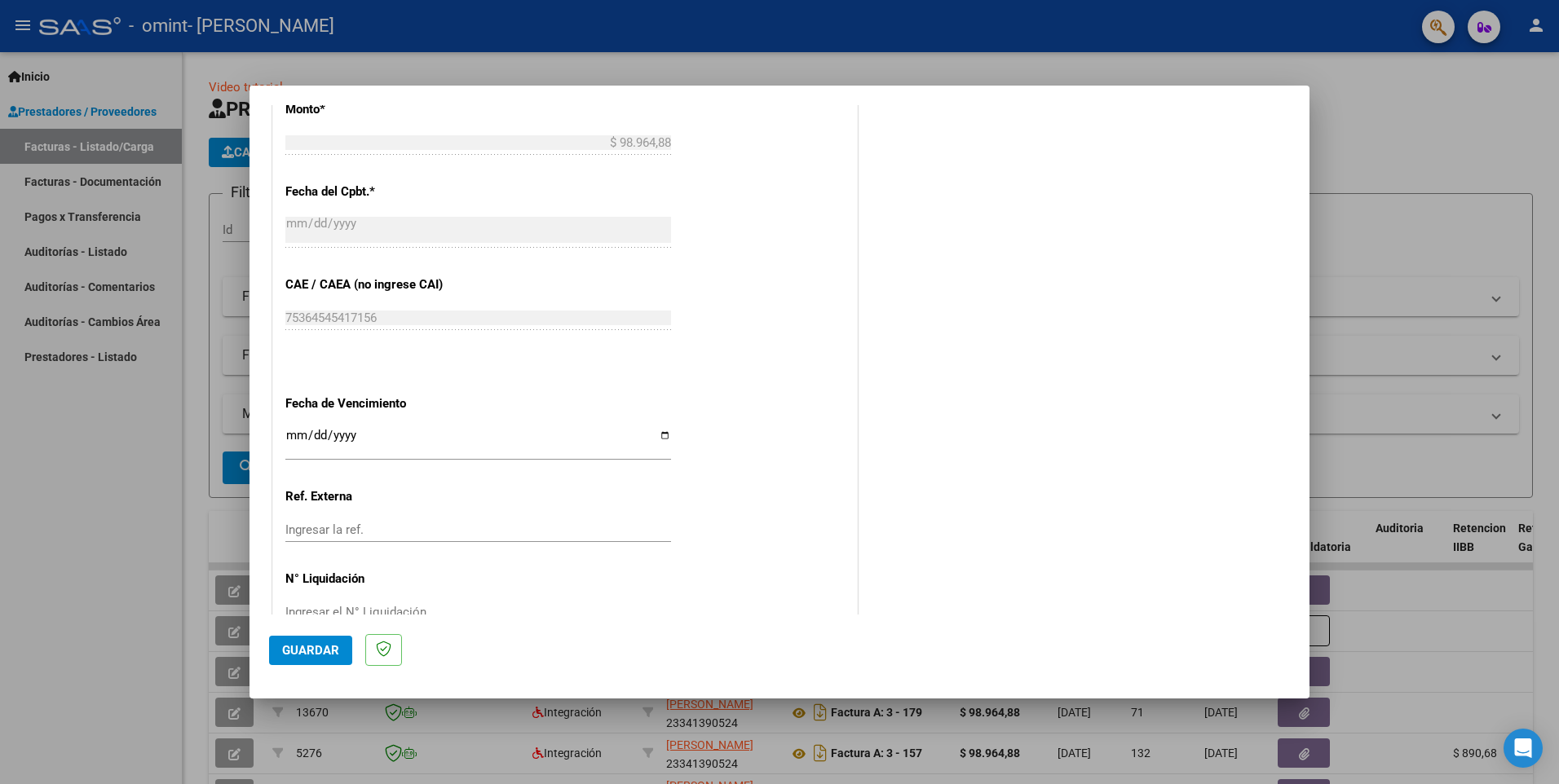
type input "202508"
click at [353, 437] on input "Ingresar la fecha" at bounding box center [479, 442] width 386 height 26
click at [659, 434] on input "Ingresar la fecha" at bounding box center [479, 442] width 386 height 26
type input "[DATE]"
click at [323, 653] on span "Guardar" at bounding box center [311, 650] width 57 height 14
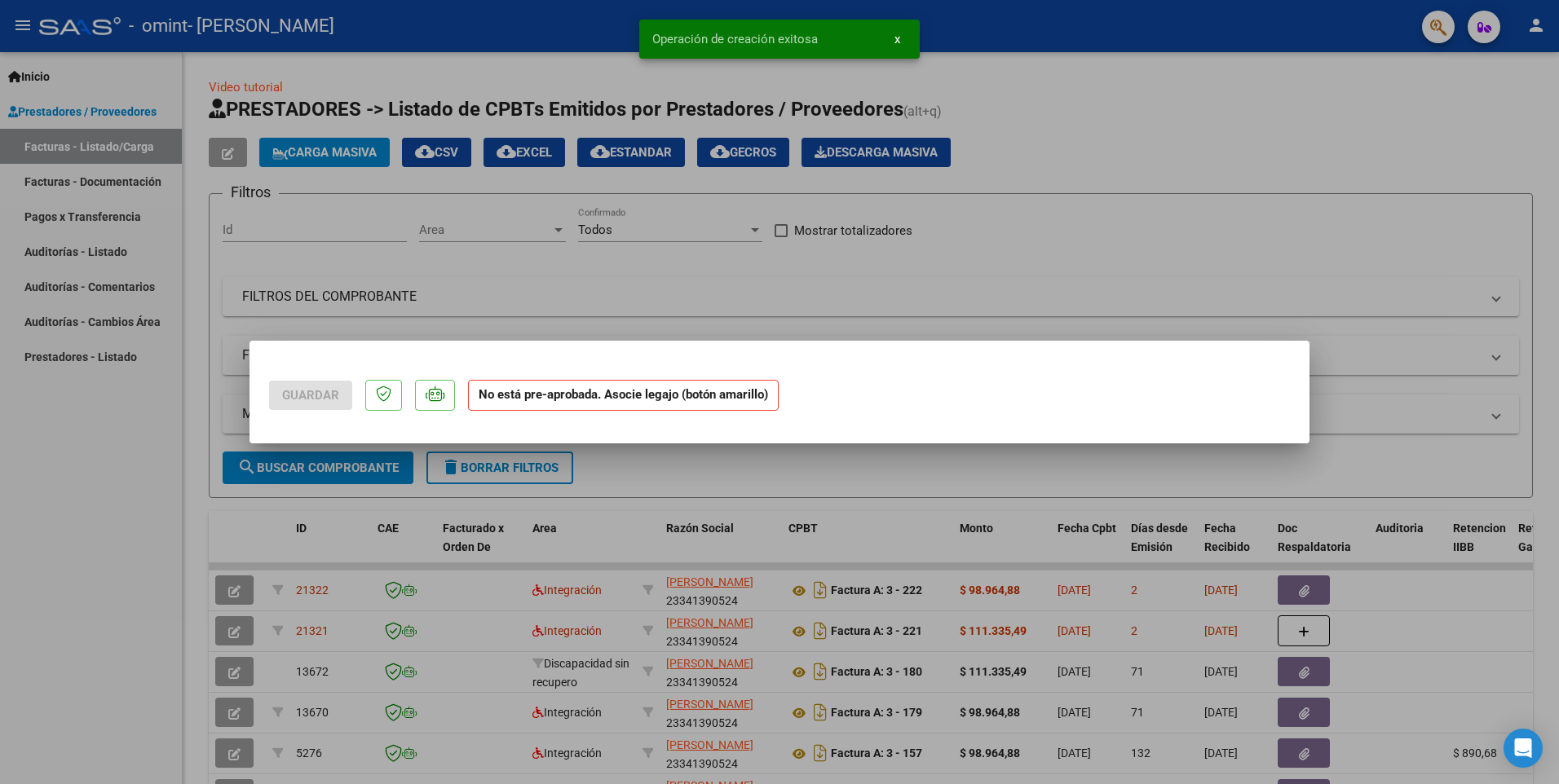
scroll to position [0, 0]
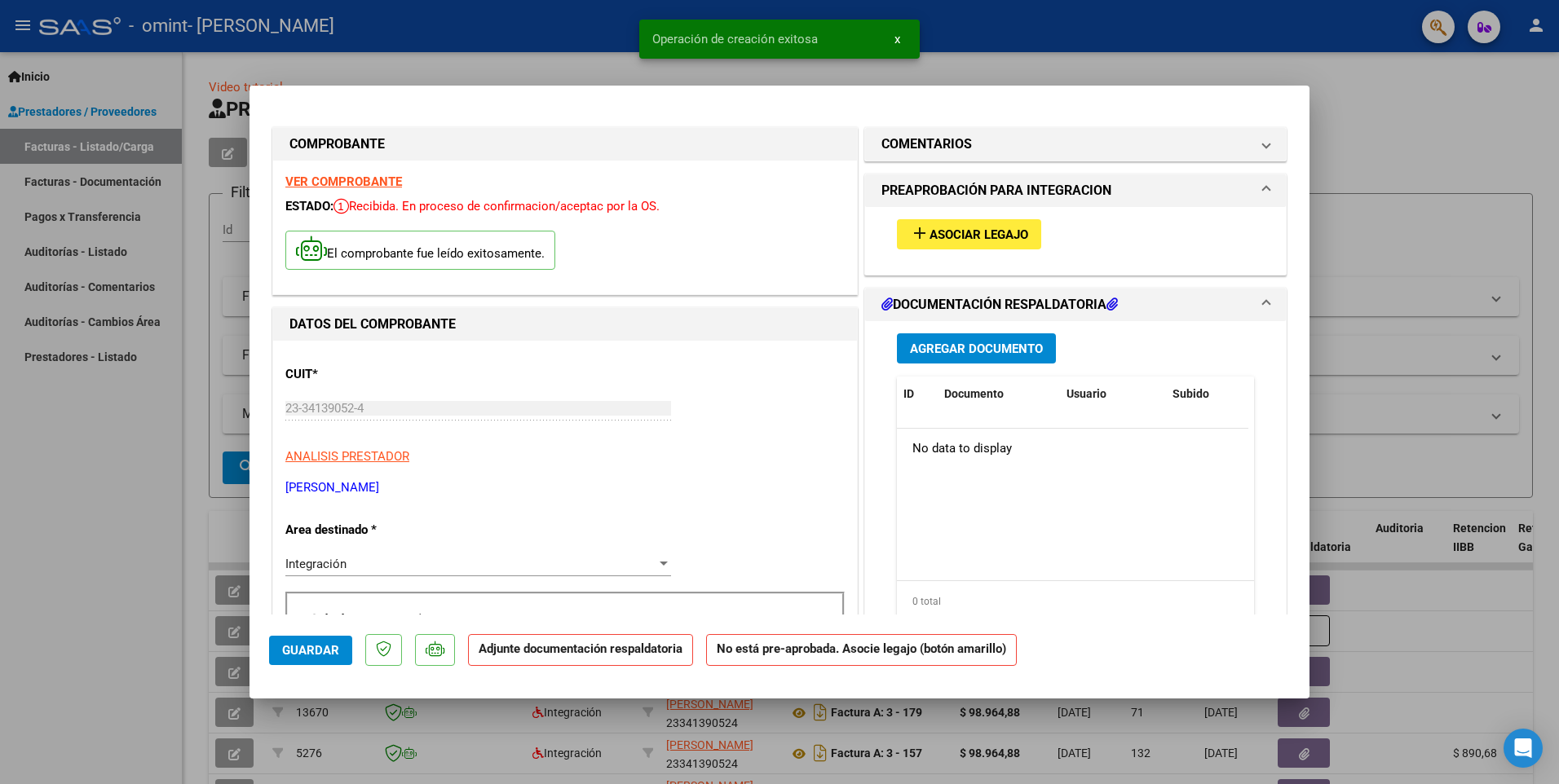
click at [958, 234] on span "Asociar Legajo" at bounding box center [979, 234] width 98 height 14
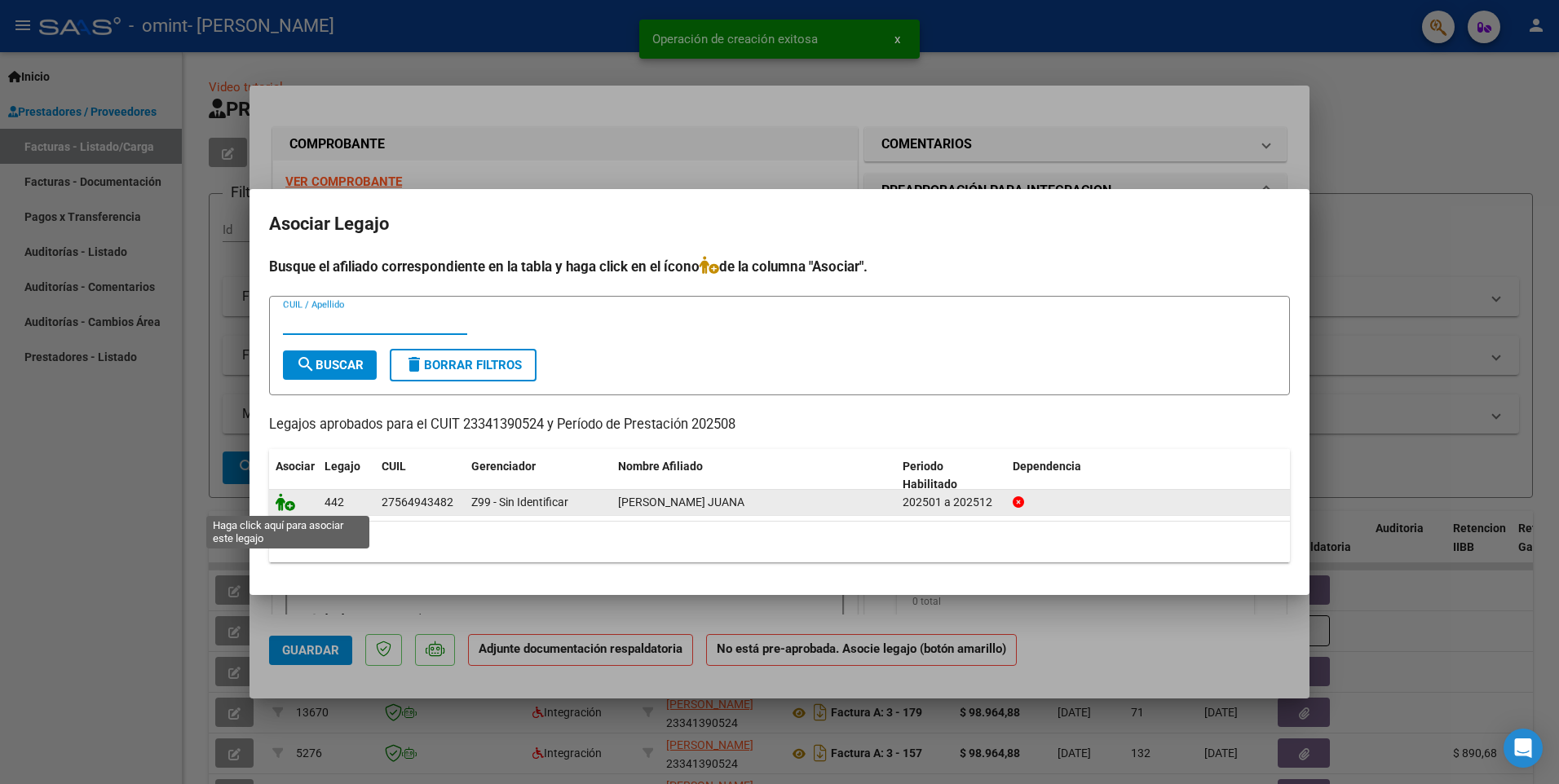
click at [288, 502] on icon at bounding box center [286, 501] width 19 height 18
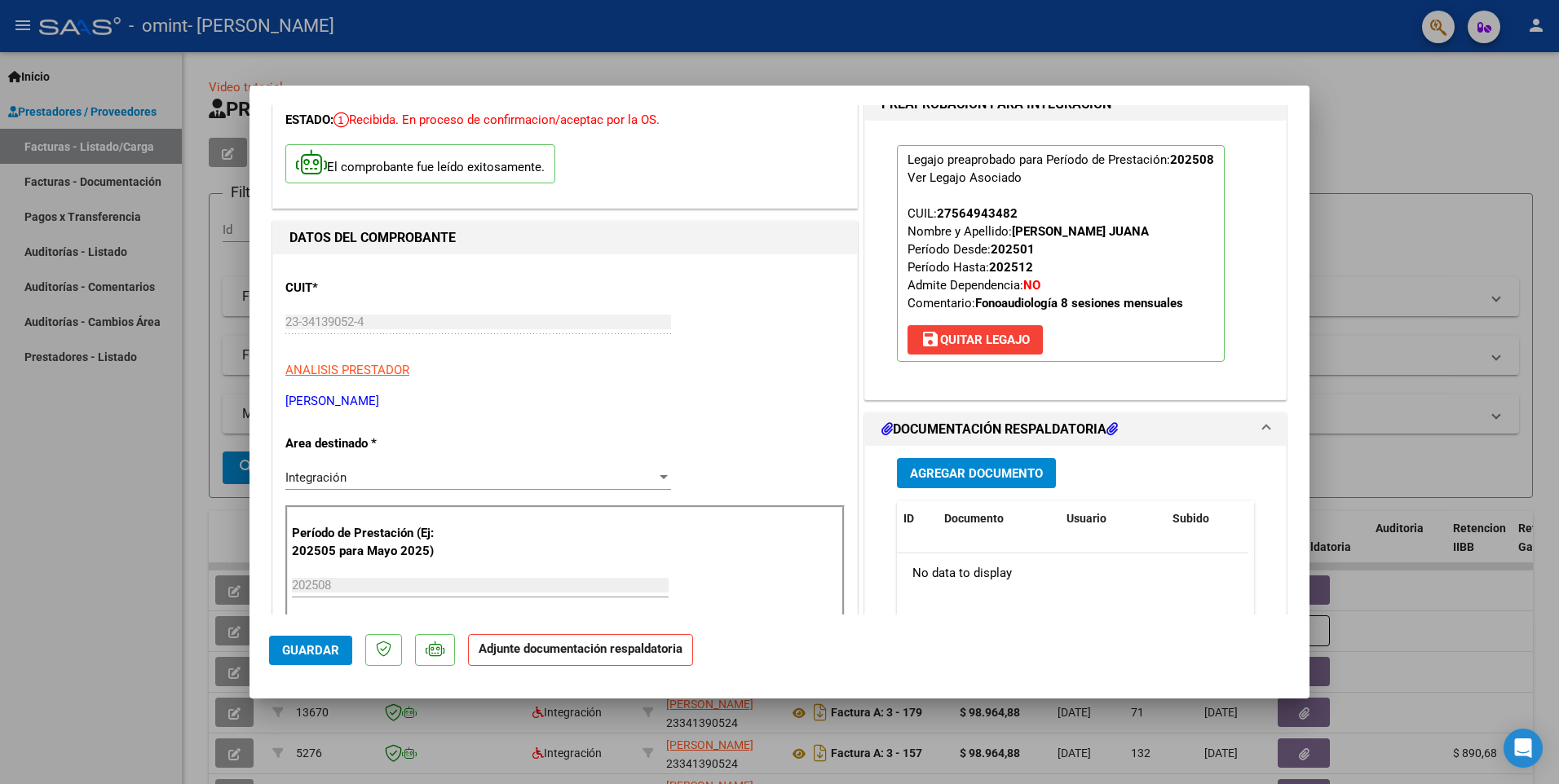
scroll to position [326, 0]
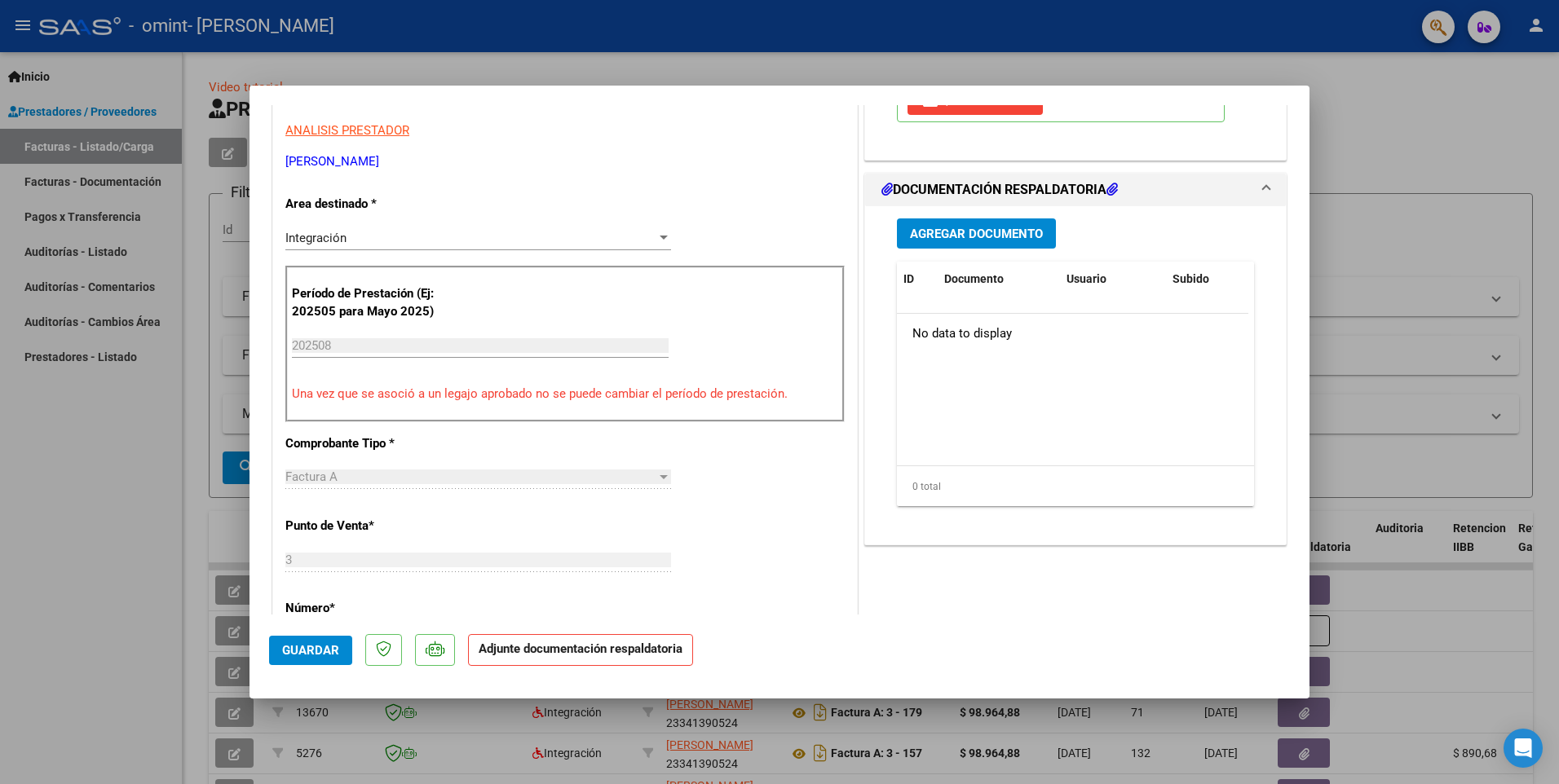
click at [962, 236] on span "Agregar Documento" at bounding box center [977, 233] width 133 height 14
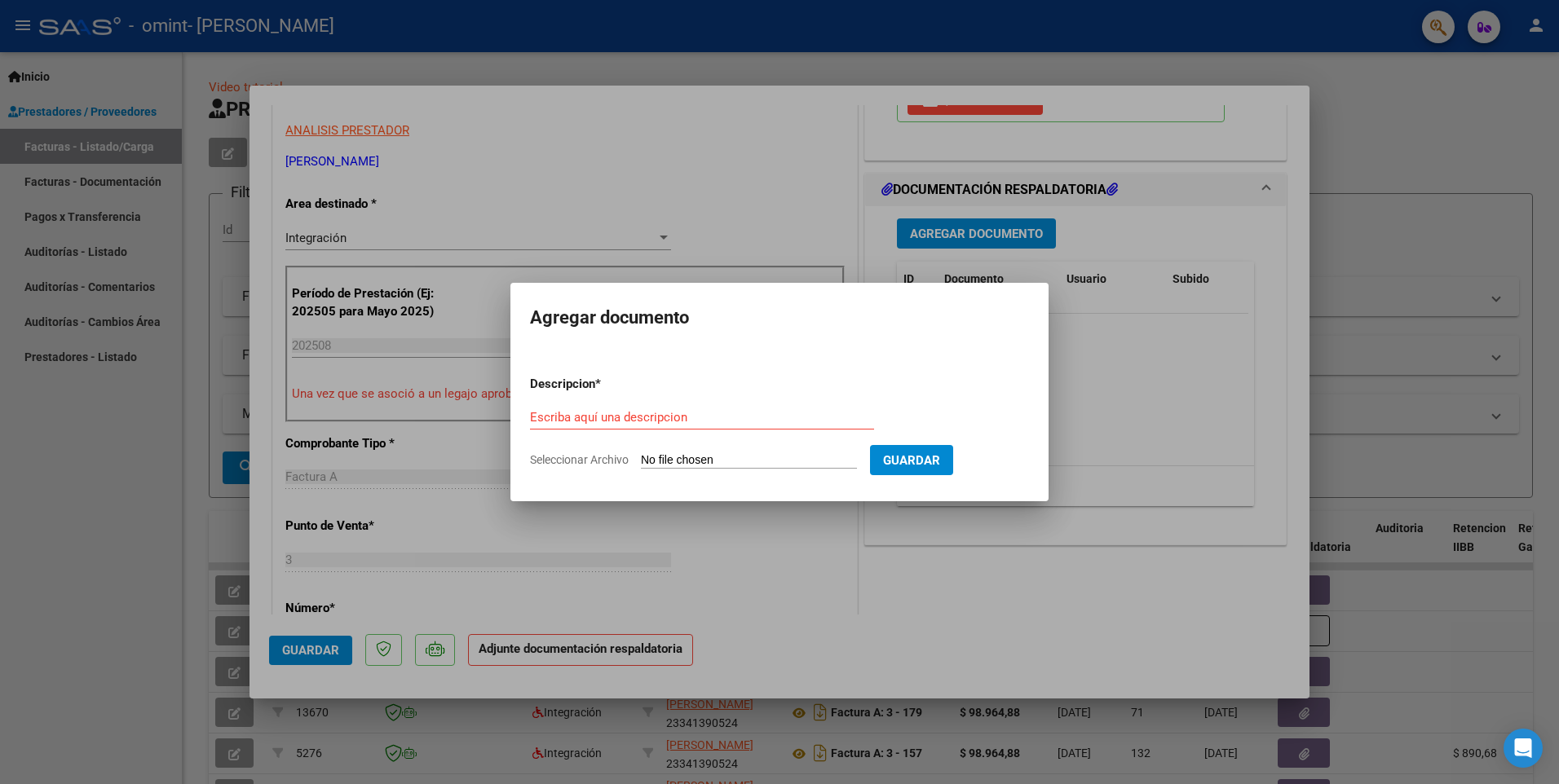
click at [746, 456] on input "Seleccionar Archivo" at bounding box center [750, 461] width 216 height 15
type input "C:\fakepath\CamScanner [DATE] 09.58.pdf"
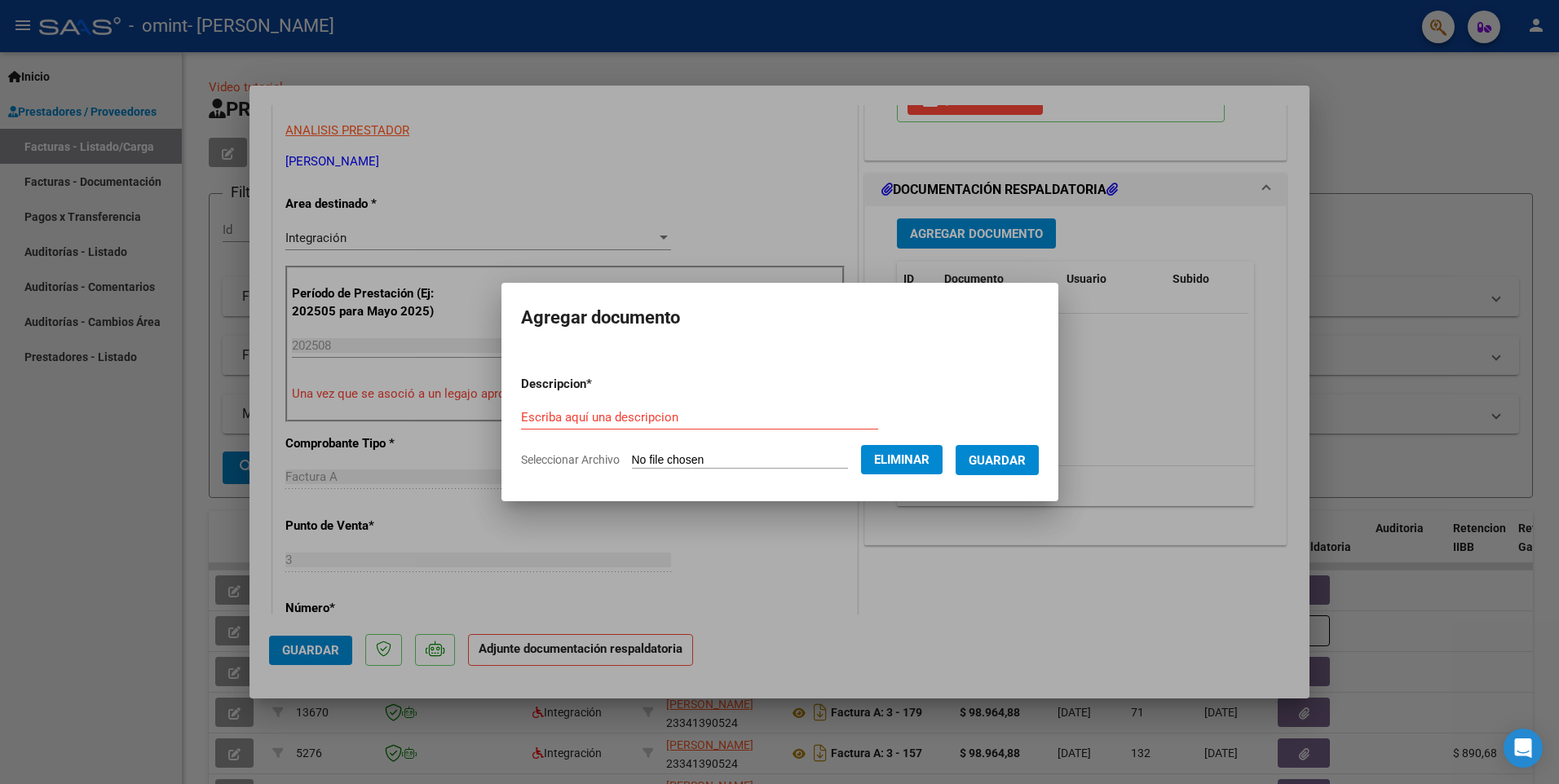
click at [641, 401] on form "Descripcion * Escriba aquí una descripcion Seleccionar Archivo Eliminar Guardar" at bounding box center [780, 421] width 518 height 119
click at [657, 418] on input "Escriba aquí una descripcion" at bounding box center [699, 417] width 357 height 14
type input "planilla asistencia agosto"
click at [1010, 458] on span "Guardar" at bounding box center [997, 460] width 57 height 14
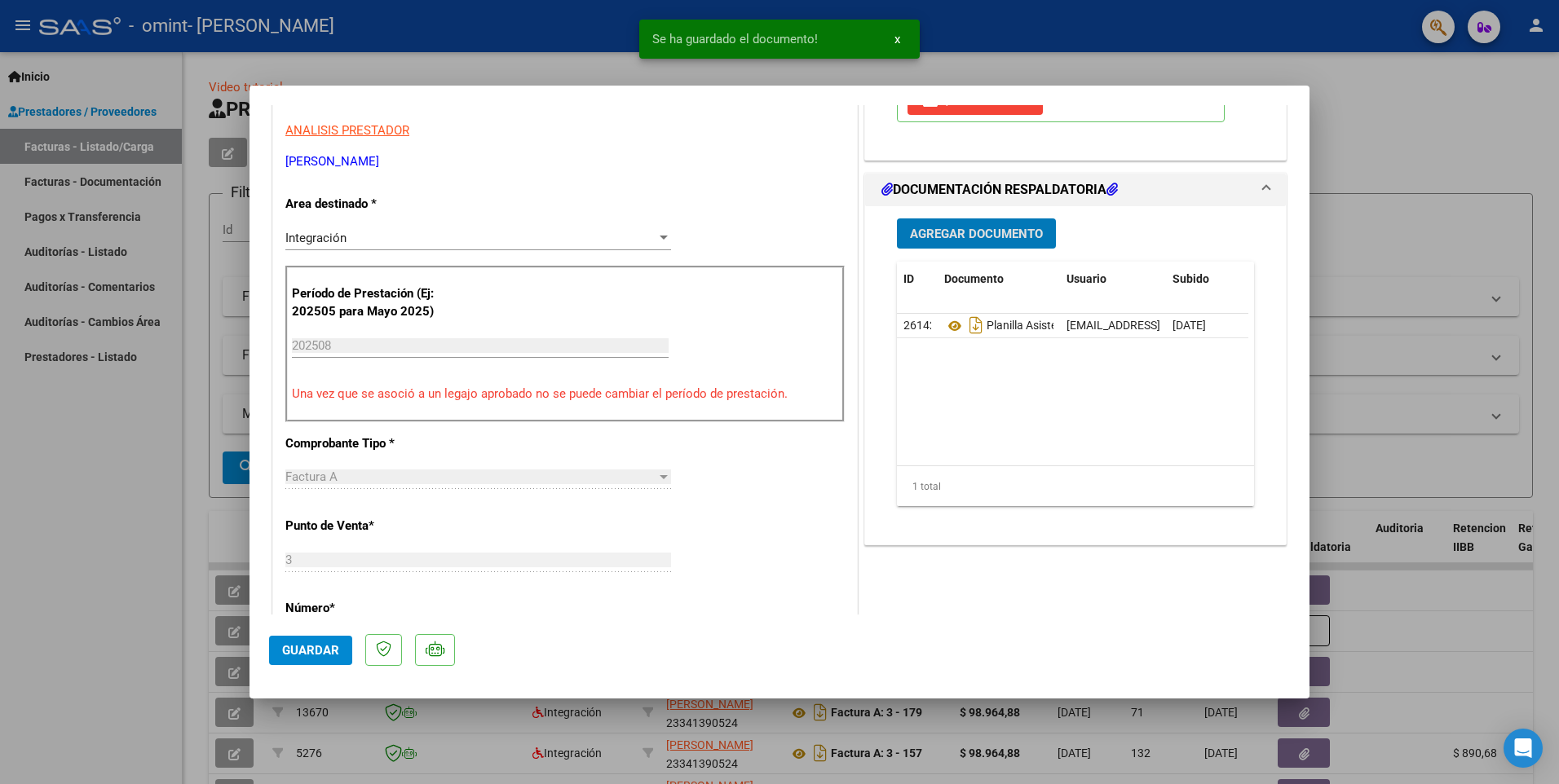
click at [316, 649] on span "Guardar" at bounding box center [311, 650] width 57 height 14
click at [1385, 146] on div at bounding box center [780, 392] width 1559 height 784
type input "$ 0,00"
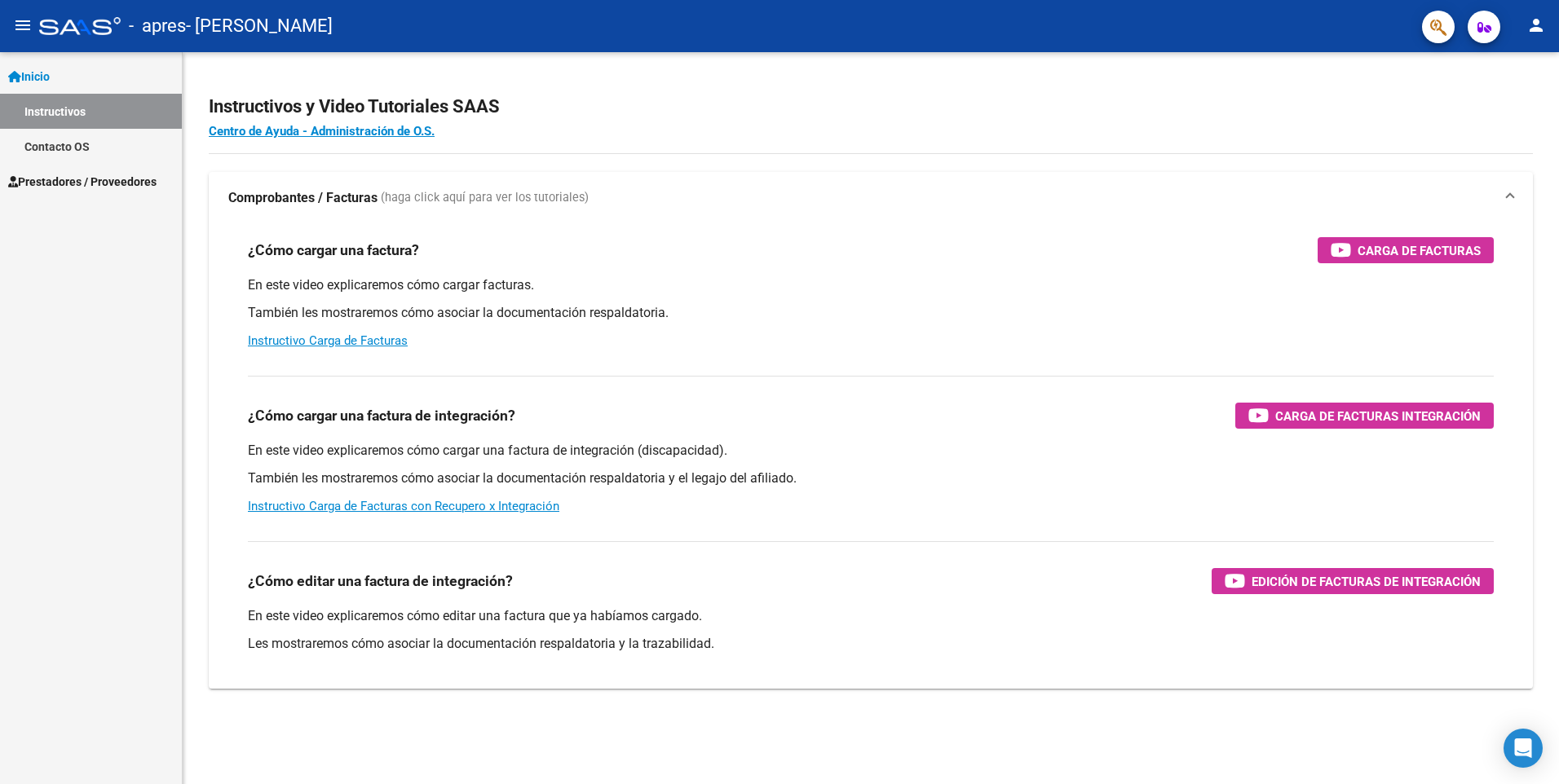
click at [91, 181] on span "Prestadores / Proveedores" at bounding box center [82, 181] width 149 height 18
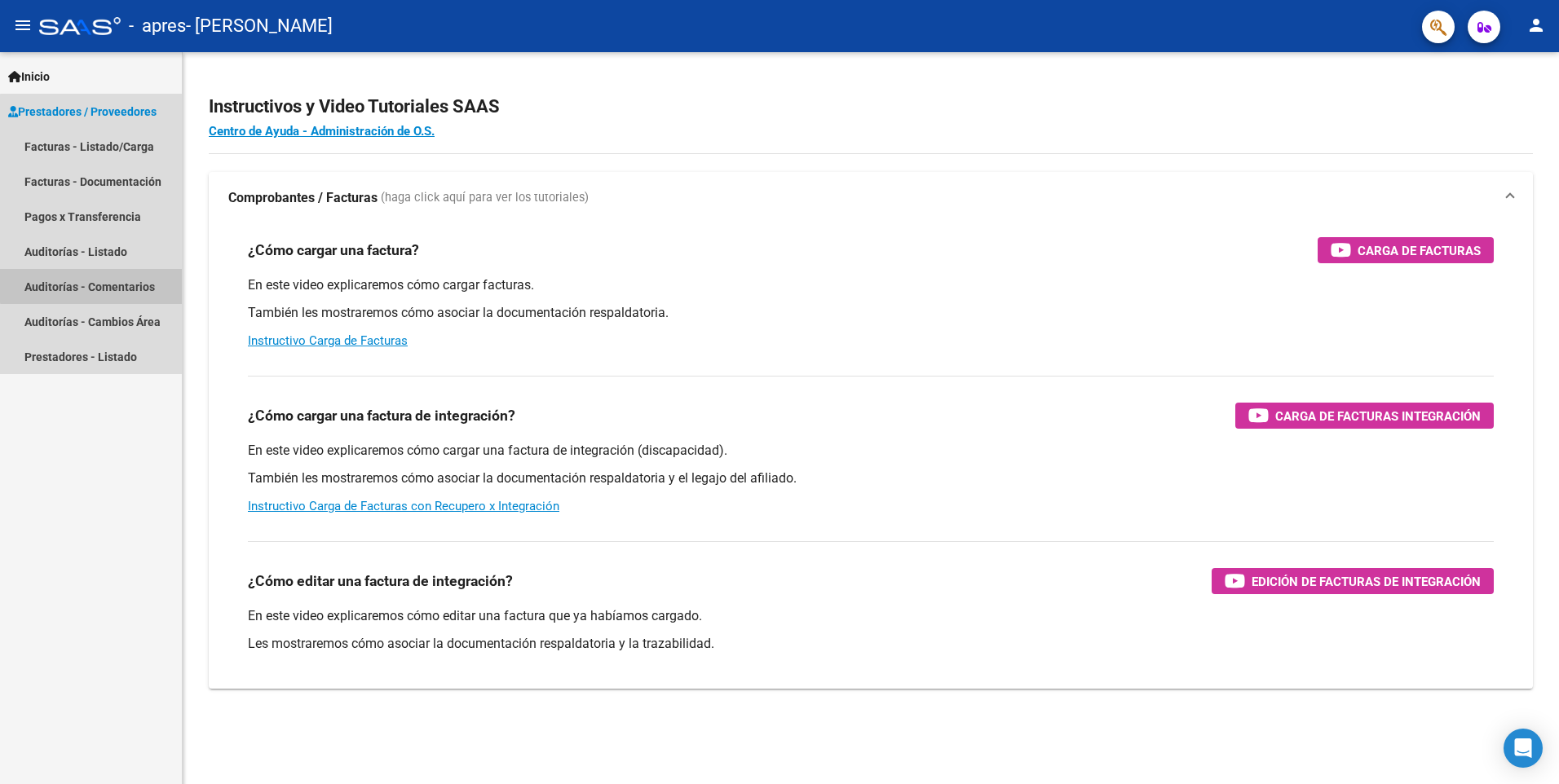
click at [119, 279] on link "Auditorías - Comentarios" at bounding box center [91, 286] width 182 height 35
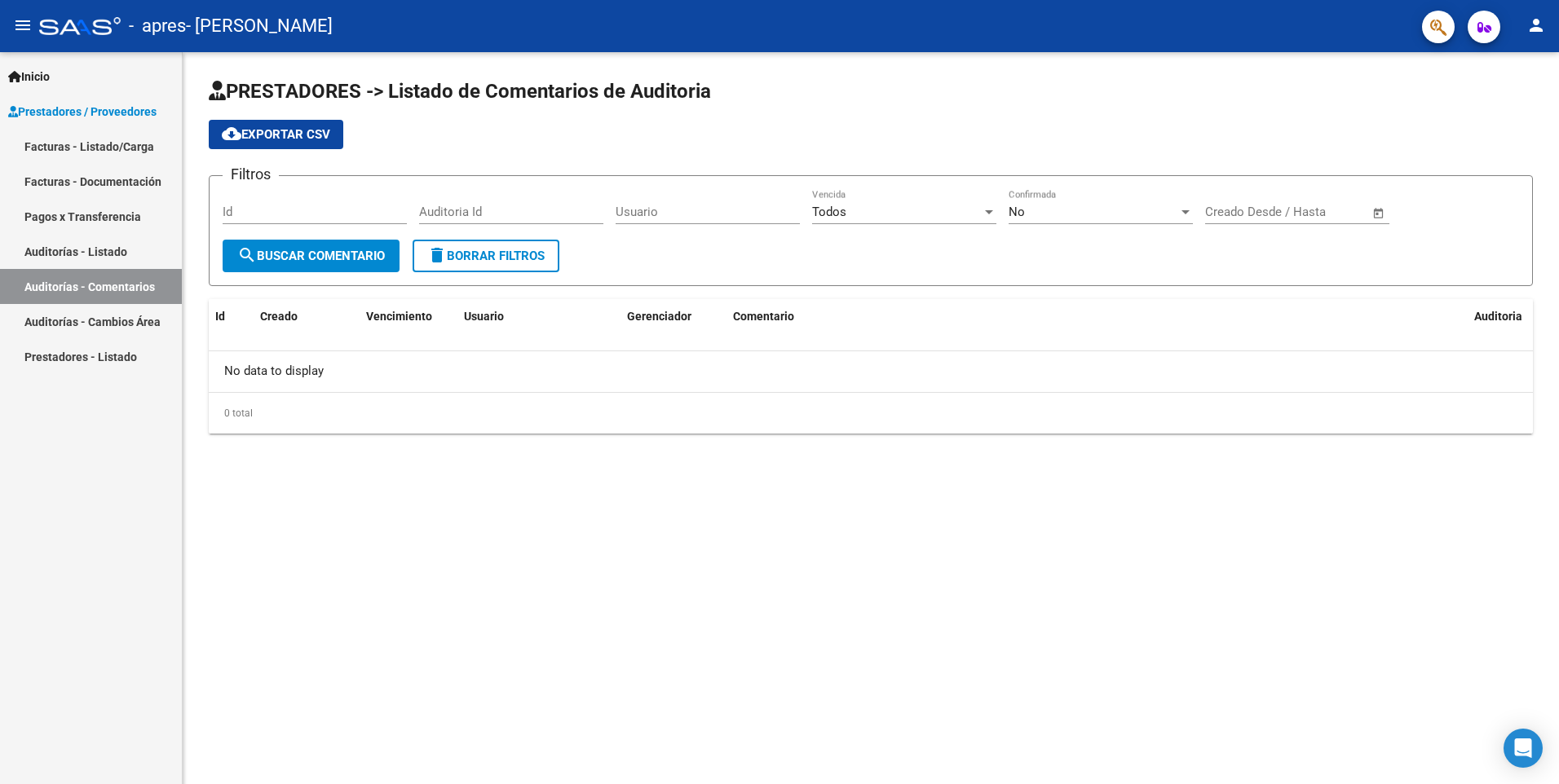
click at [111, 151] on link "Facturas - Listado/Carga" at bounding box center [91, 147] width 182 height 35
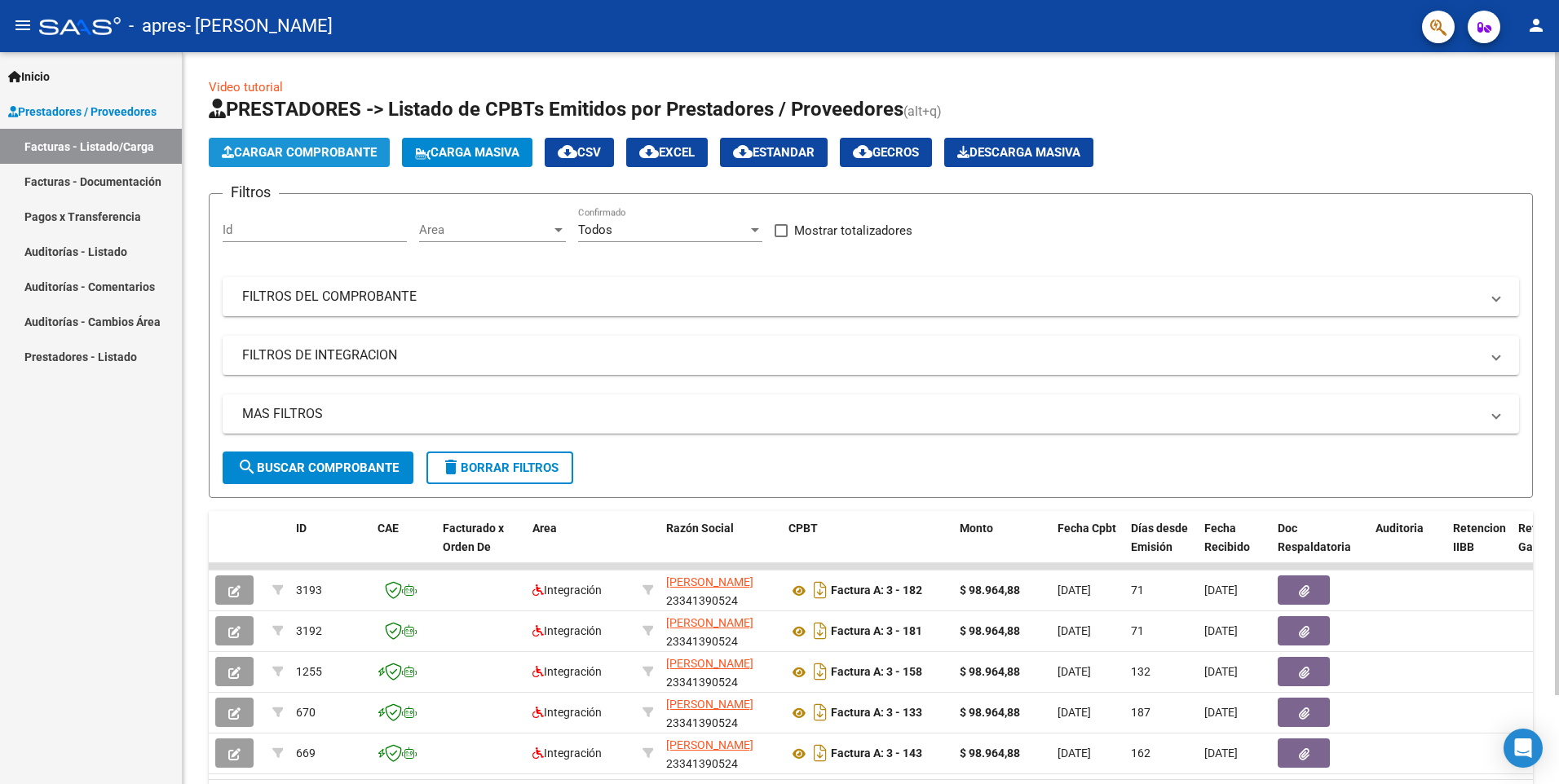
click at [329, 152] on span "Cargar Comprobante" at bounding box center [299, 151] width 155 height 14
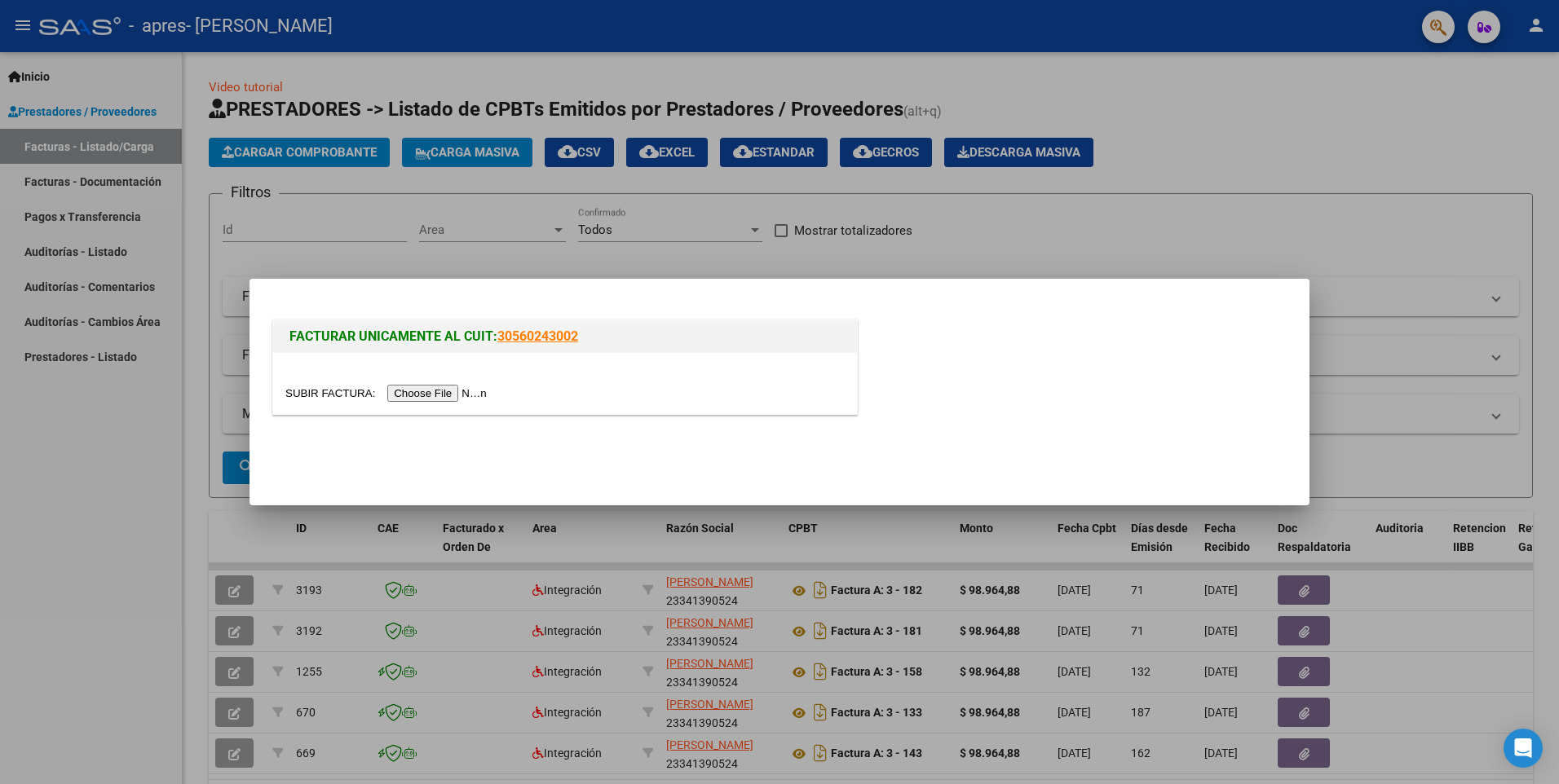
click at [435, 397] on input "file" at bounding box center [389, 393] width 206 height 17
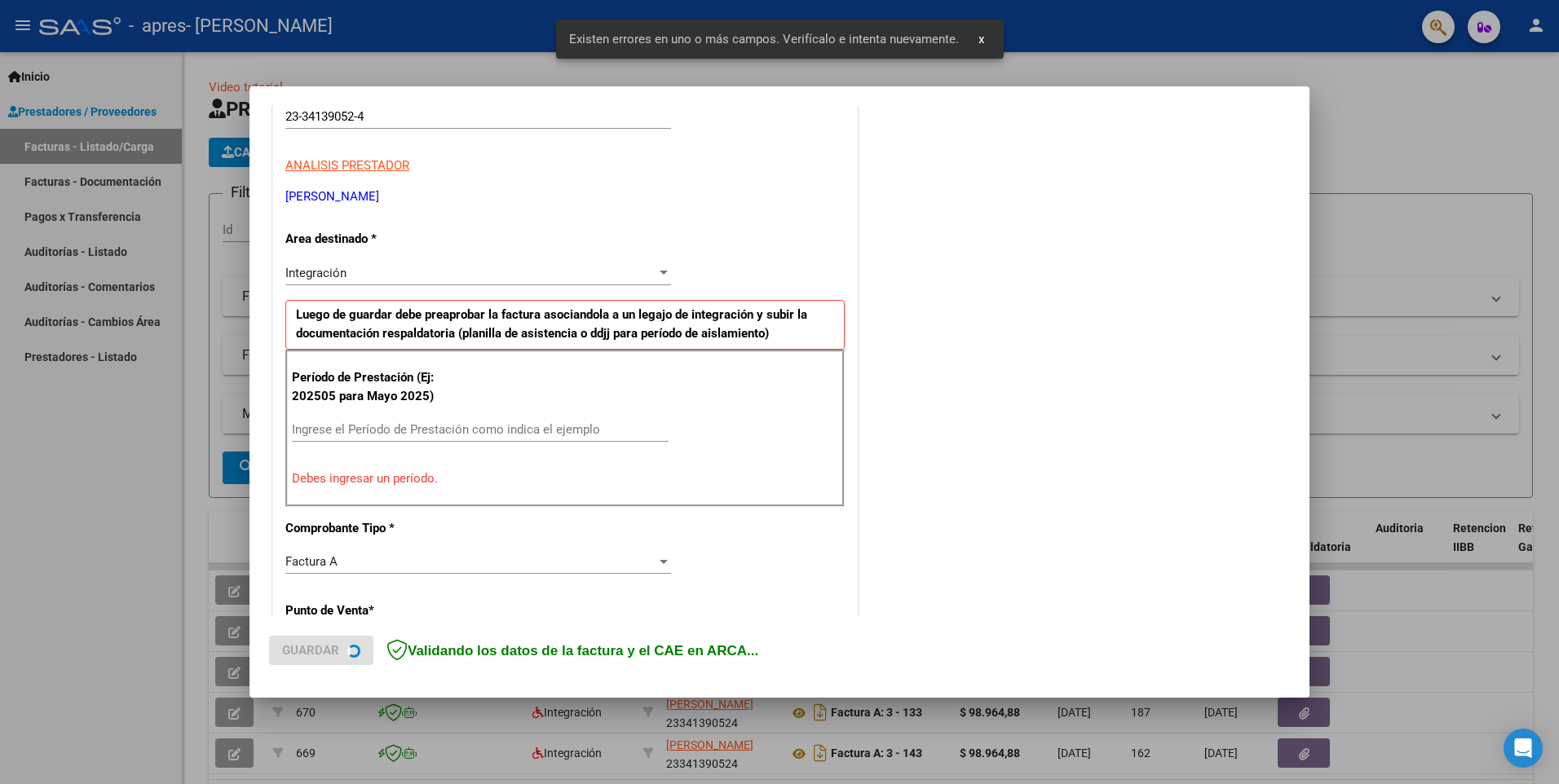
scroll to position [283, 0]
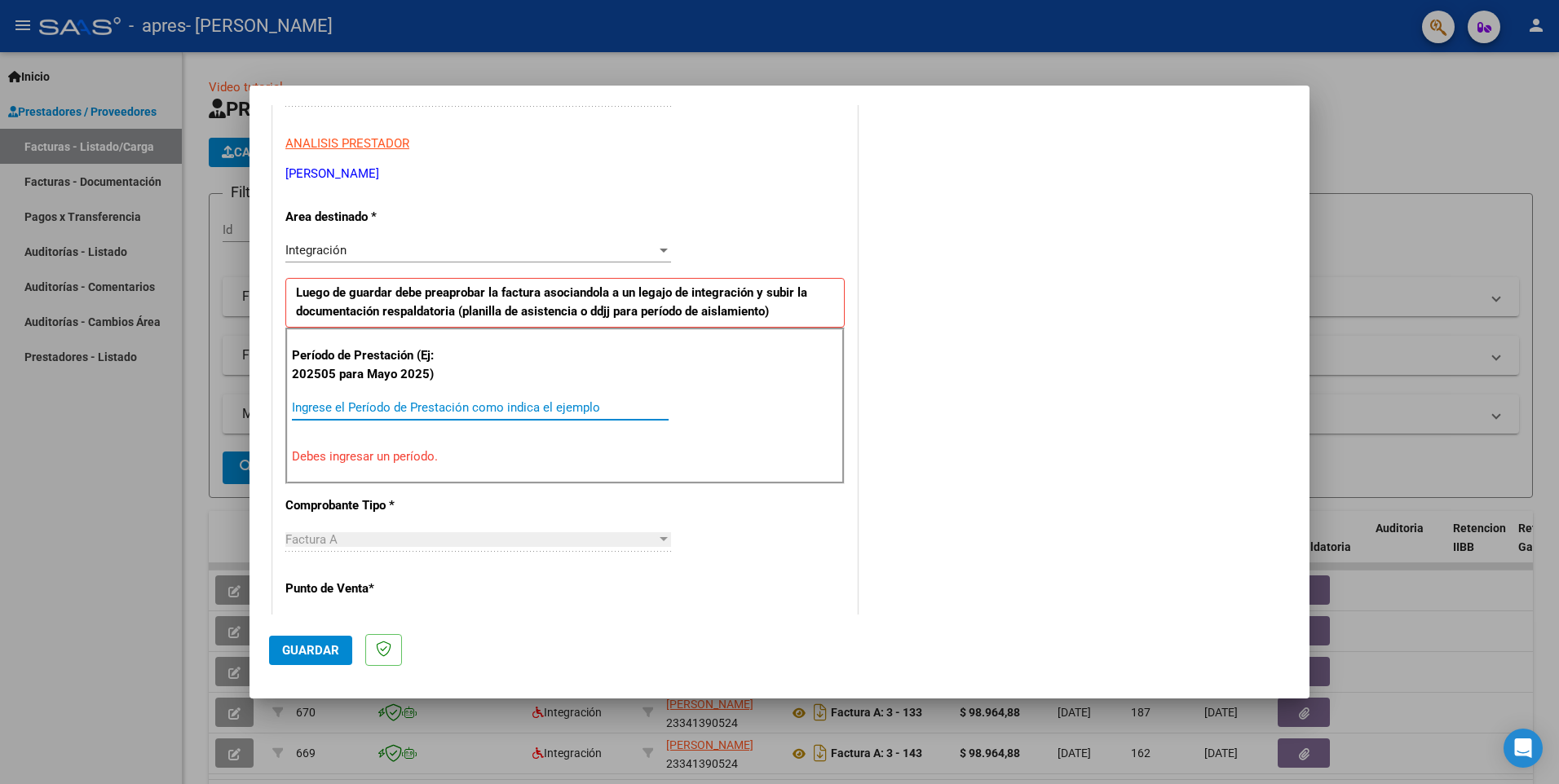
click at [368, 412] on input "Ingrese el Período de Prestación como indica el ejemplo" at bounding box center [480, 407] width 377 height 14
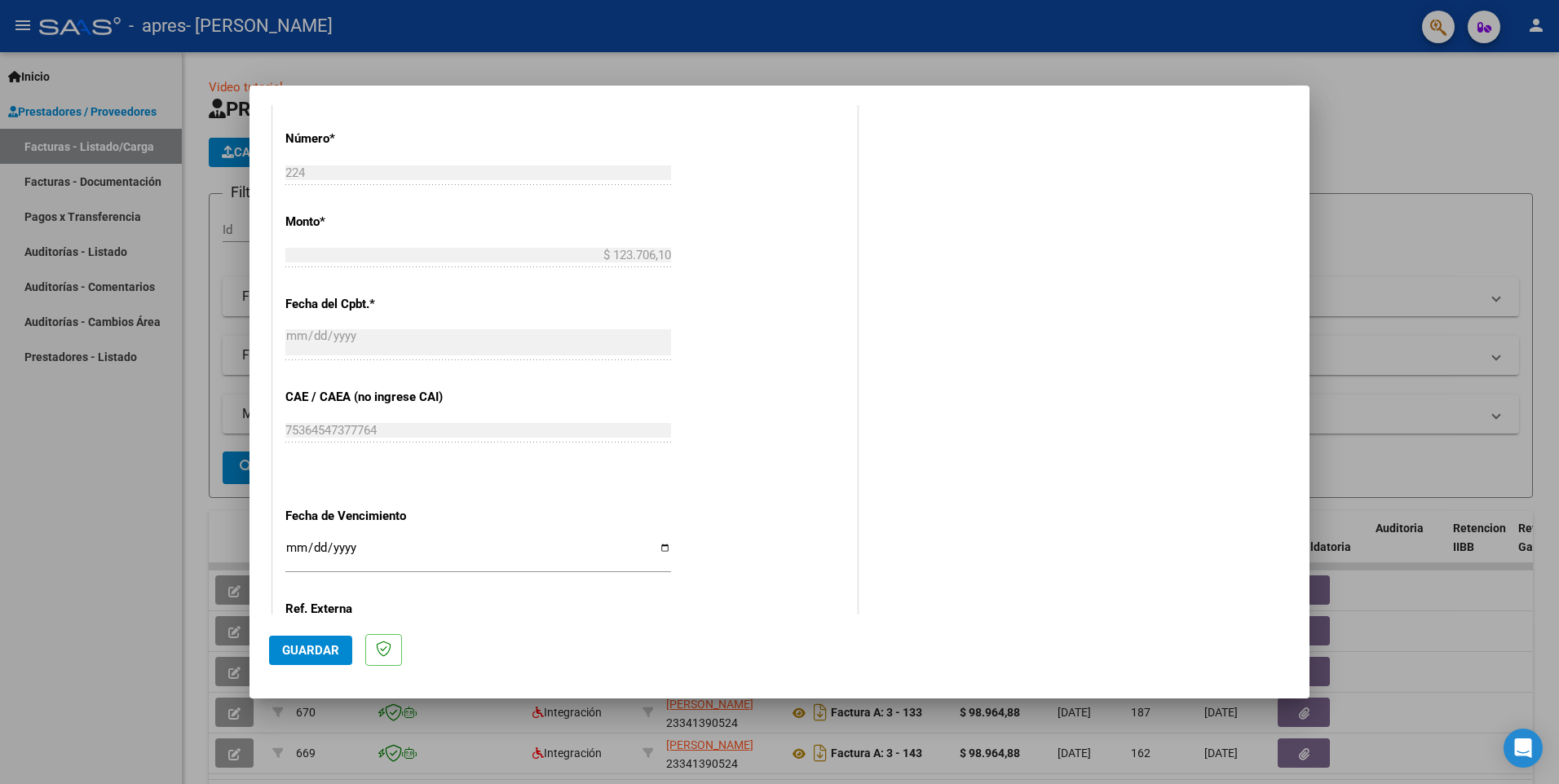
scroll to position [852, 0]
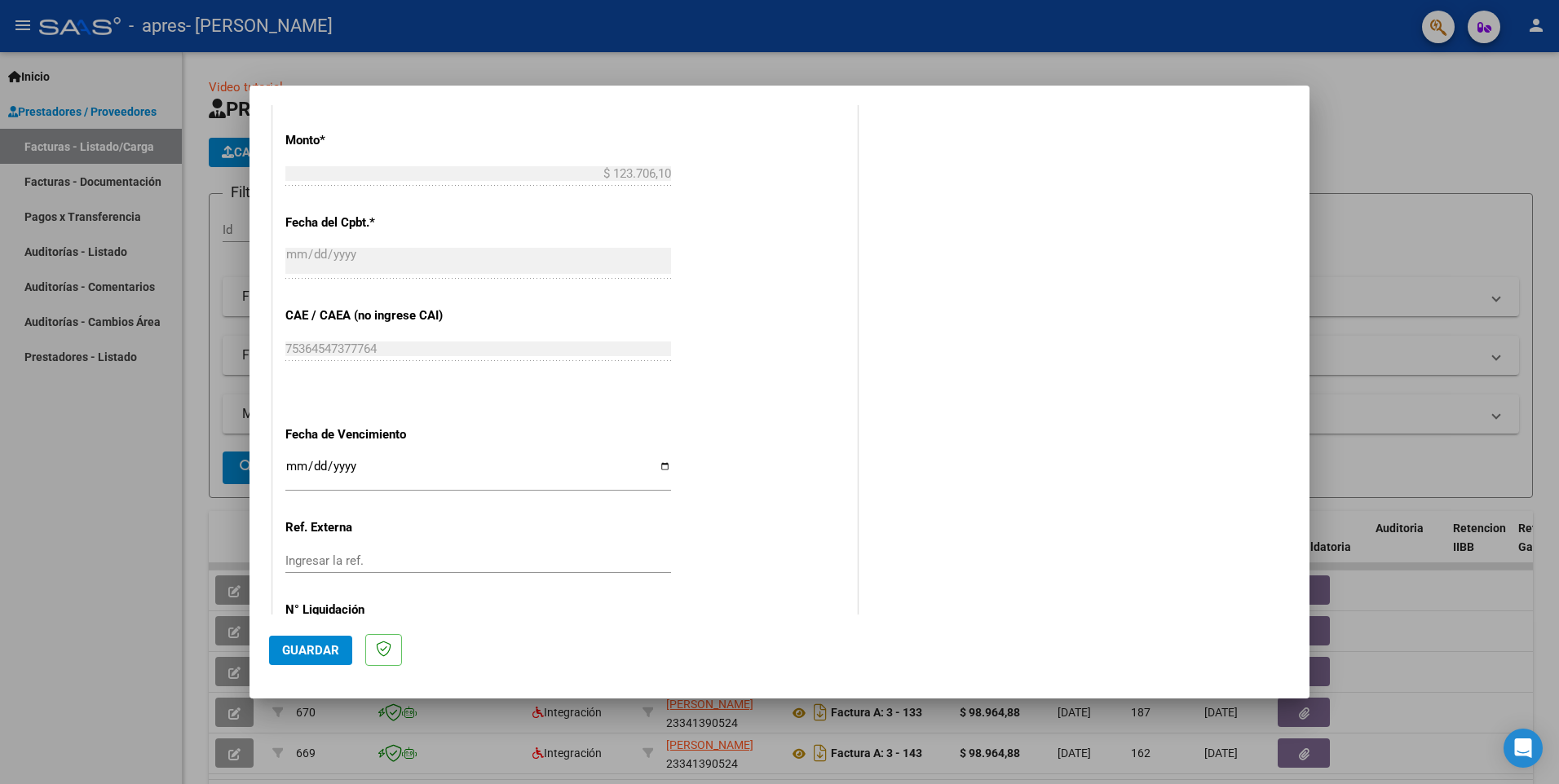
type input "202507"
click at [653, 467] on input "Ingresar la fecha" at bounding box center [479, 473] width 386 height 26
click at [658, 465] on input "Ingresar la fecha" at bounding box center [479, 473] width 386 height 26
type input "2025-09-19"
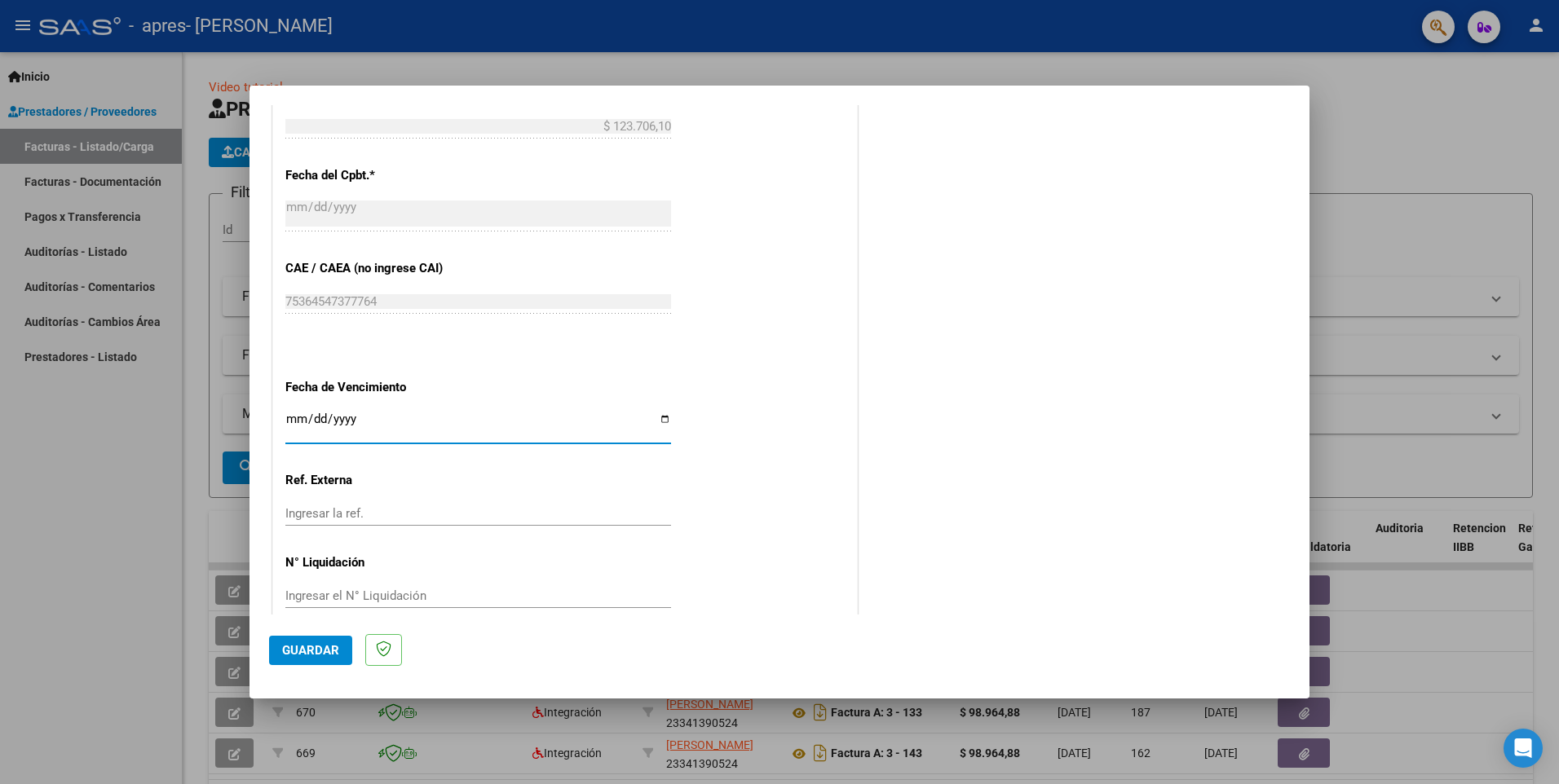
scroll to position [926, 0]
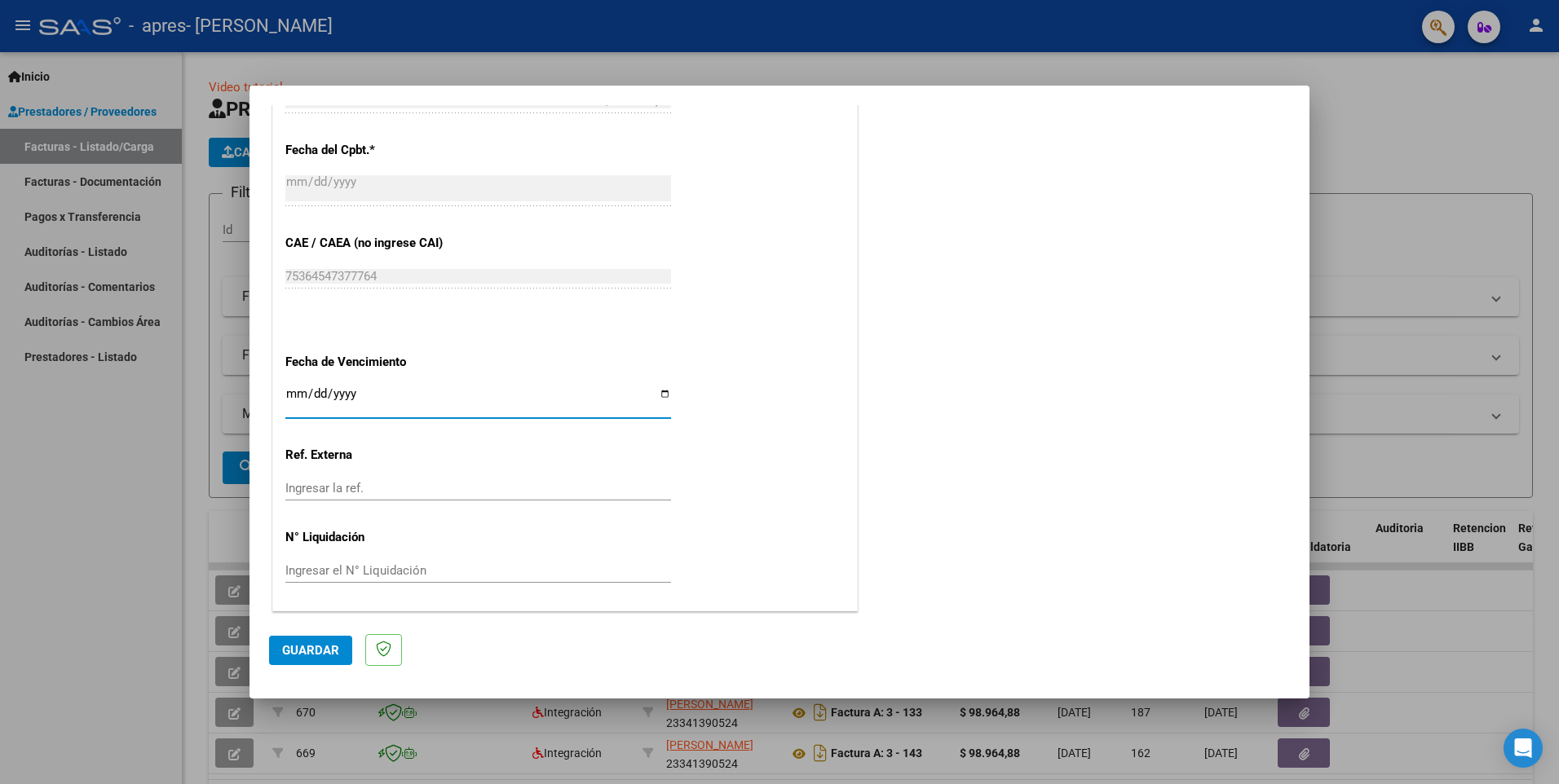
click at [330, 643] on span "Guardar" at bounding box center [311, 650] width 57 height 14
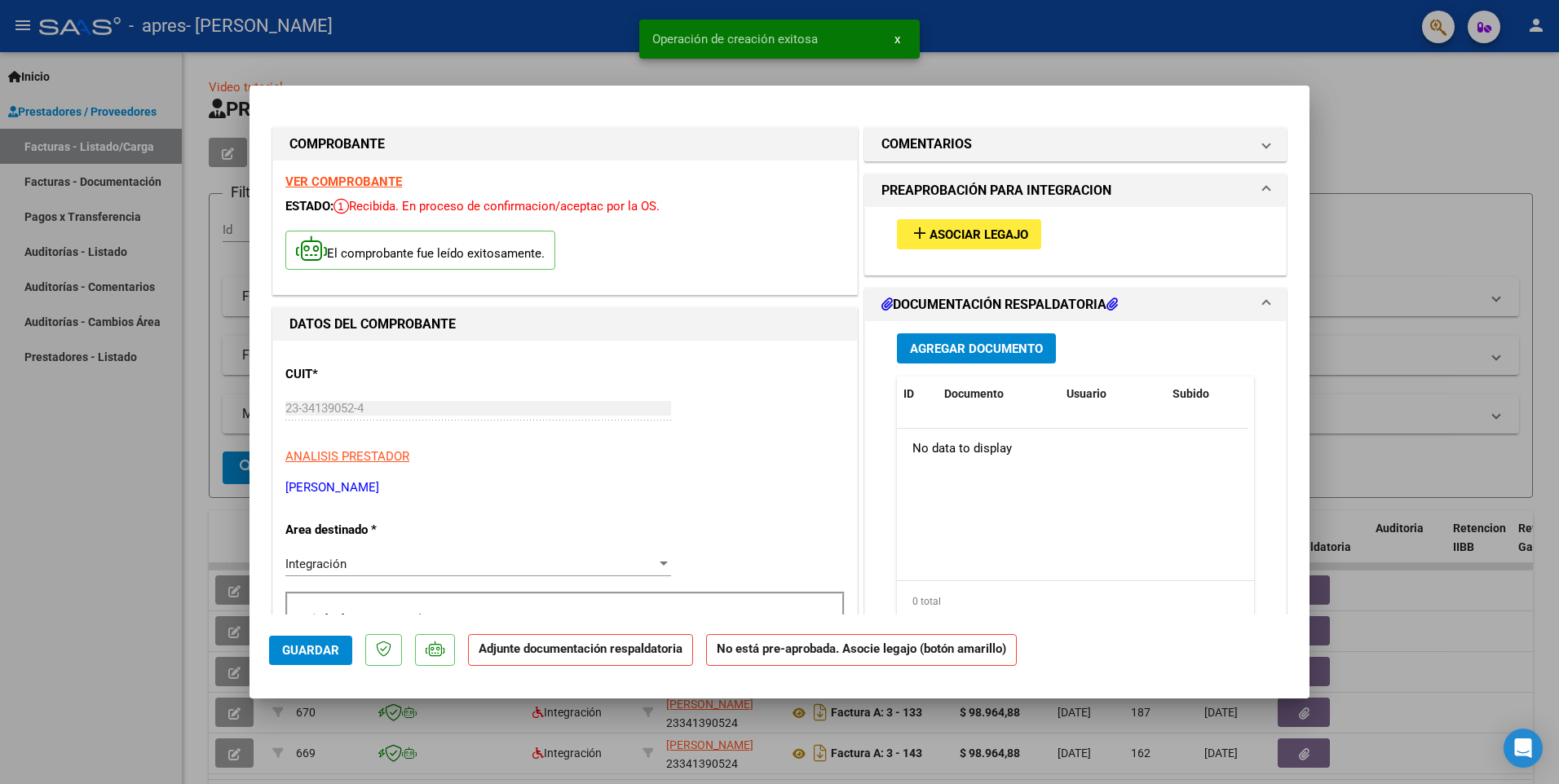
click at [948, 234] on span "Asociar Legajo" at bounding box center [979, 234] width 98 height 14
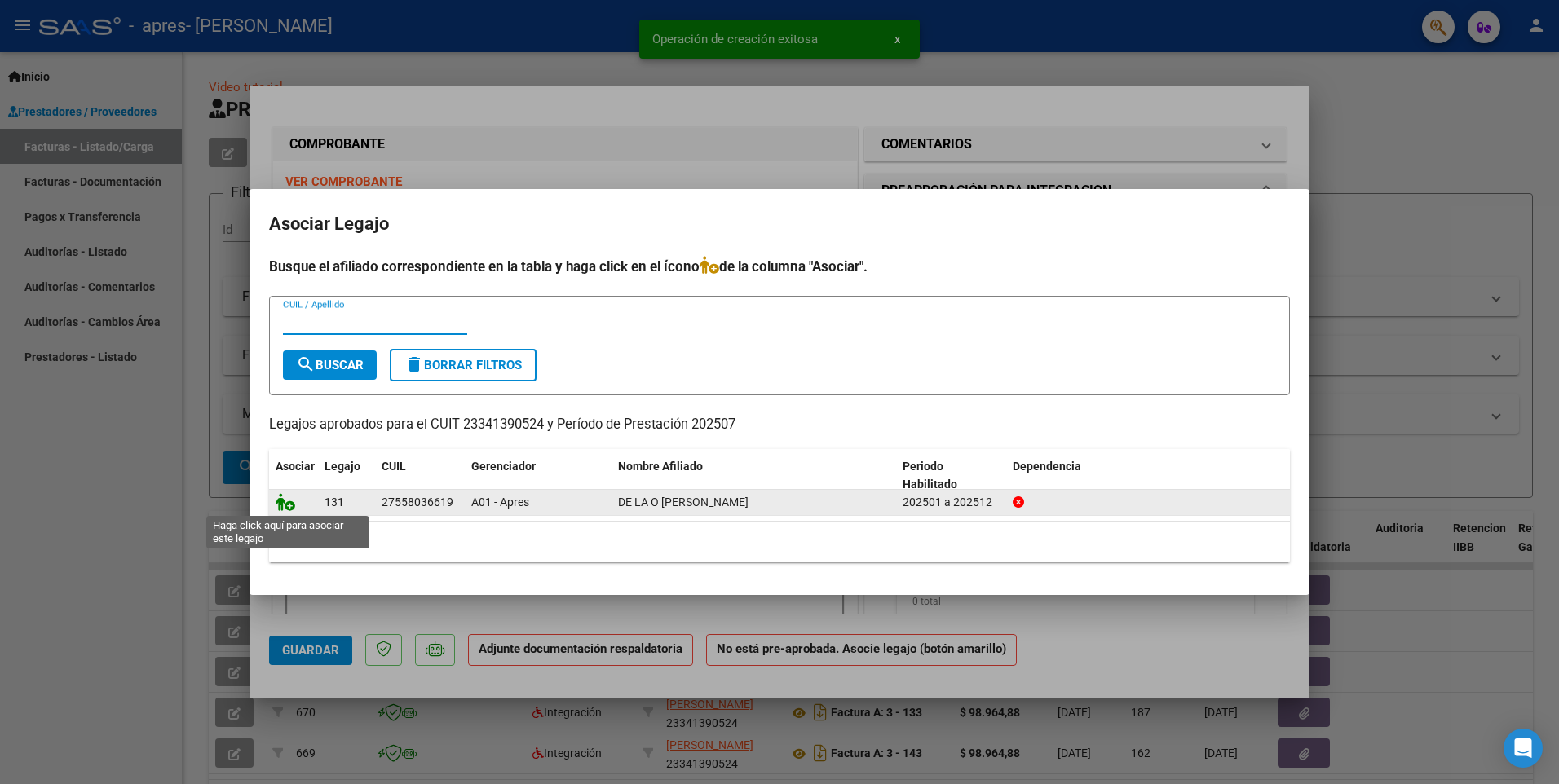
click at [288, 504] on icon at bounding box center [286, 501] width 19 height 18
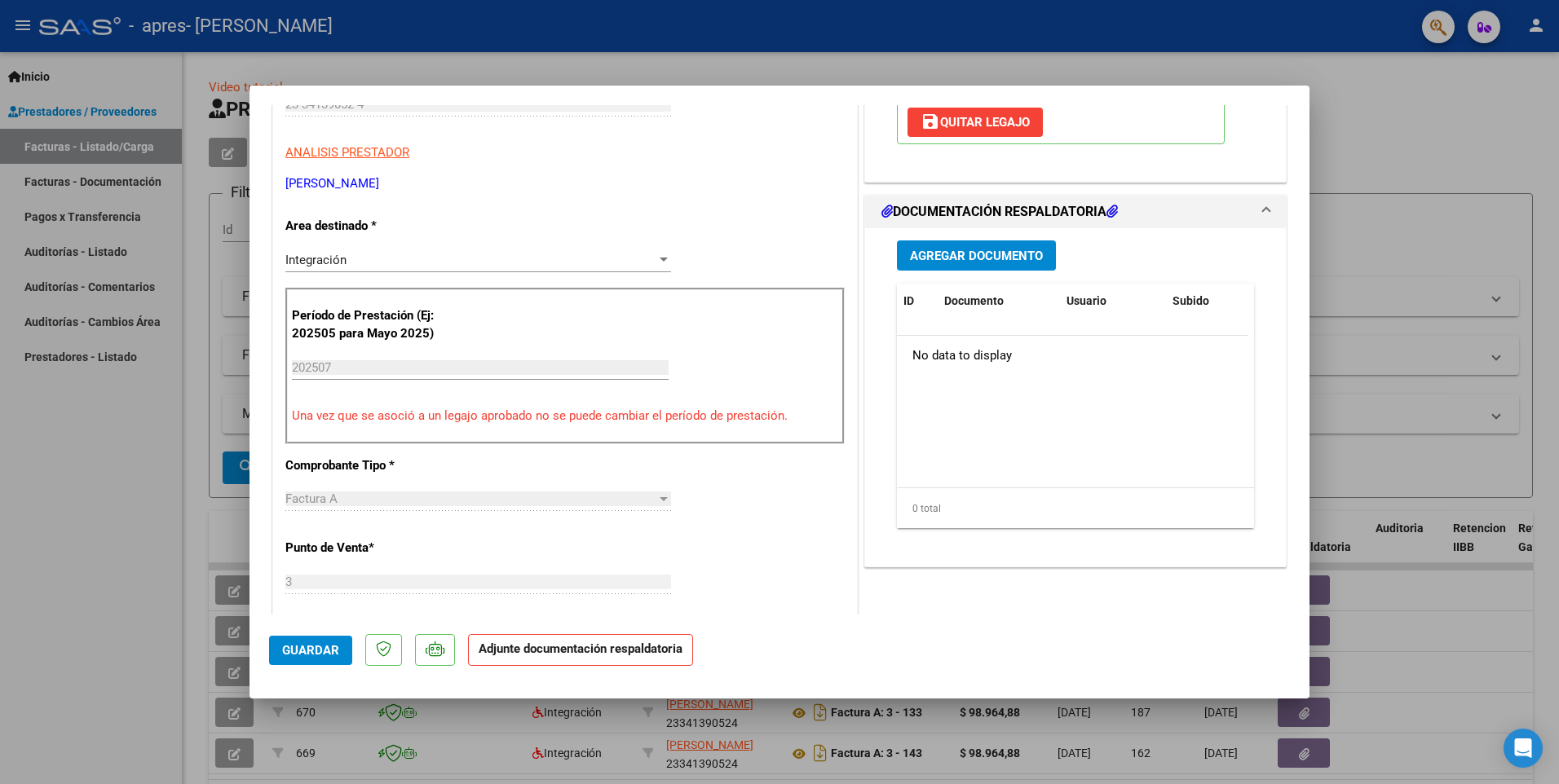
scroll to position [326, 0]
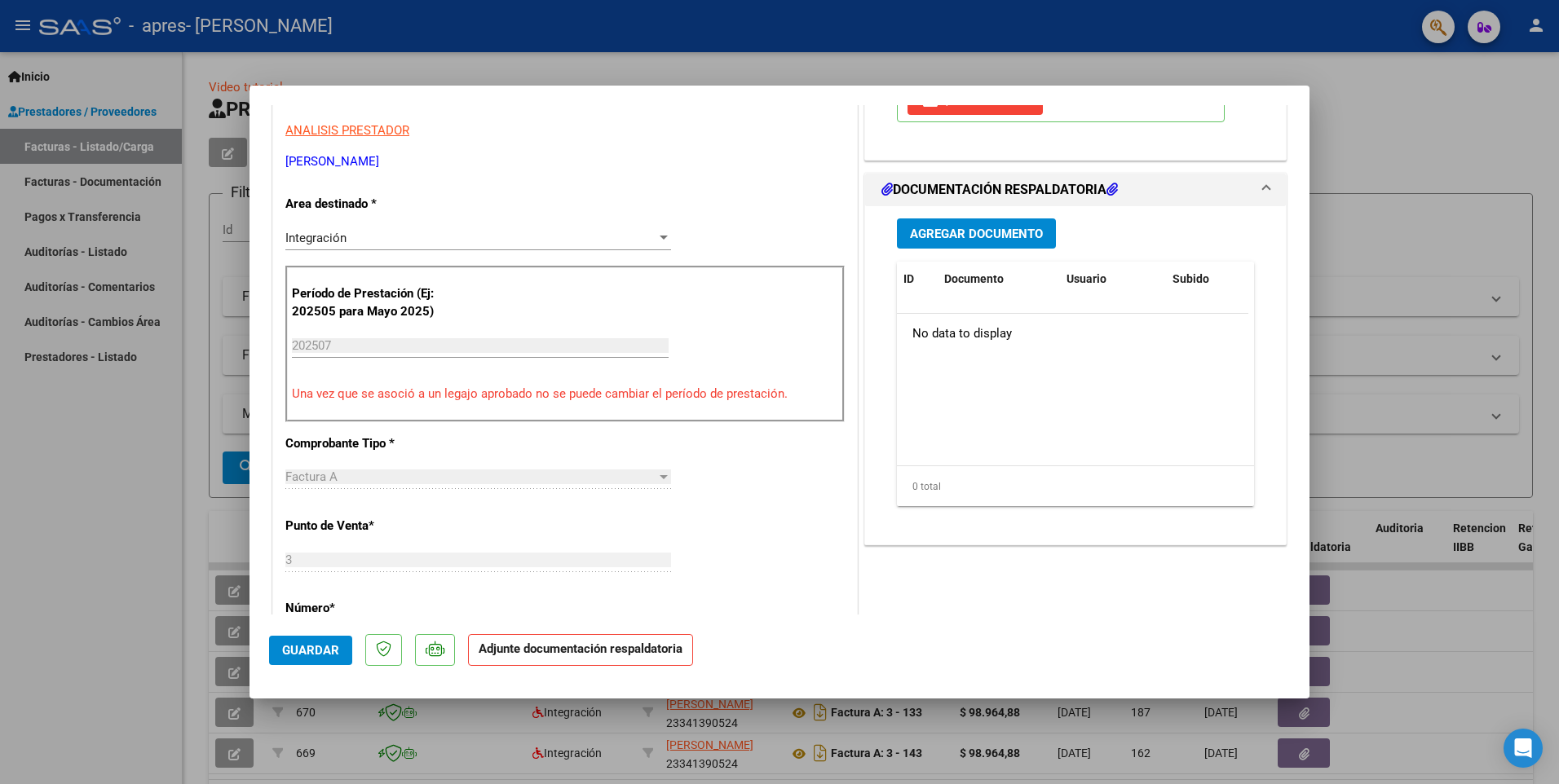
click at [973, 224] on button "Agregar Documento" at bounding box center [976, 233] width 159 height 30
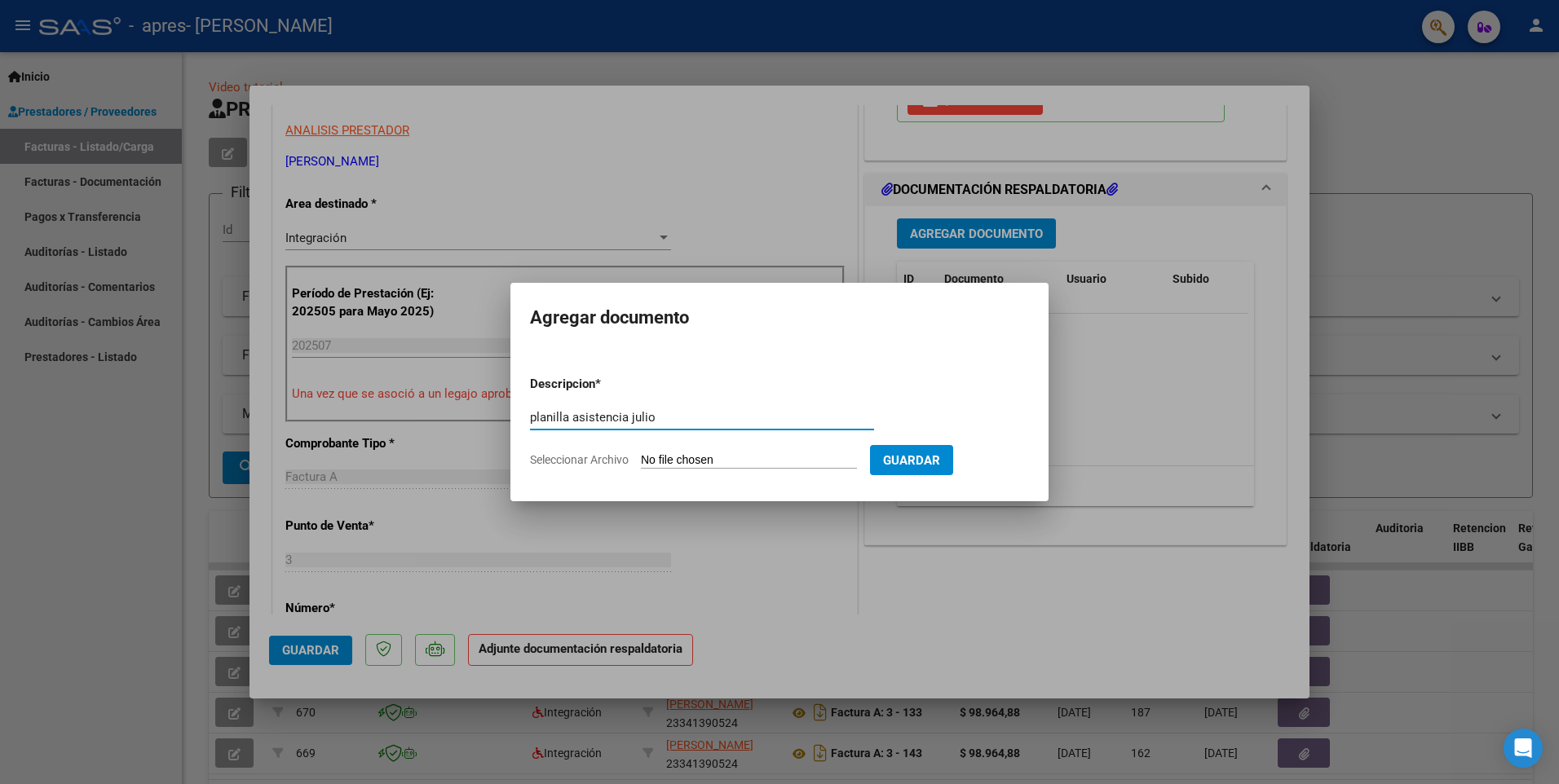
type input "planilla asistencia julio"
click at [708, 456] on input "Seleccionar Archivo" at bounding box center [750, 461] width 216 height 15
type input "C:\fakepath\CamScanner 08-09-2025 10.12.pdf"
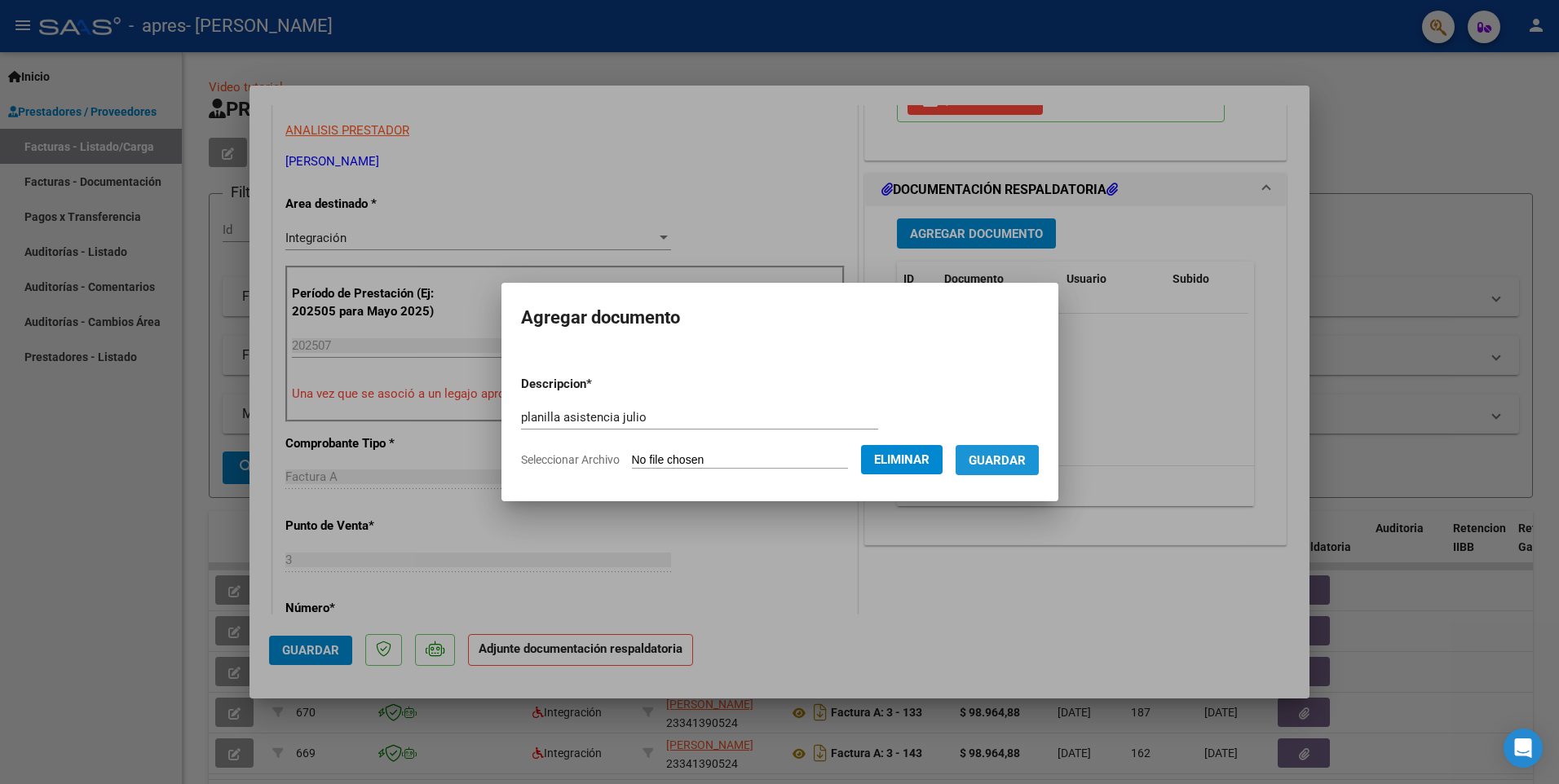
click at [1017, 463] on span "Guardar" at bounding box center [997, 460] width 57 height 14
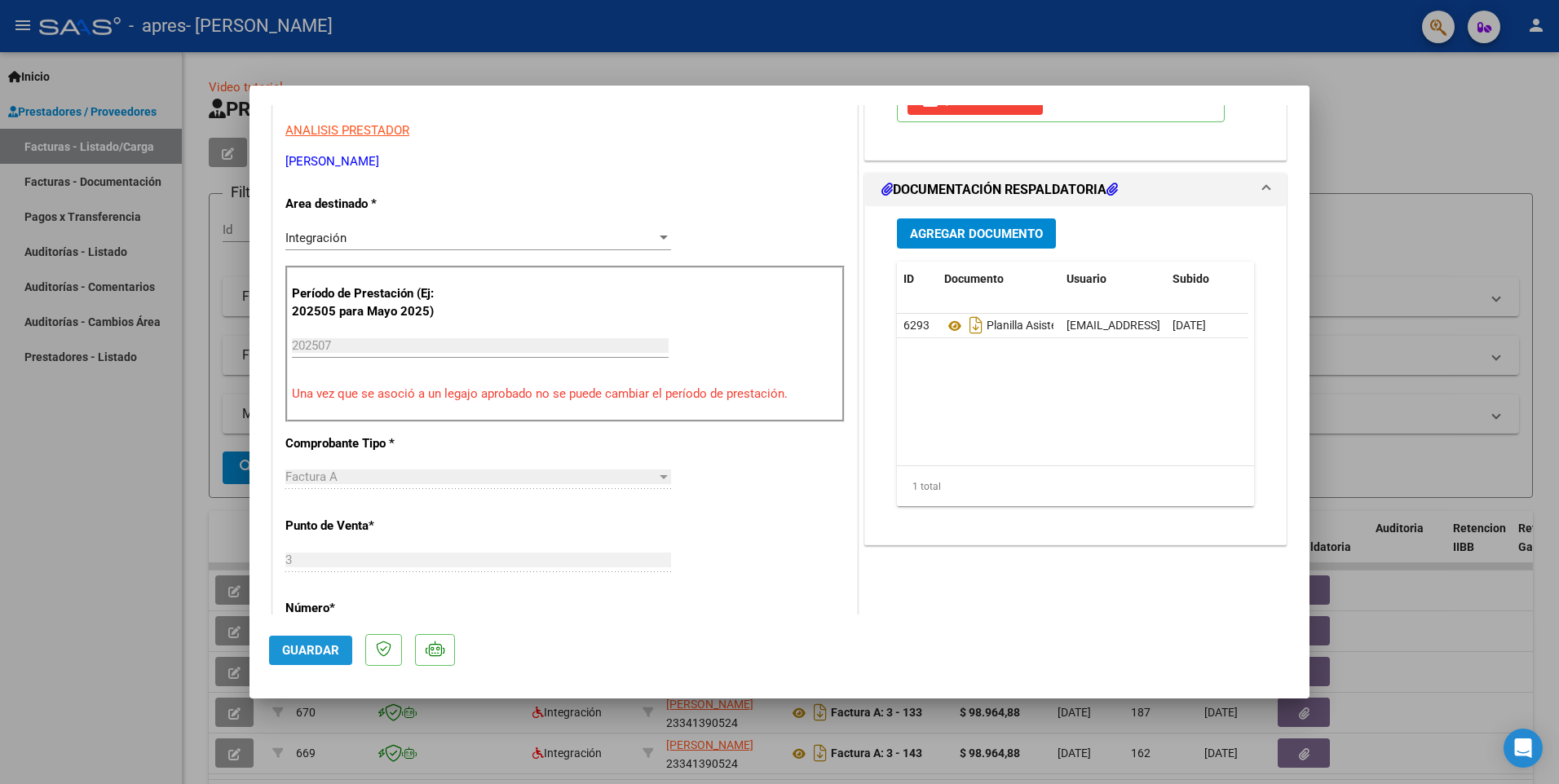
click at [324, 652] on span "Guardar" at bounding box center [311, 650] width 57 height 14
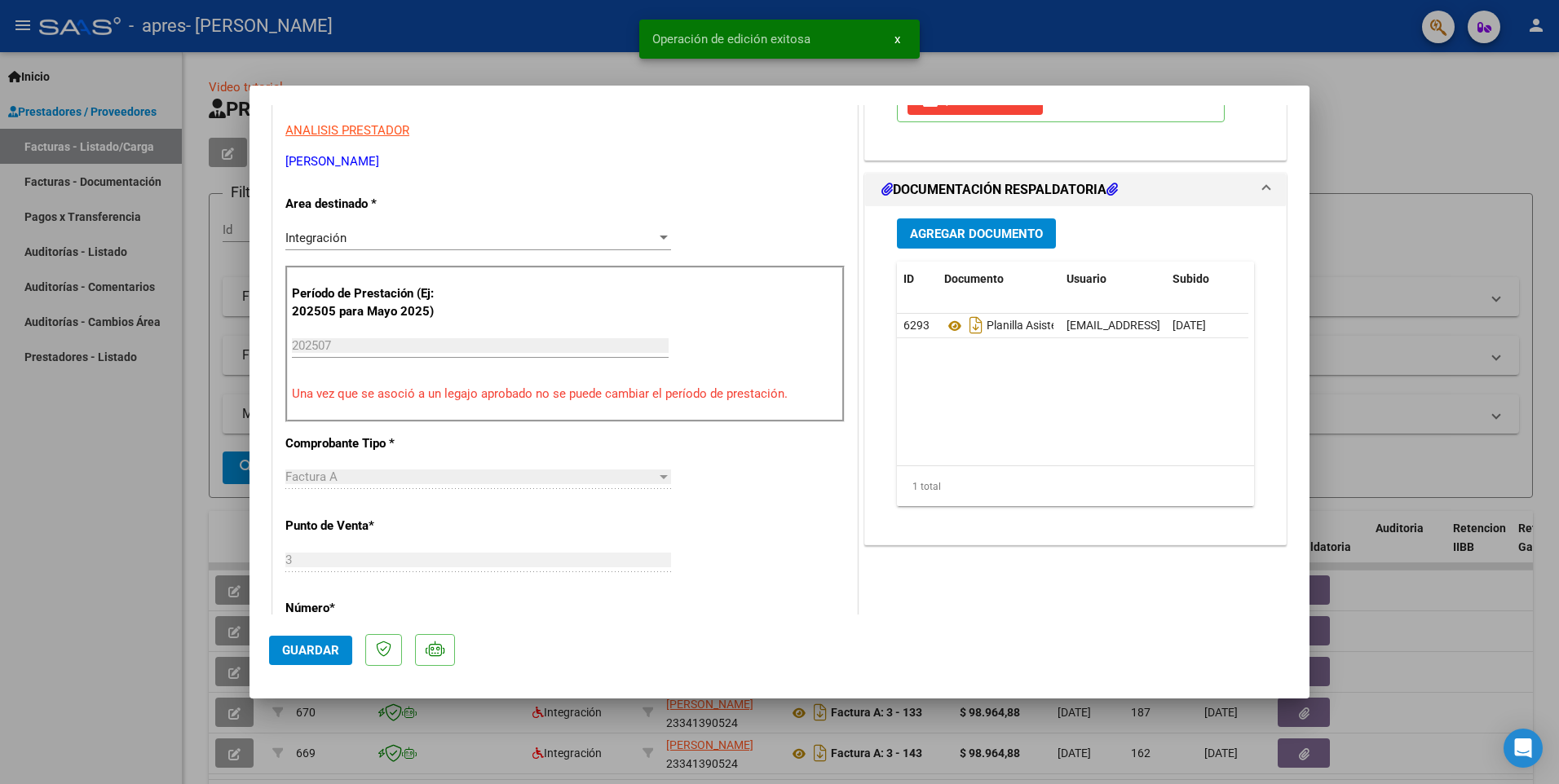
click at [1348, 133] on div at bounding box center [780, 392] width 1559 height 784
type input "$ 0,00"
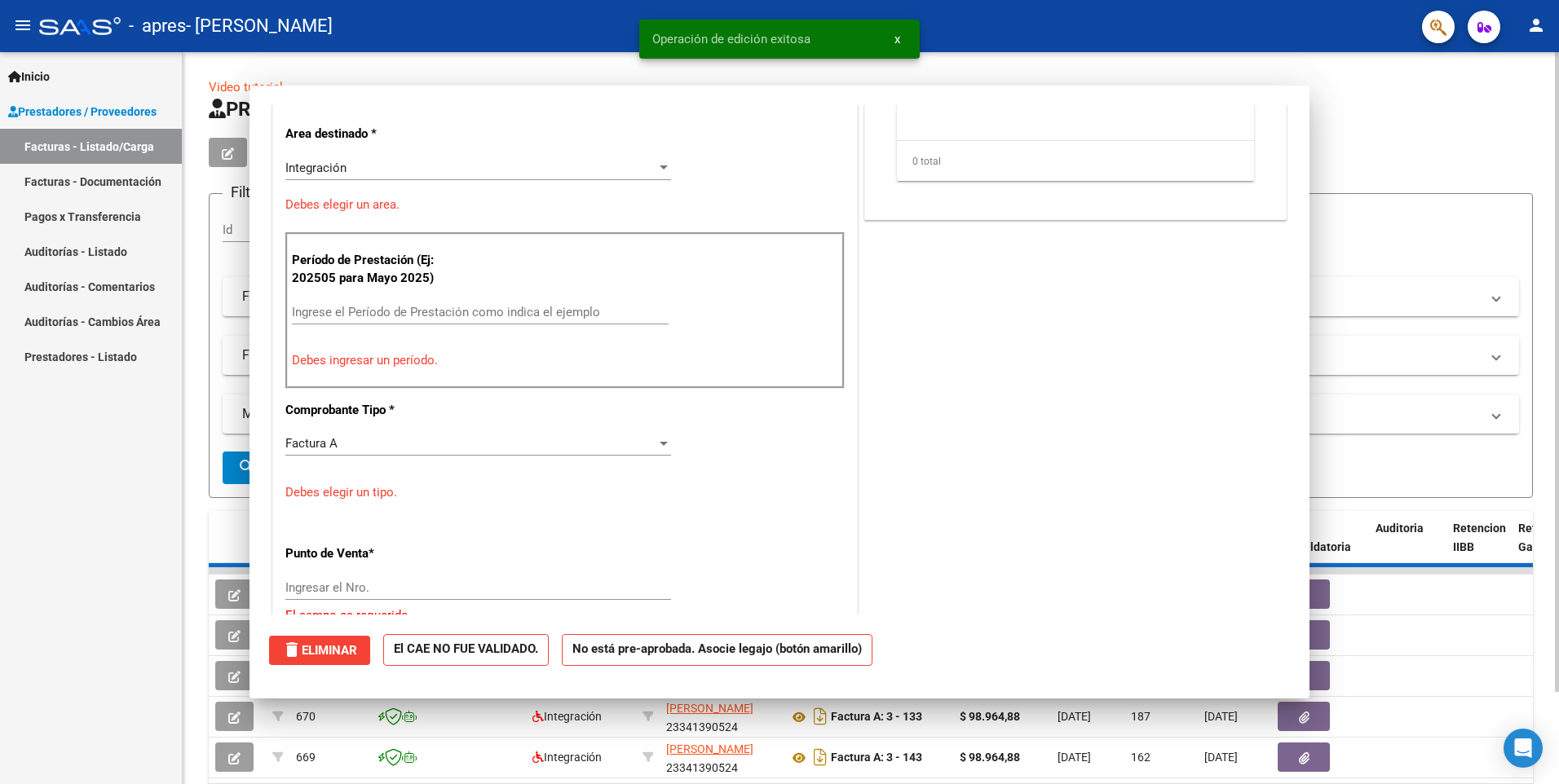
scroll to position [277, 0]
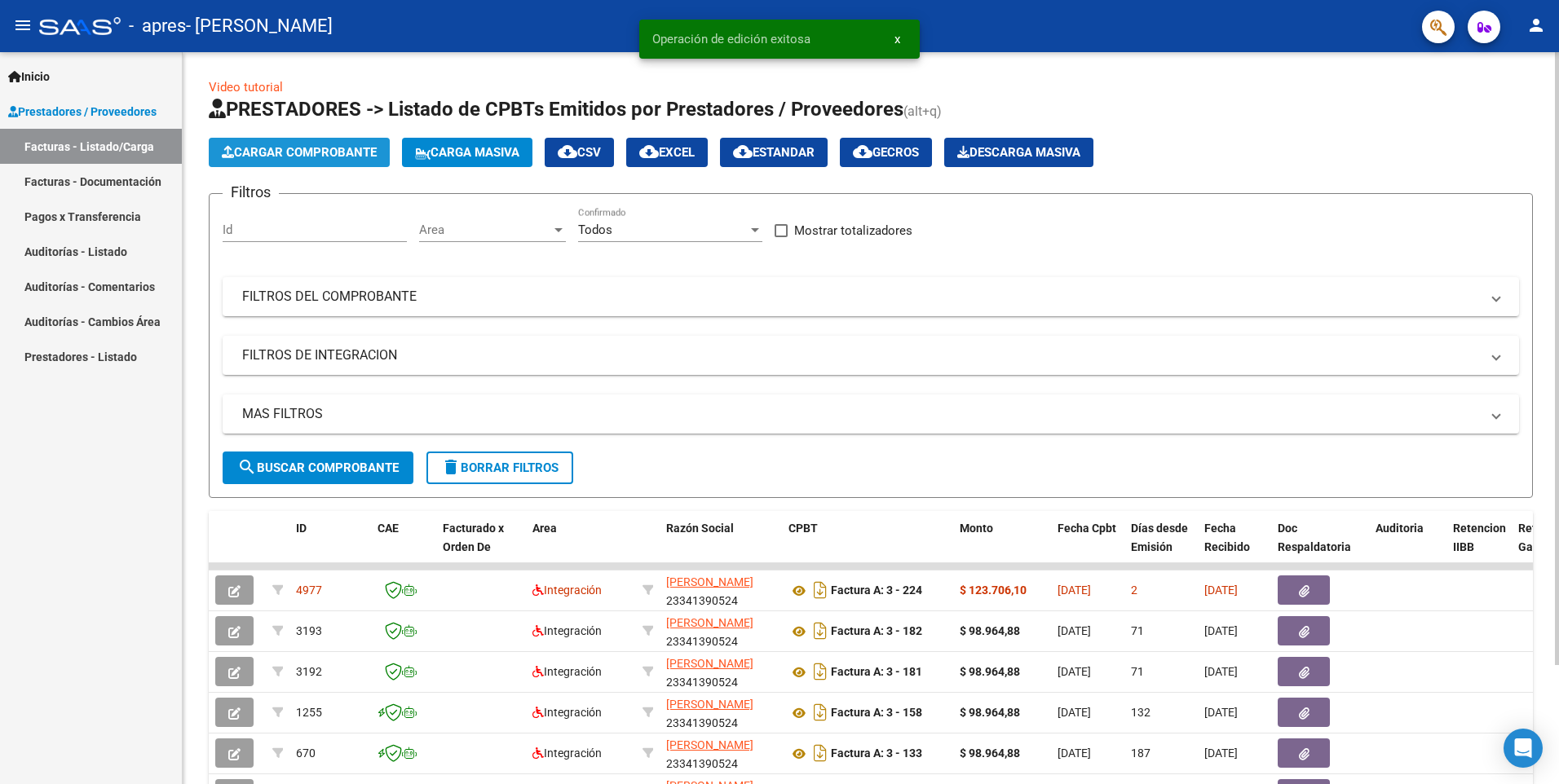
click at [302, 153] on span "Cargar Comprobante" at bounding box center [299, 151] width 155 height 14
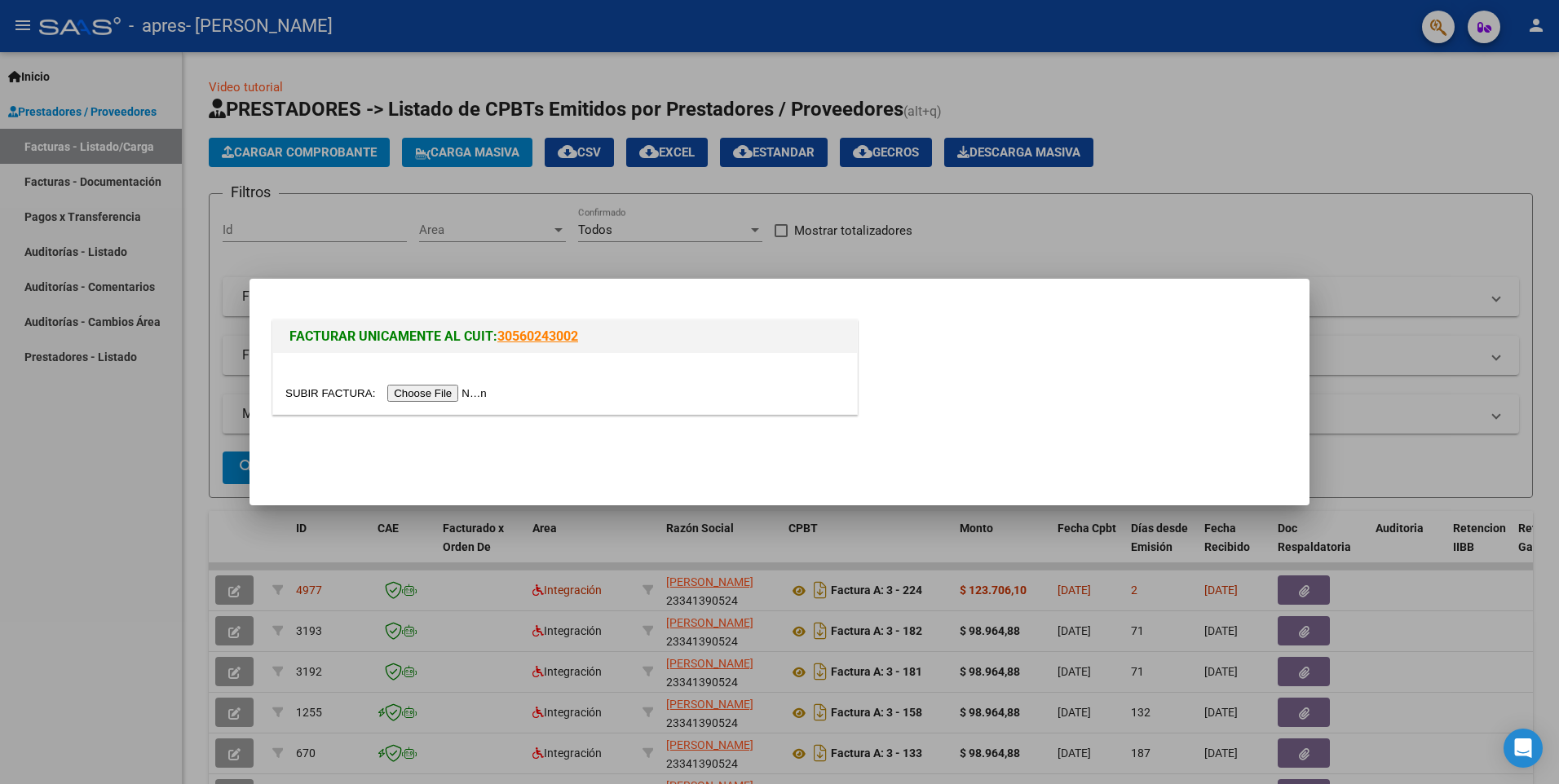
click at [424, 395] on input "file" at bounding box center [389, 393] width 206 height 17
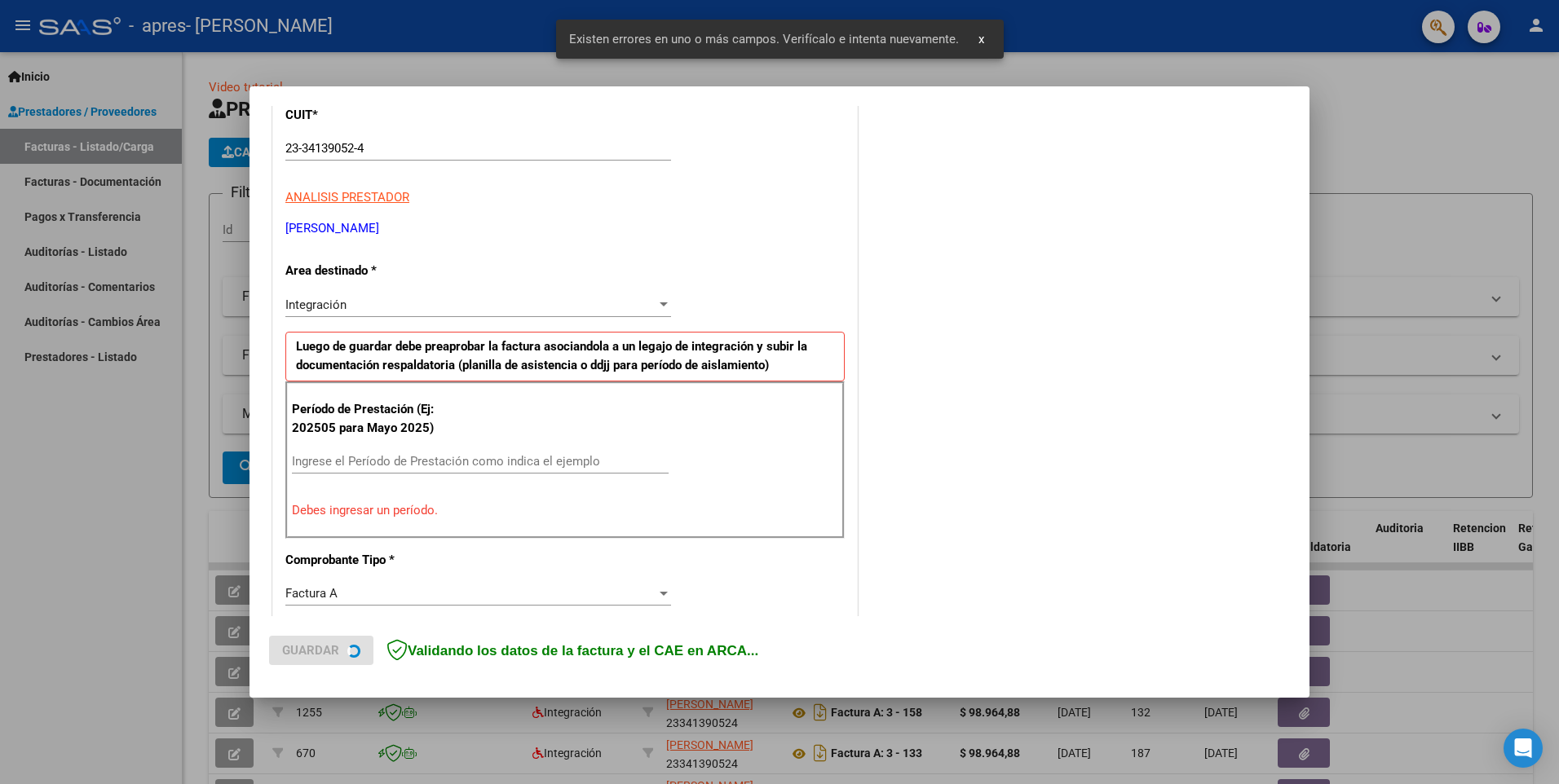
scroll to position [283, 0]
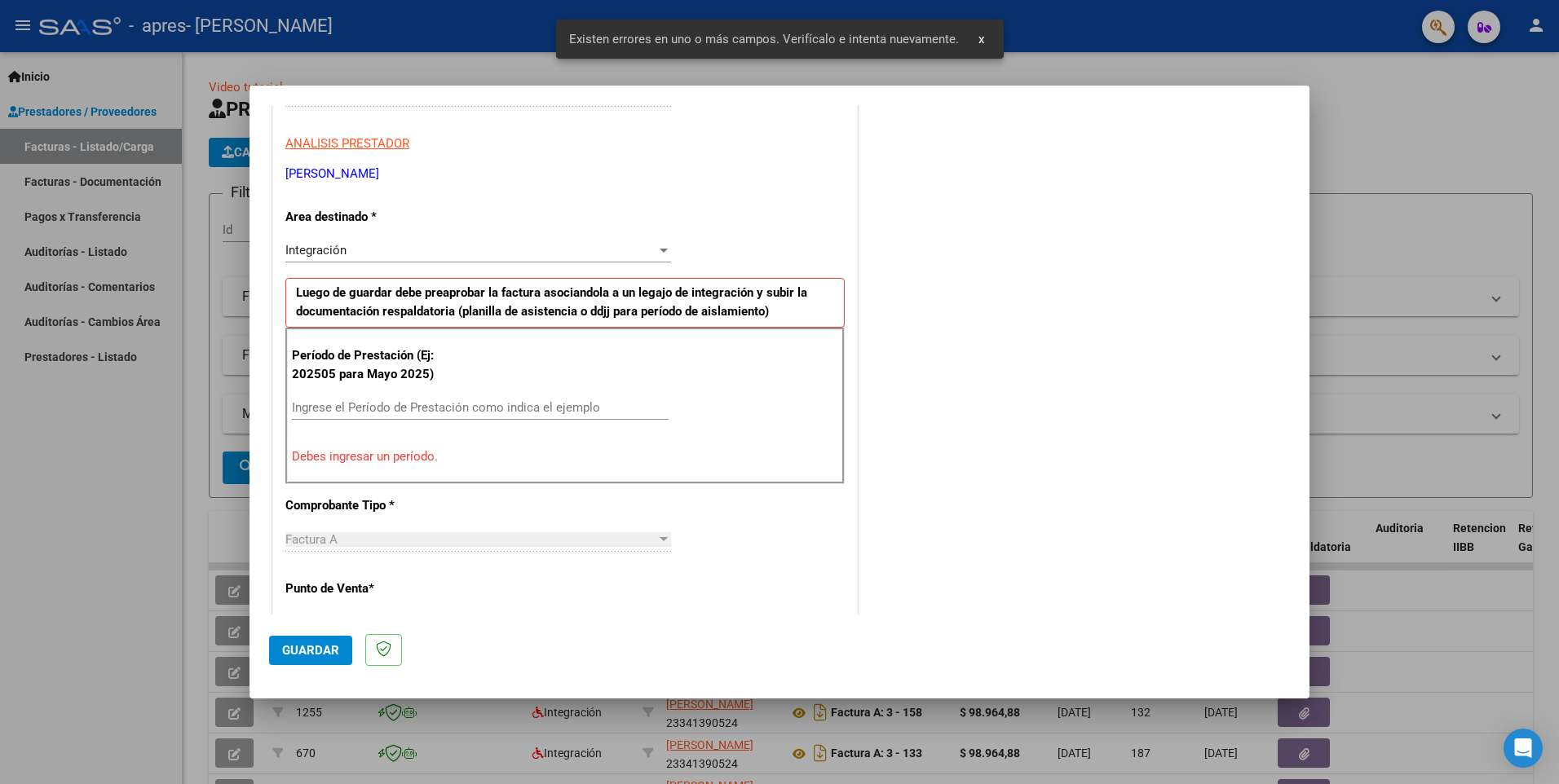
click at [397, 393] on div "Período de Prestación (Ej: 202505 para Mayo 2025) Ingrese el Período de Prestac…" at bounding box center [565, 406] width 560 height 156
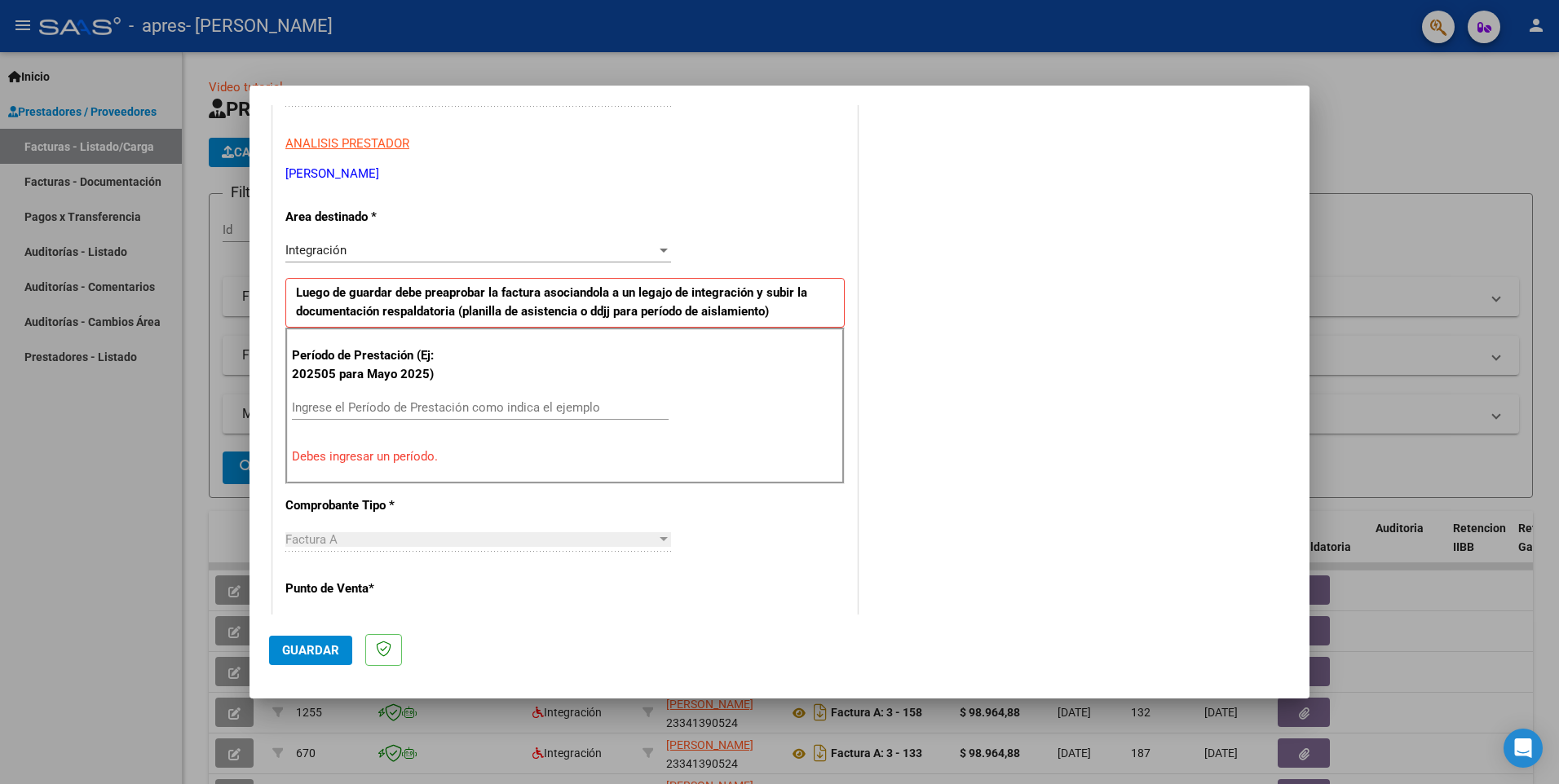
click at [390, 403] on div "Ingrese el Período de Prestación como indica el ejemplo" at bounding box center [480, 407] width 377 height 24
click at [389, 408] on input "Ingrese el Período de Prestación como indica el ejemplo" at bounding box center [480, 407] width 377 height 14
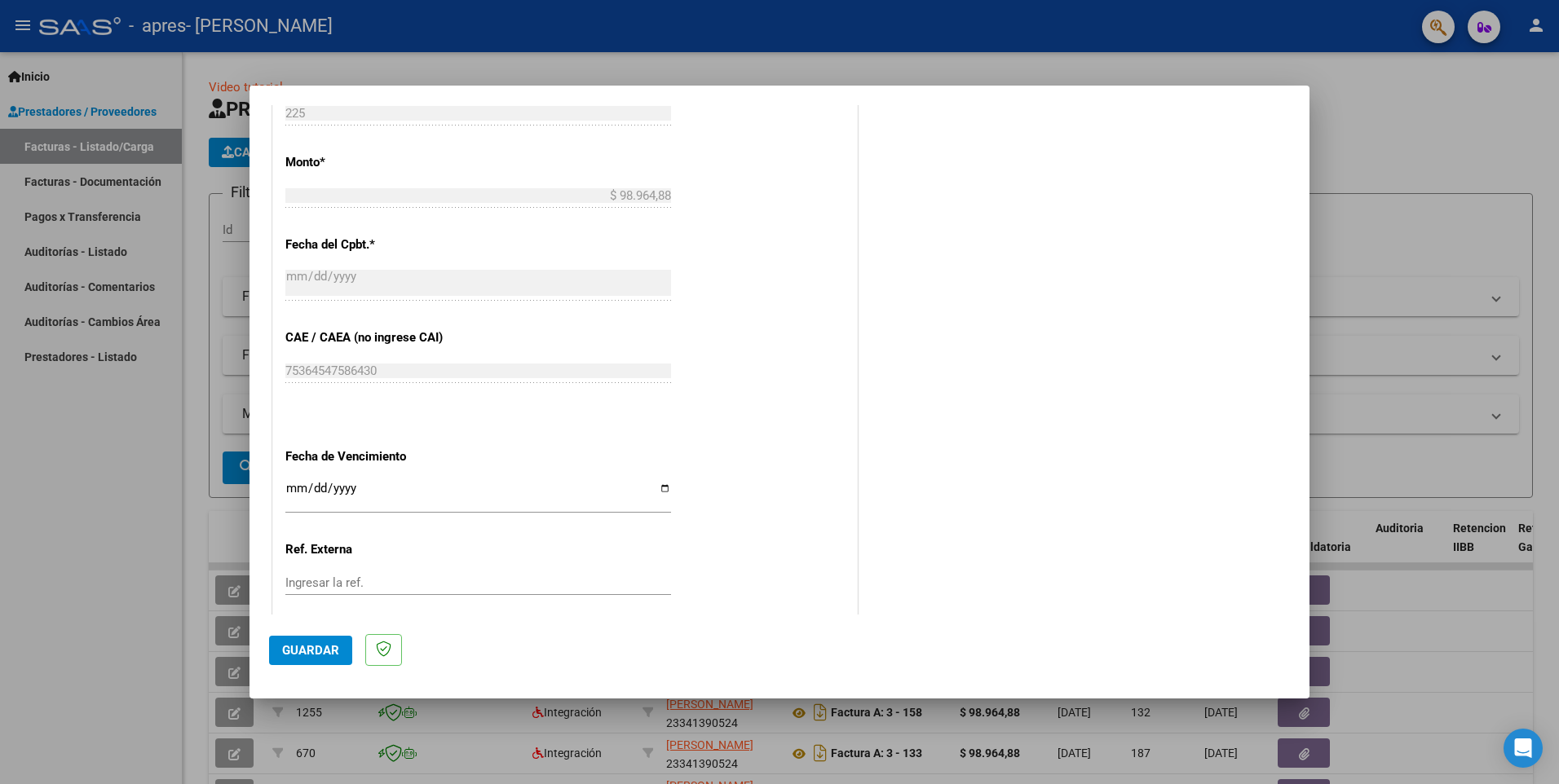
scroll to position [852, 0]
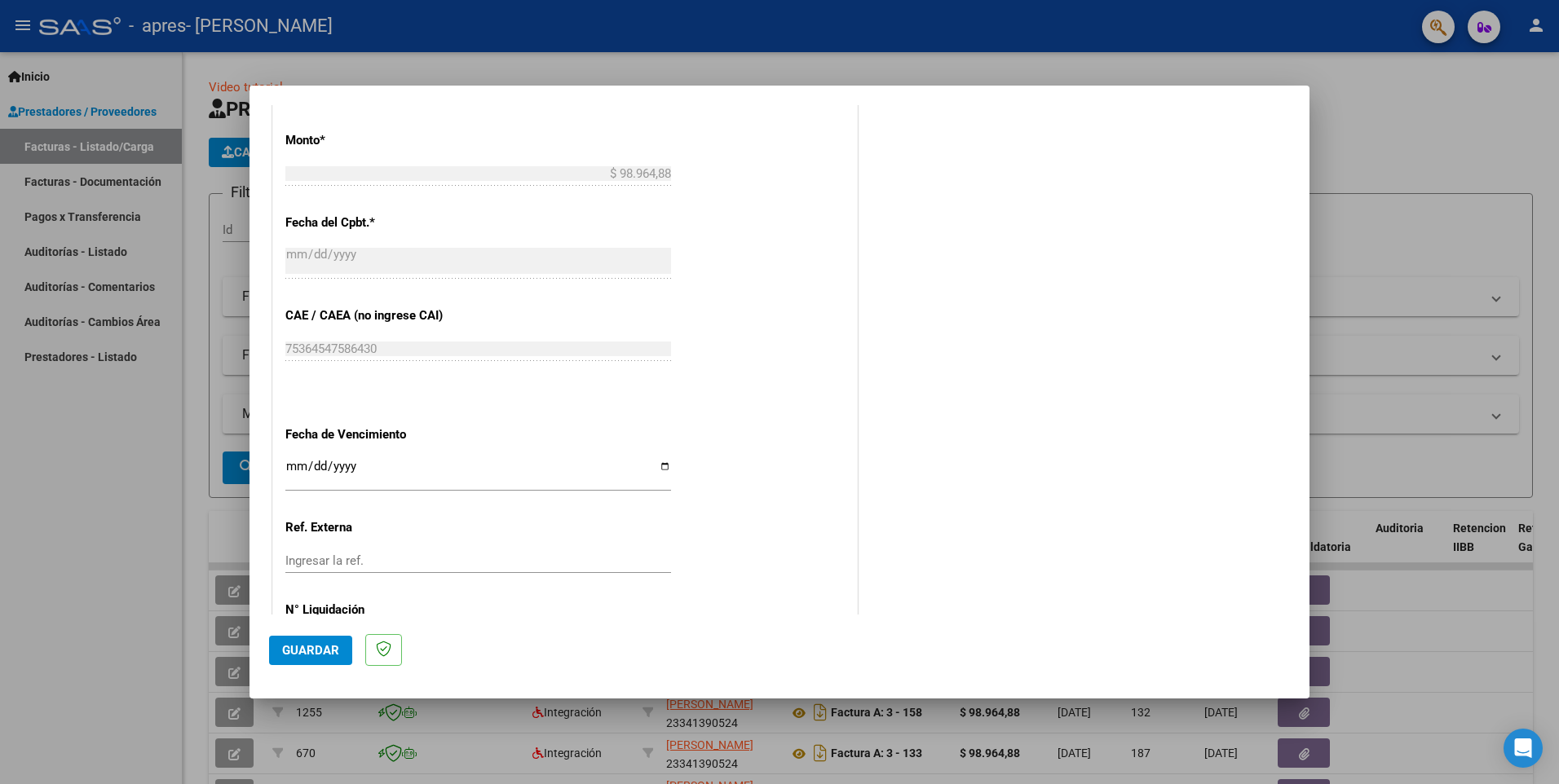
type input "202508"
click at [364, 473] on input "Ingresar la fecha" at bounding box center [479, 473] width 386 height 26
drag, startPoint x: 654, startPoint y: 467, endPoint x: 639, endPoint y: 467, distance: 15.0
click at [650, 467] on input "Ingresar la fecha" at bounding box center [479, 473] width 386 height 26
click at [660, 469] on input "Ingresar la fecha" at bounding box center [479, 473] width 386 height 26
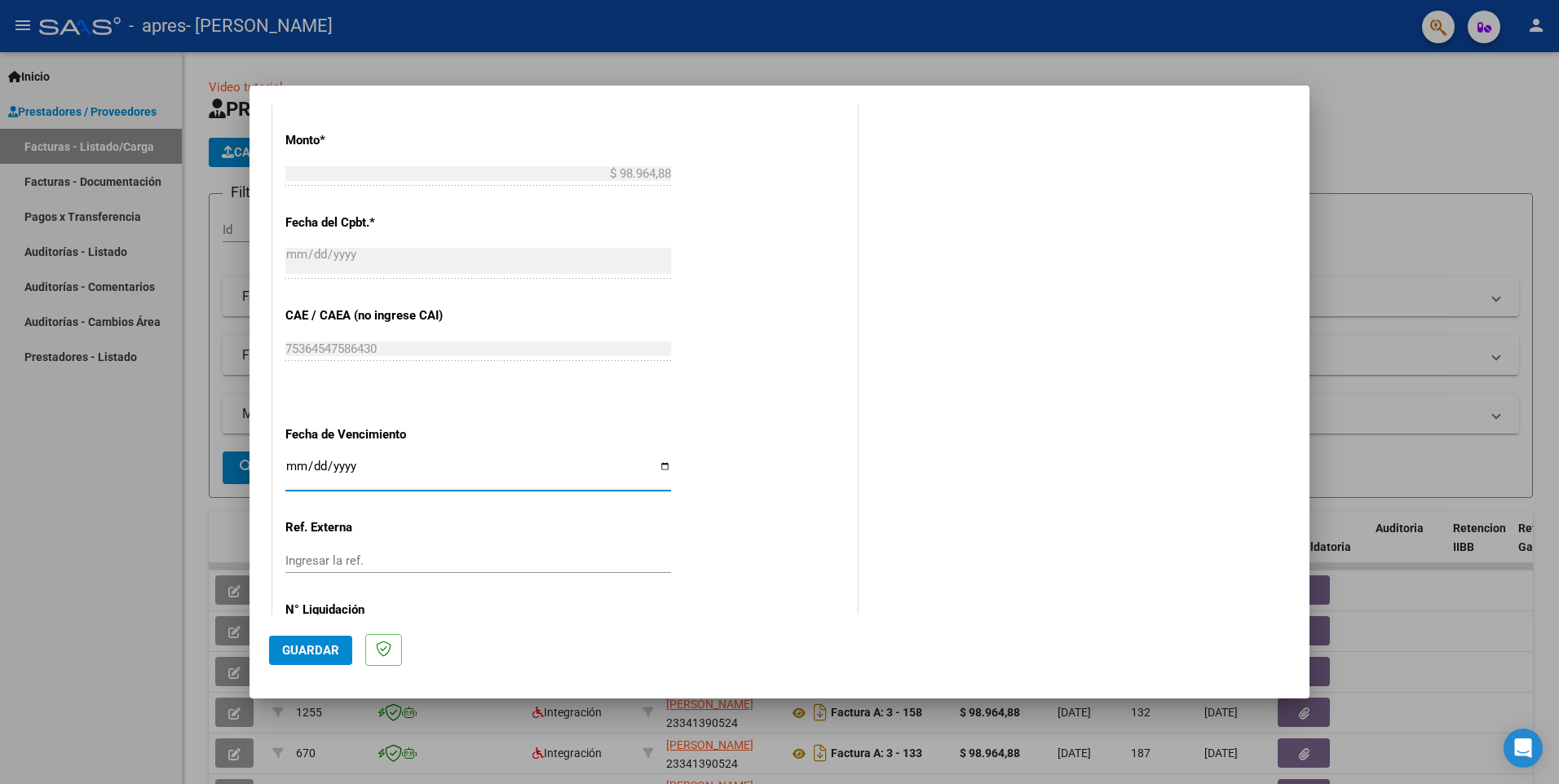
type input "2025-09-19"
click at [314, 647] on span "Guardar" at bounding box center [311, 650] width 57 height 14
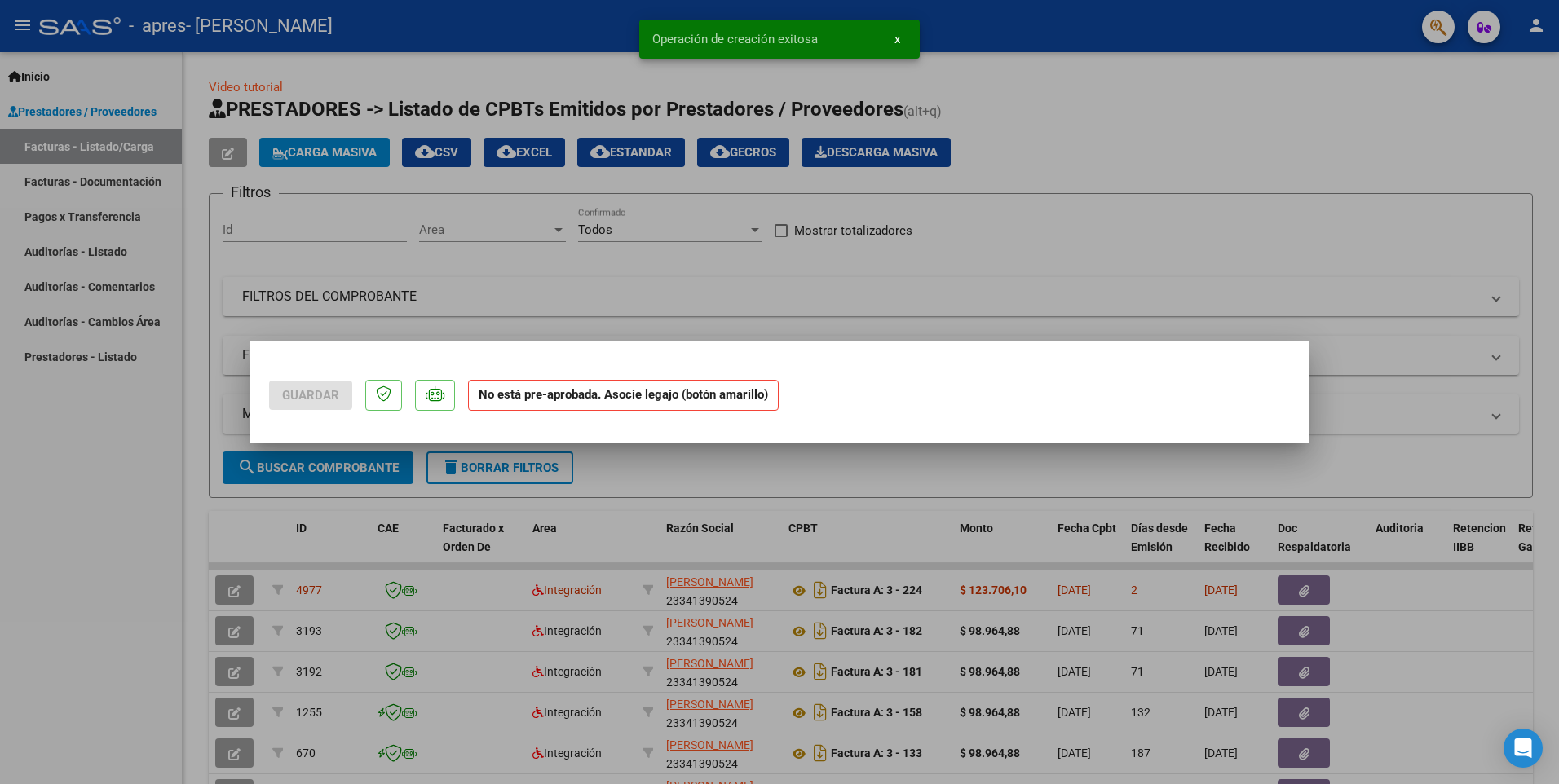
scroll to position [0, 0]
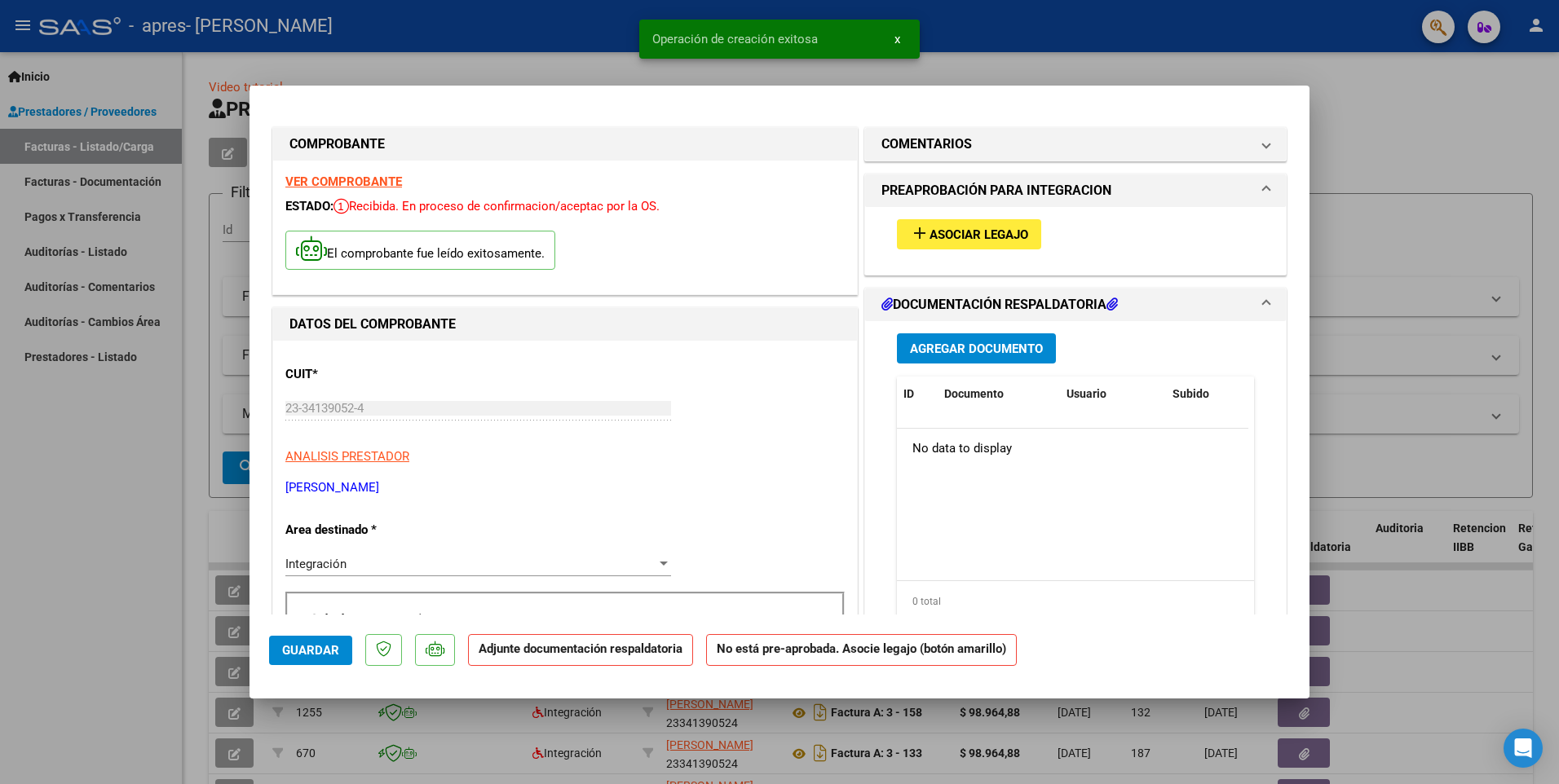
click at [996, 228] on span "Asociar Legajo" at bounding box center [979, 234] width 98 height 14
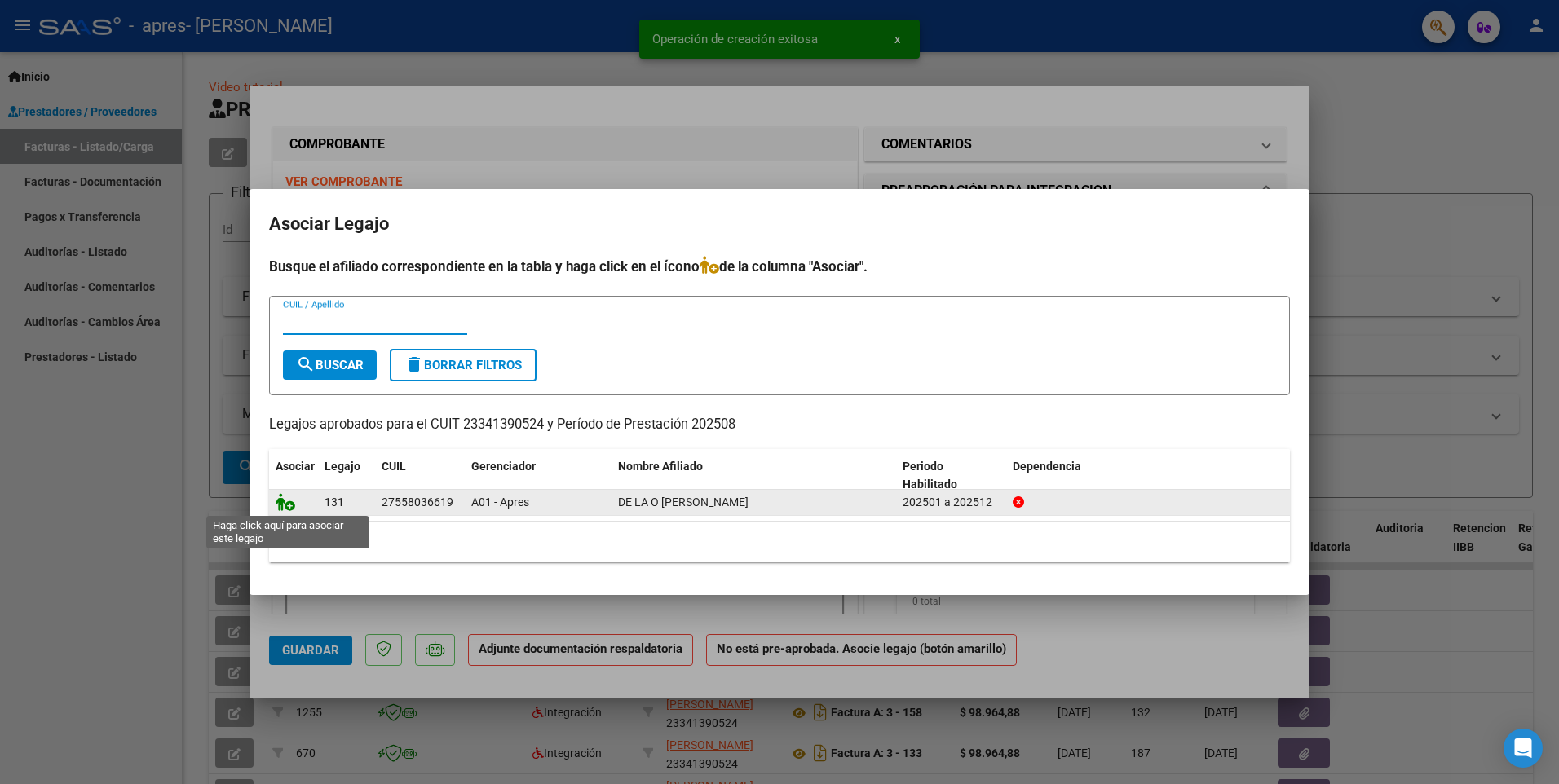
click at [291, 504] on icon at bounding box center [286, 501] width 19 height 18
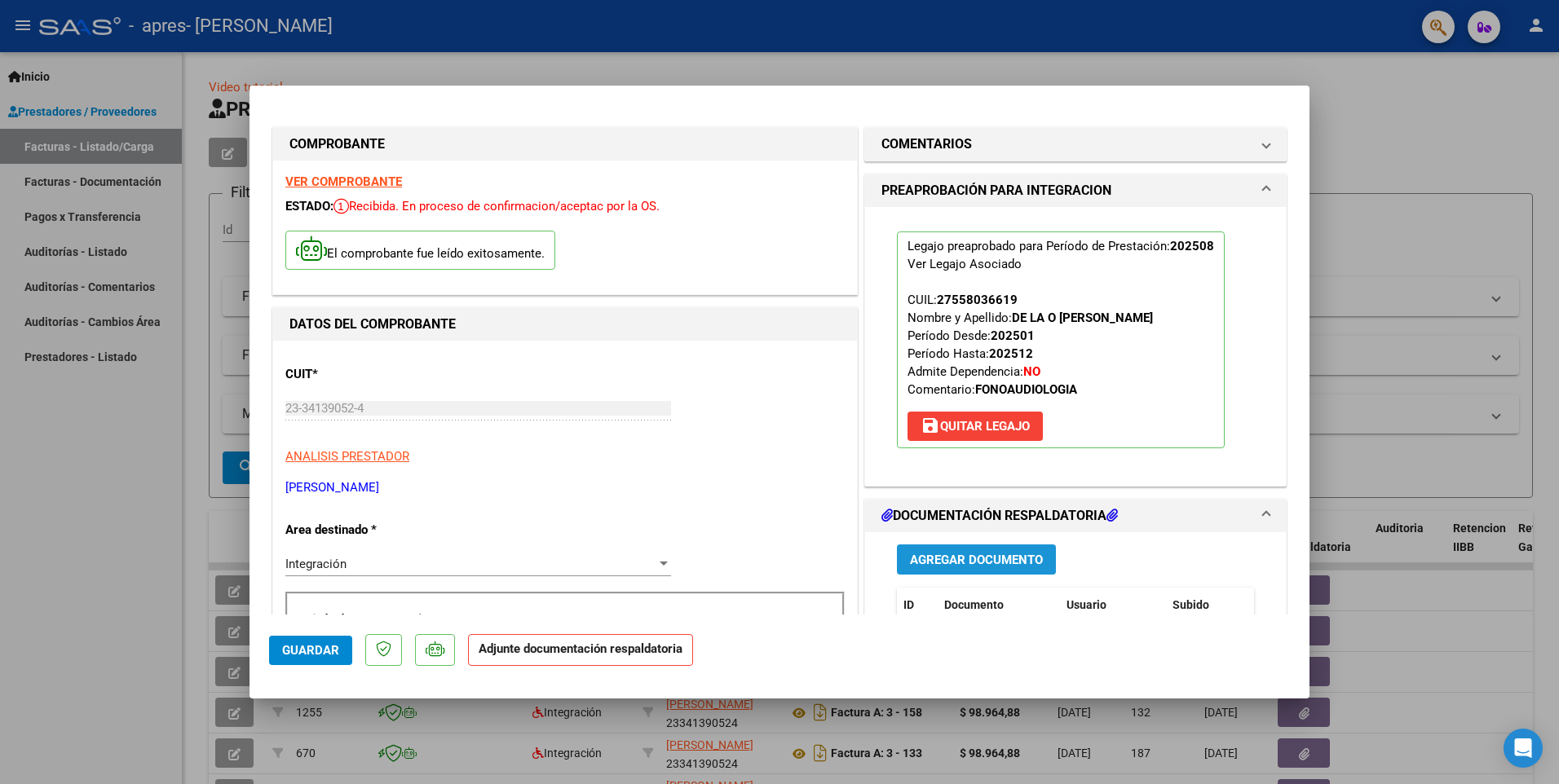
click at [944, 562] on span "Agregar Documento" at bounding box center [977, 559] width 133 height 14
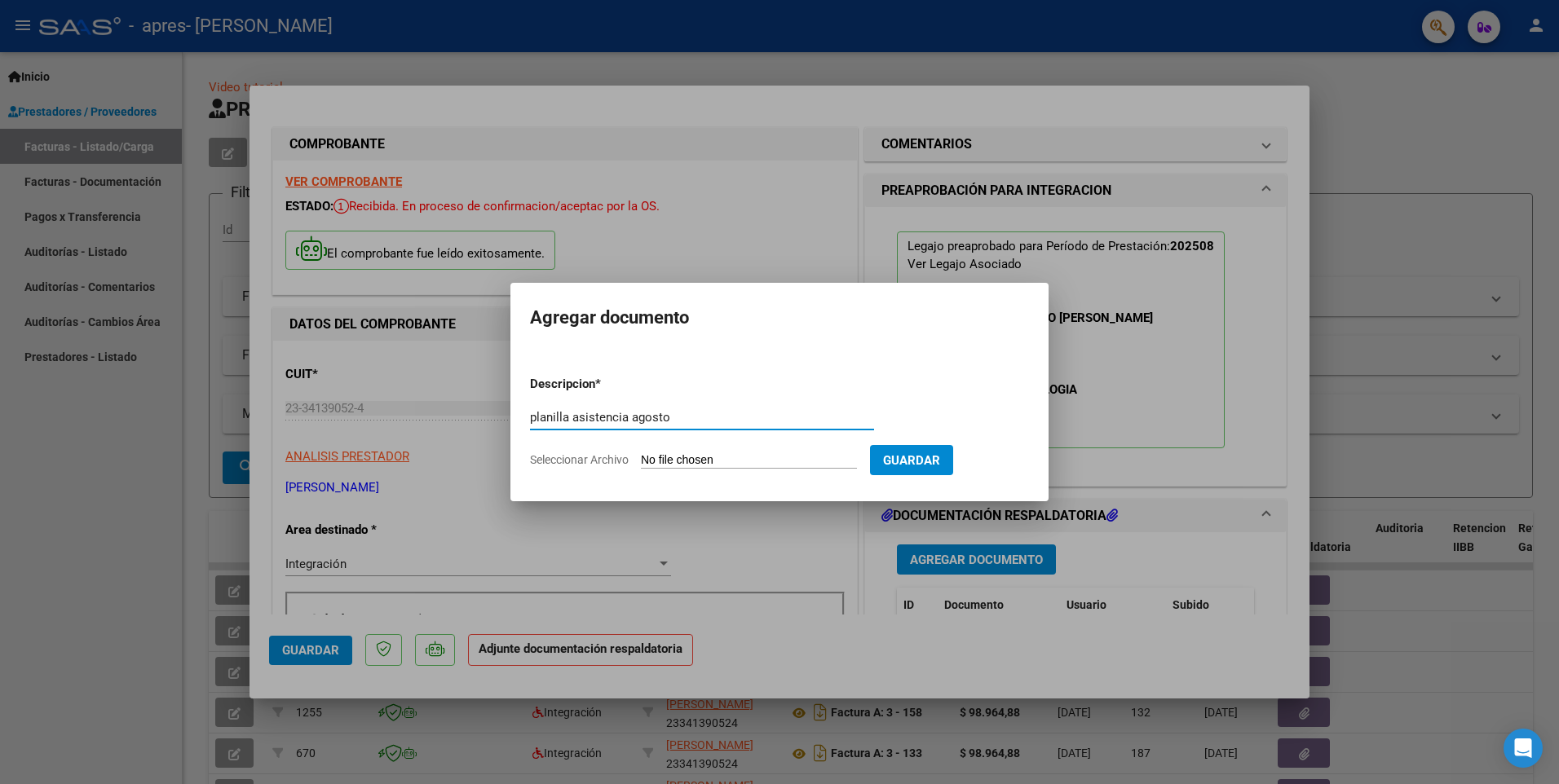
type input "planilla asistencia agosto"
click at [787, 461] on input "Seleccionar Archivo" at bounding box center [750, 461] width 216 height 15
type input "C:\fakepath\CamScanner 08-09-2025 10.15.pdf"
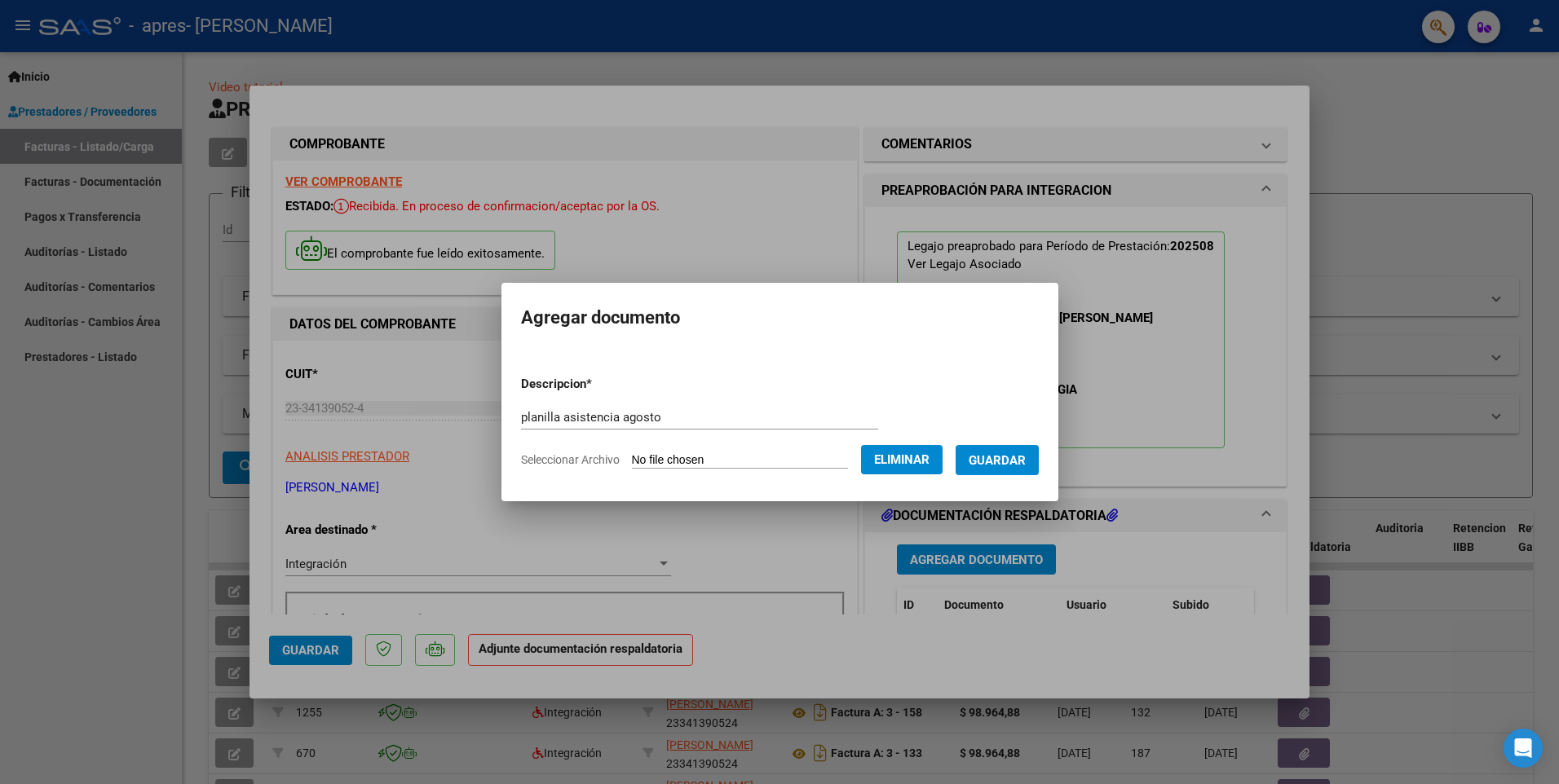
click at [1019, 466] on span "Guardar" at bounding box center [997, 460] width 57 height 14
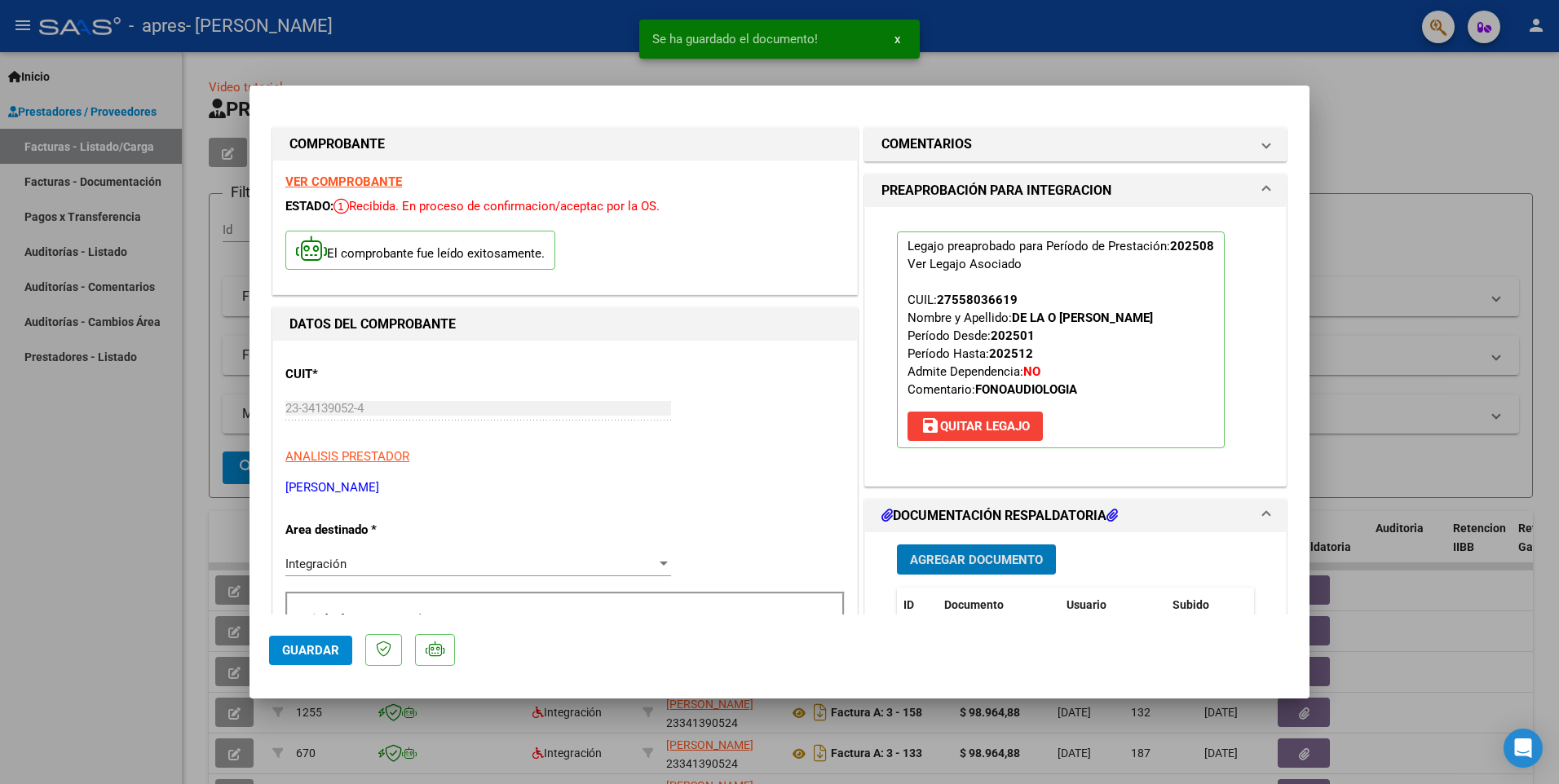
click at [294, 652] on span "Guardar" at bounding box center [311, 650] width 57 height 14
click at [1362, 110] on div at bounding box center [780, 392] width 1559 height 784
type input "$ 0,00"
